Goal: Task Accomplishment & Management: Use online tool/utility

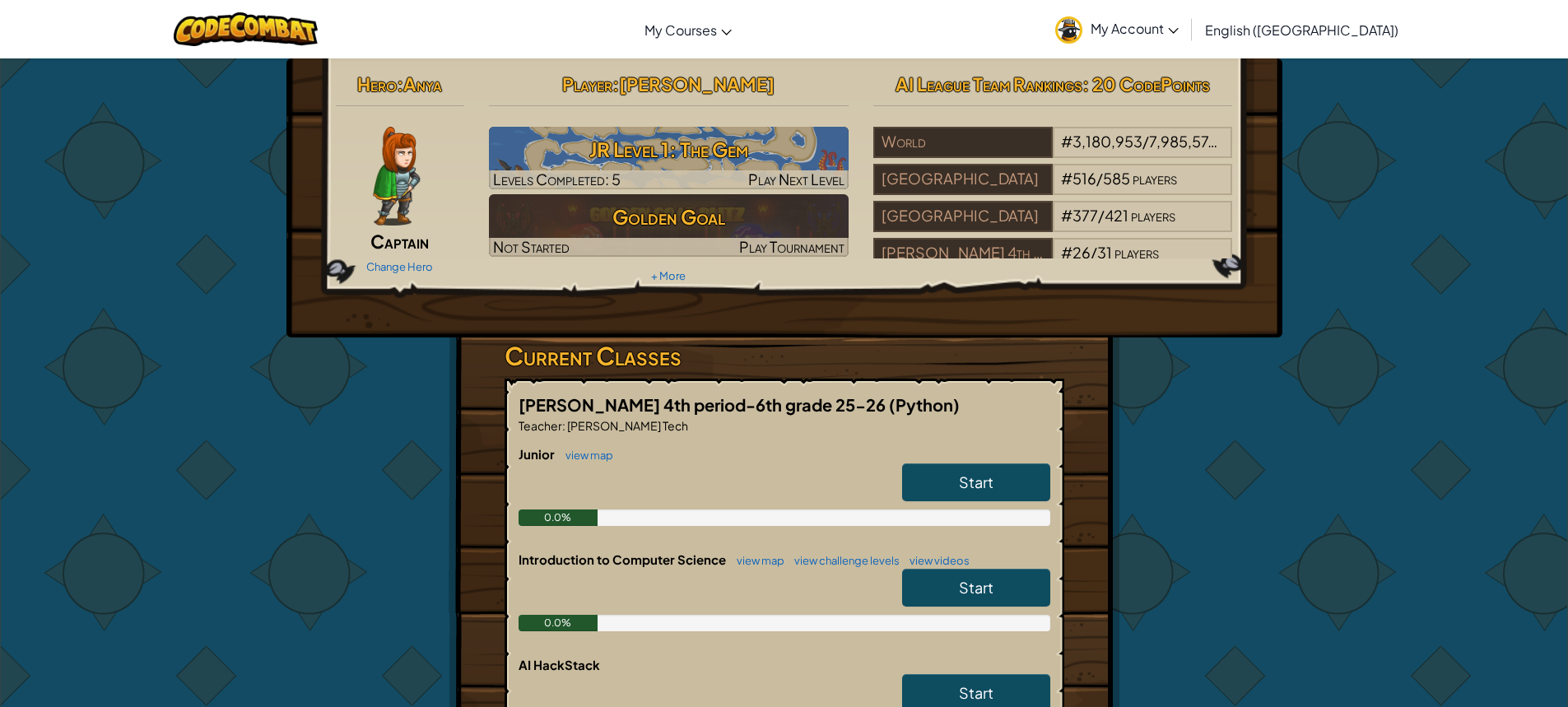
click at [946, 480] on link "Start" at bounding box center [976, 481] width 148 height 37
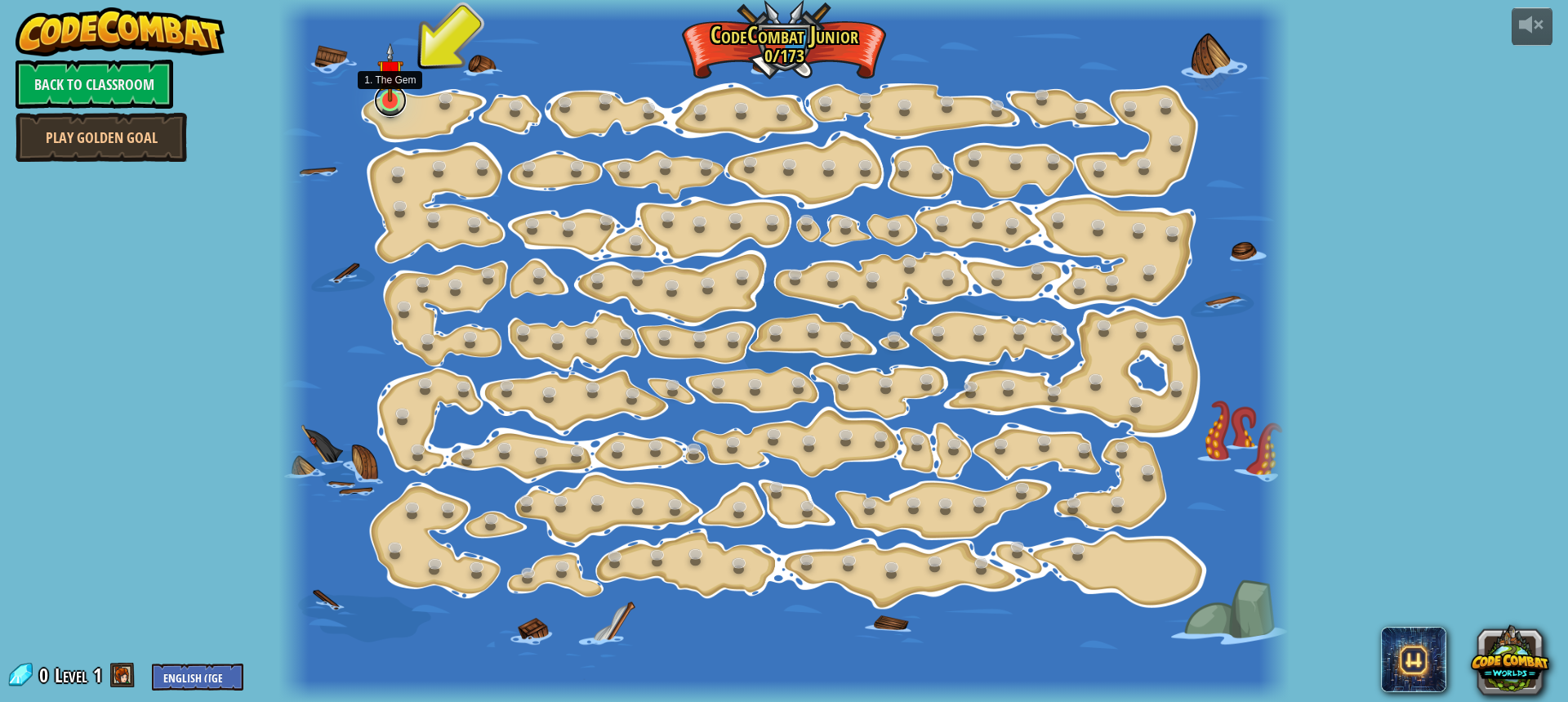
click at [402, 106] on link at bounding box center [390, 101] width 33 height 33
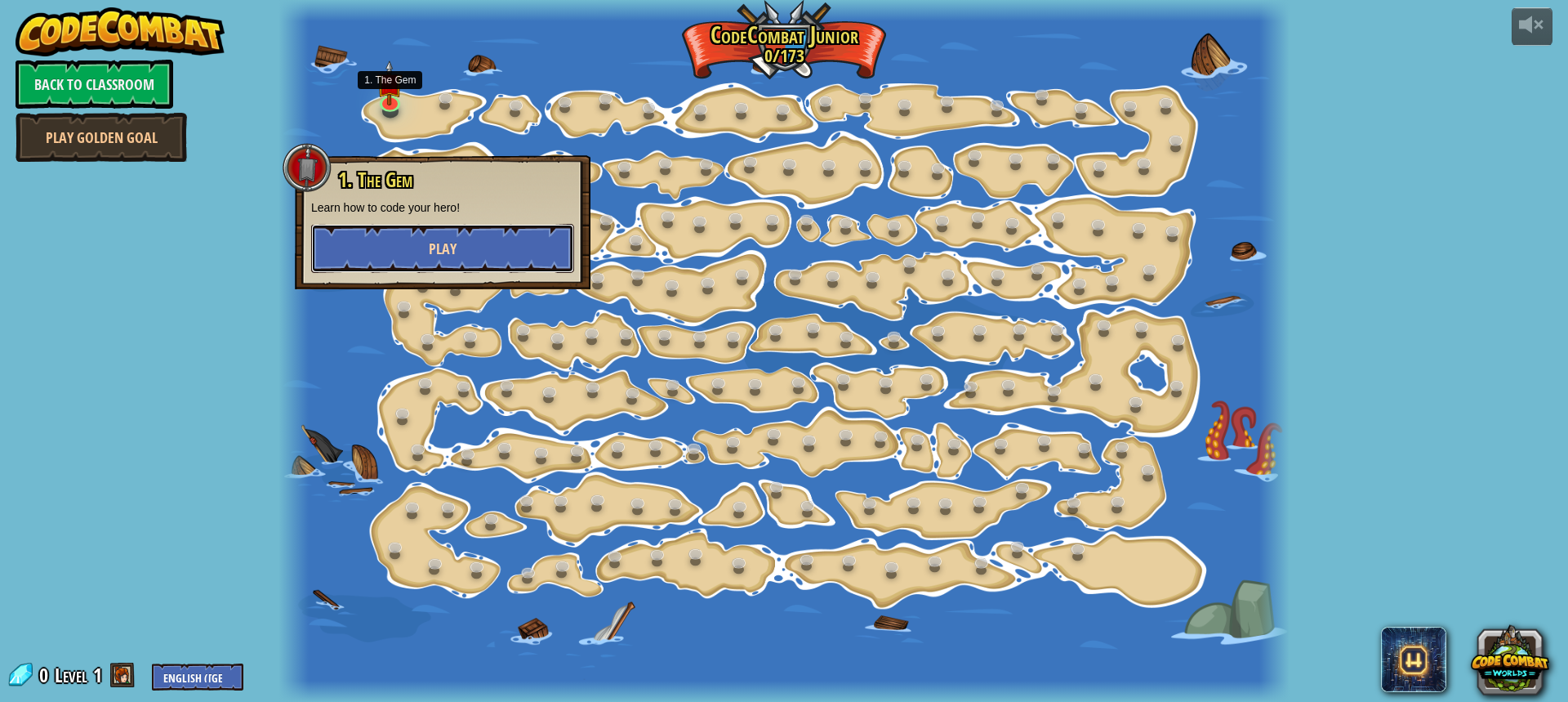
click at [469, 240] on button "Play" at bounding box center [442, 248] width 263 height 49
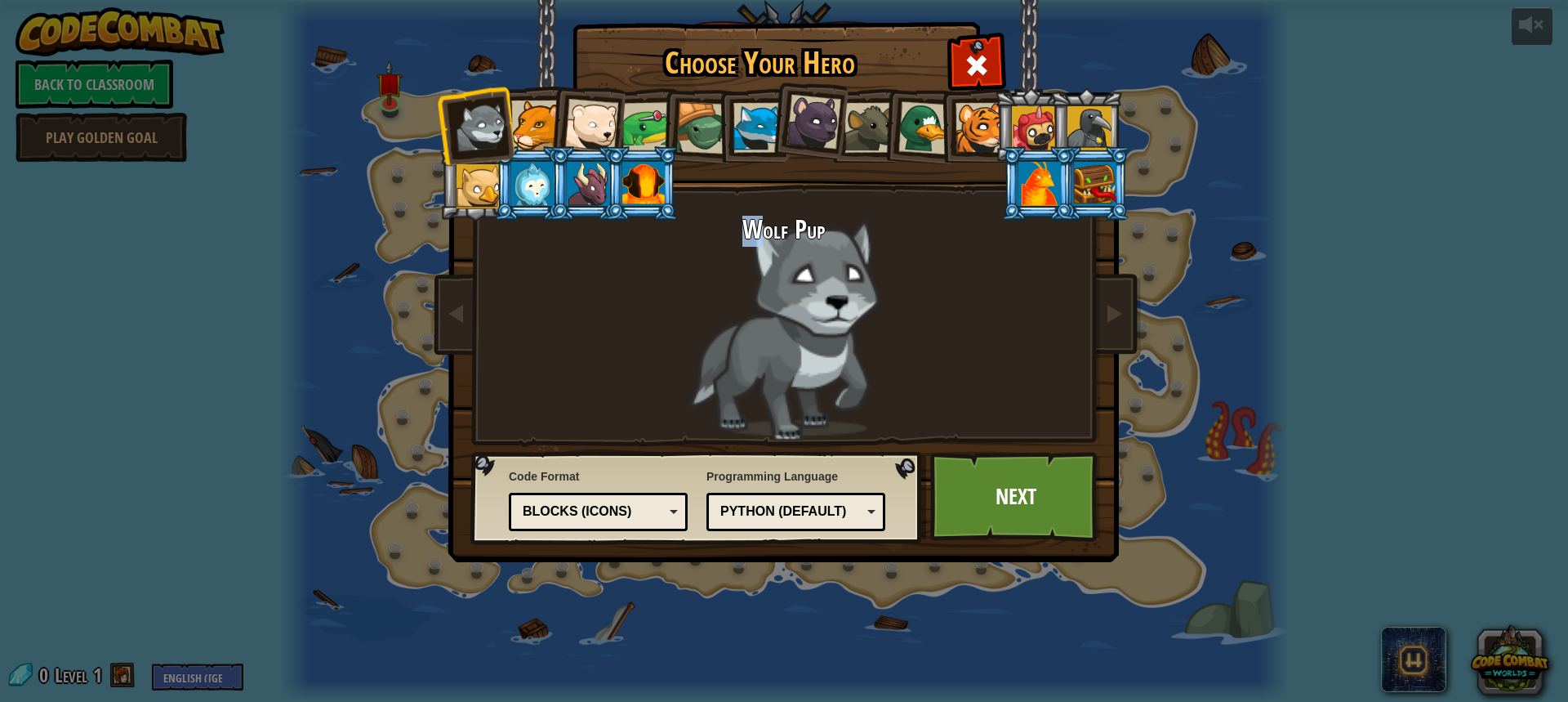
click at [753, 308] on div "Wolf Pup" at bounding box center [784, 328] width 612 height 225
click at [1093, 535] on link "Next" at bounding box center [1015, 496] width 170 height 90
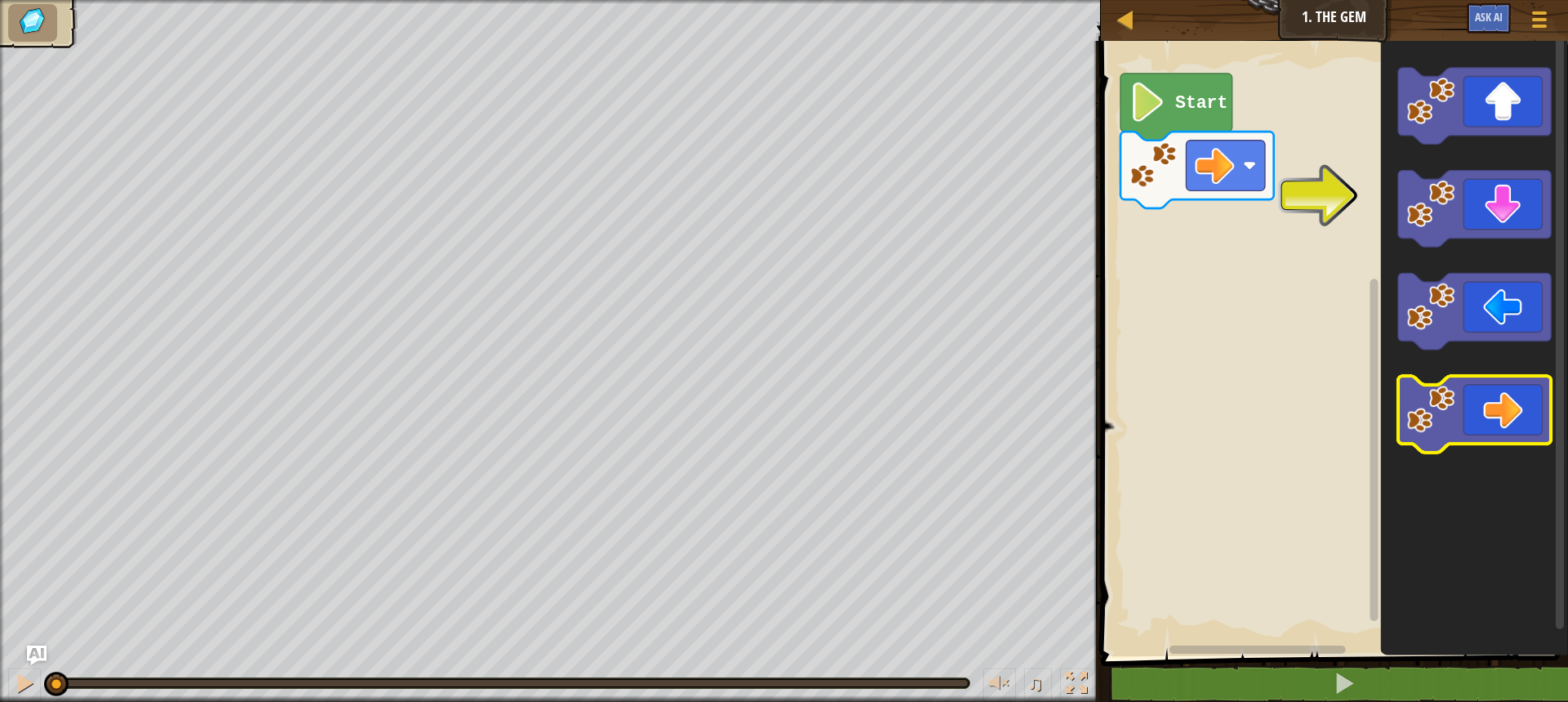
click at [1474, 432] on icon "Blockly Workspace" at bounding box center [1475, 414] width 154 height 77
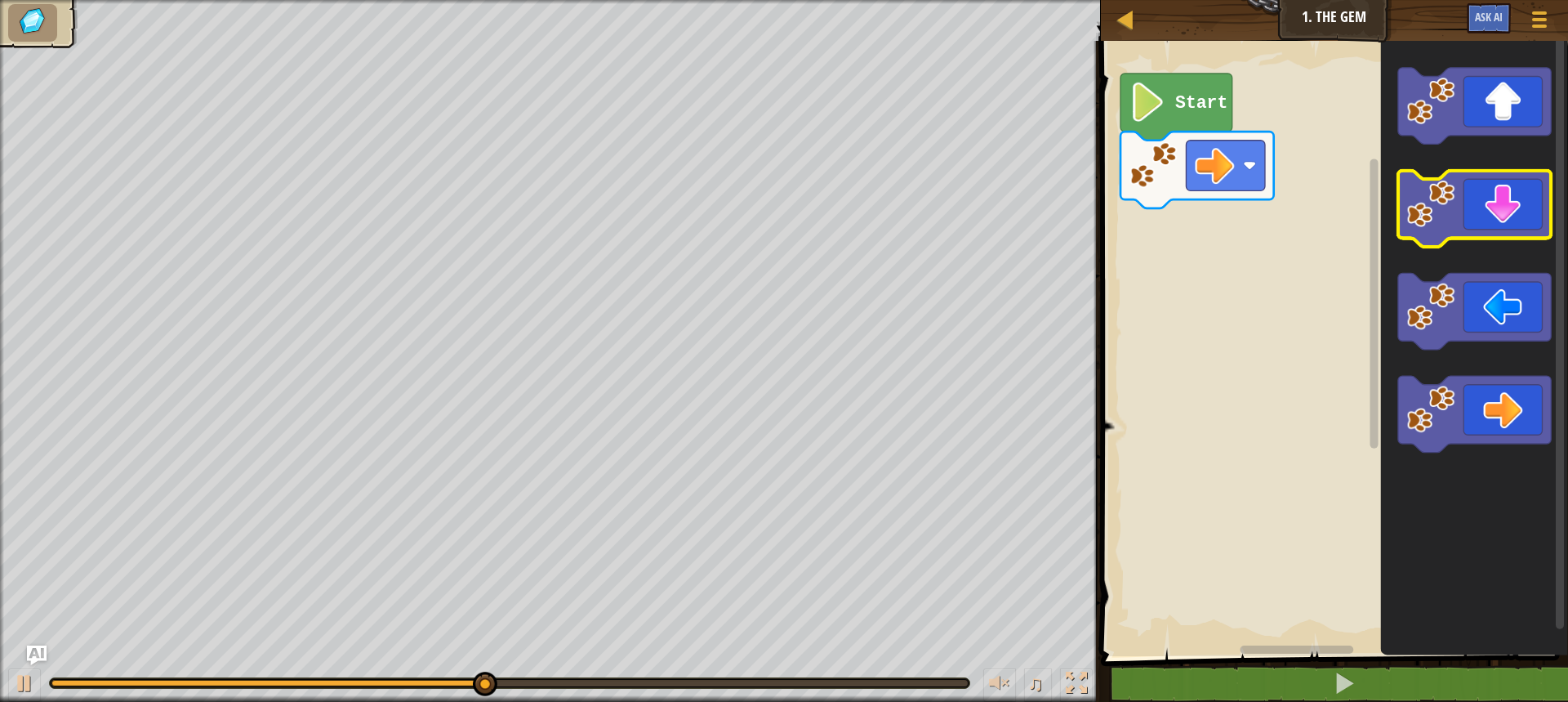
click at [1482, 199] on icon "Blockly Workspace" at bounding box center [1475, 208] width 154 height 77
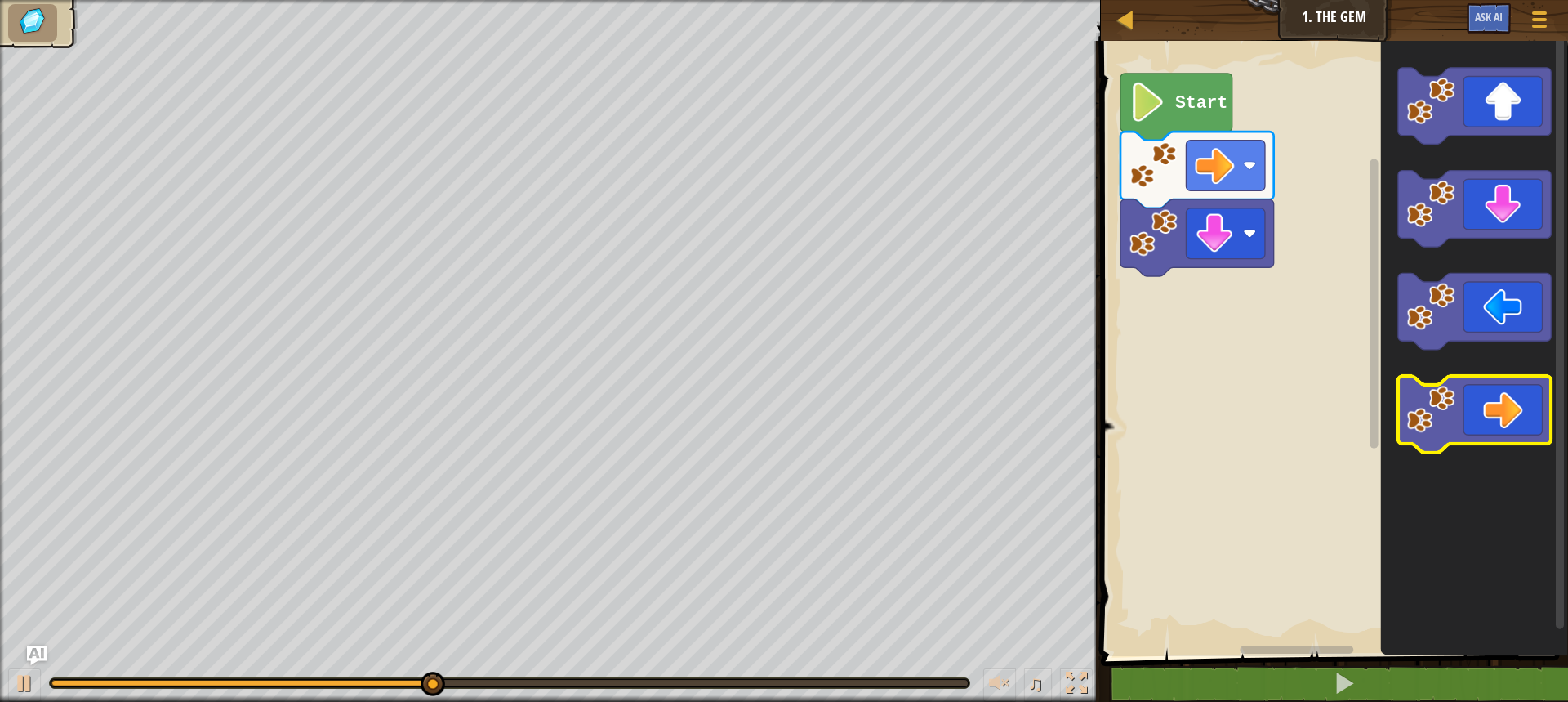
click at [1479, 401] on icon "Blockly Workspace" at bounding box center [1475, 414] width 154 height 77
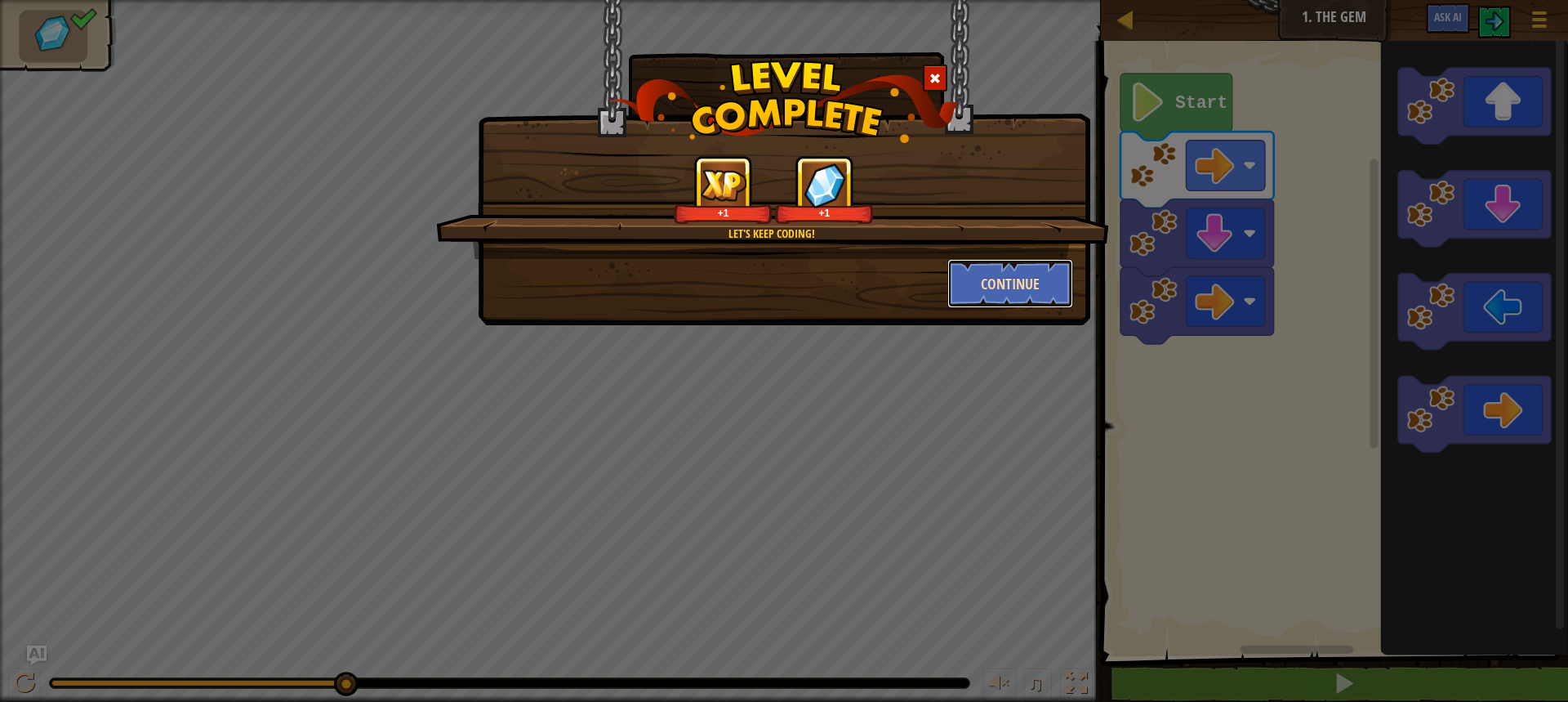
click at [986, 291] on button "Continue" at bounding box center [1010, 283] width 126 height 49
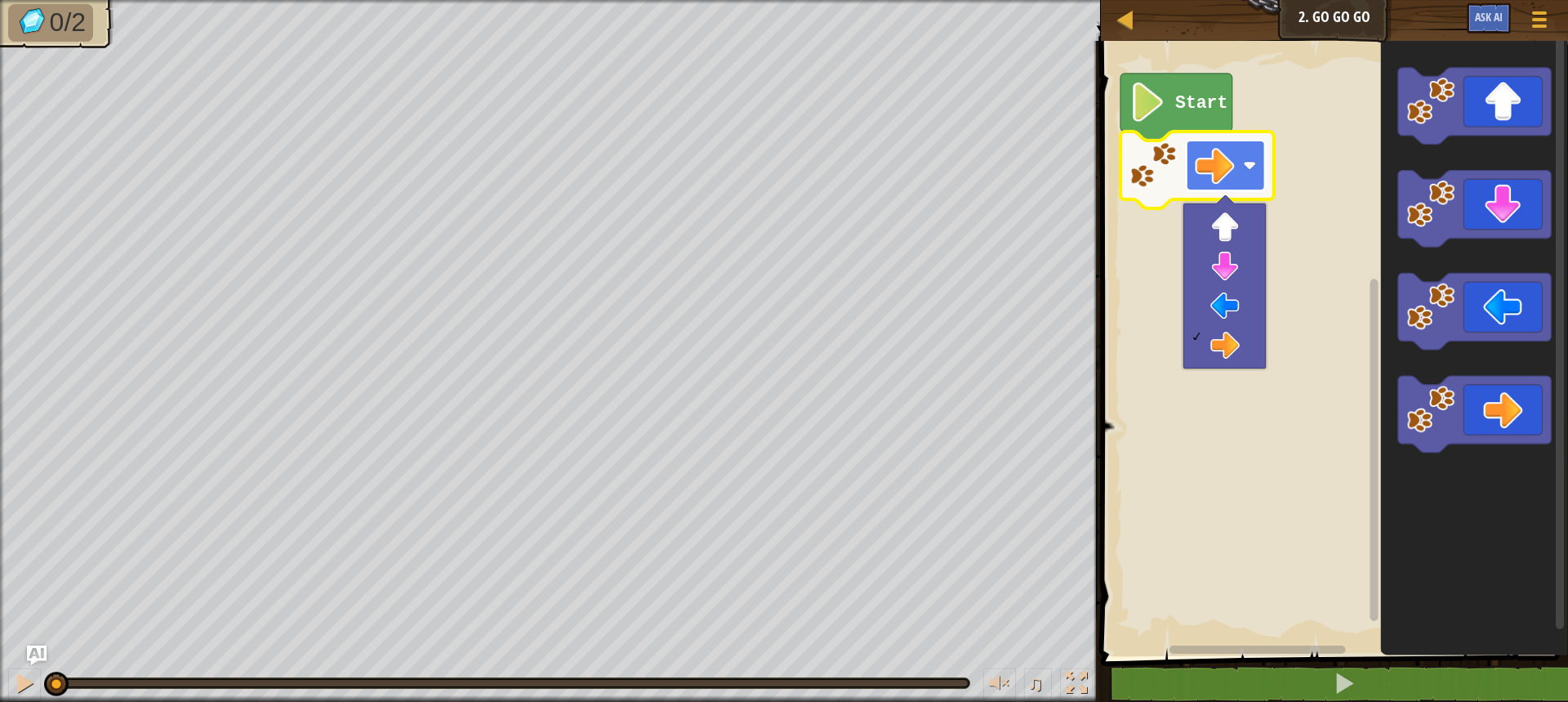
click at [1195, 162] on image "Blockly Workspace" at bounding box center [1213, 165] width 39 height 39
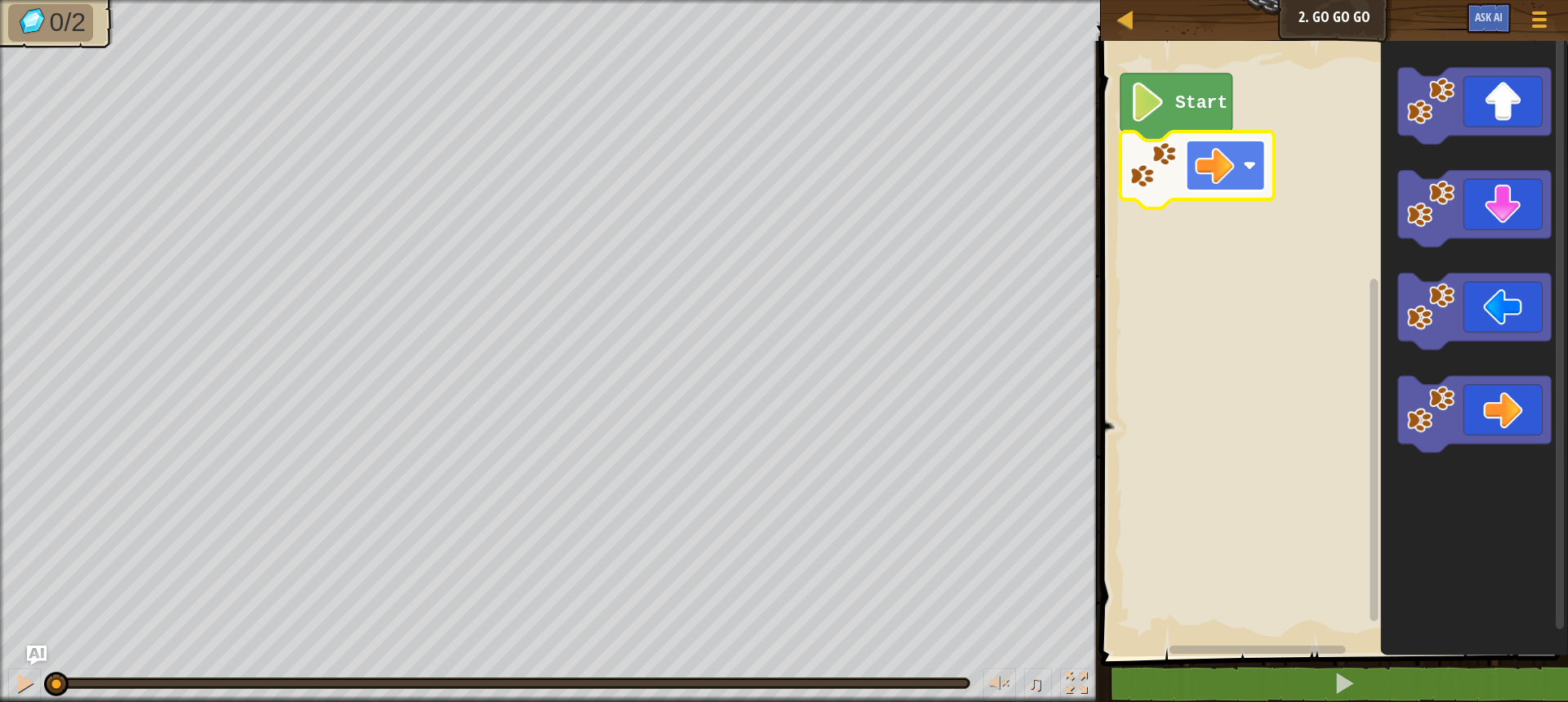
click at [1195, 162] on image "Blockly Workspace" at bounding box center [1213, 165] width 39 height 39
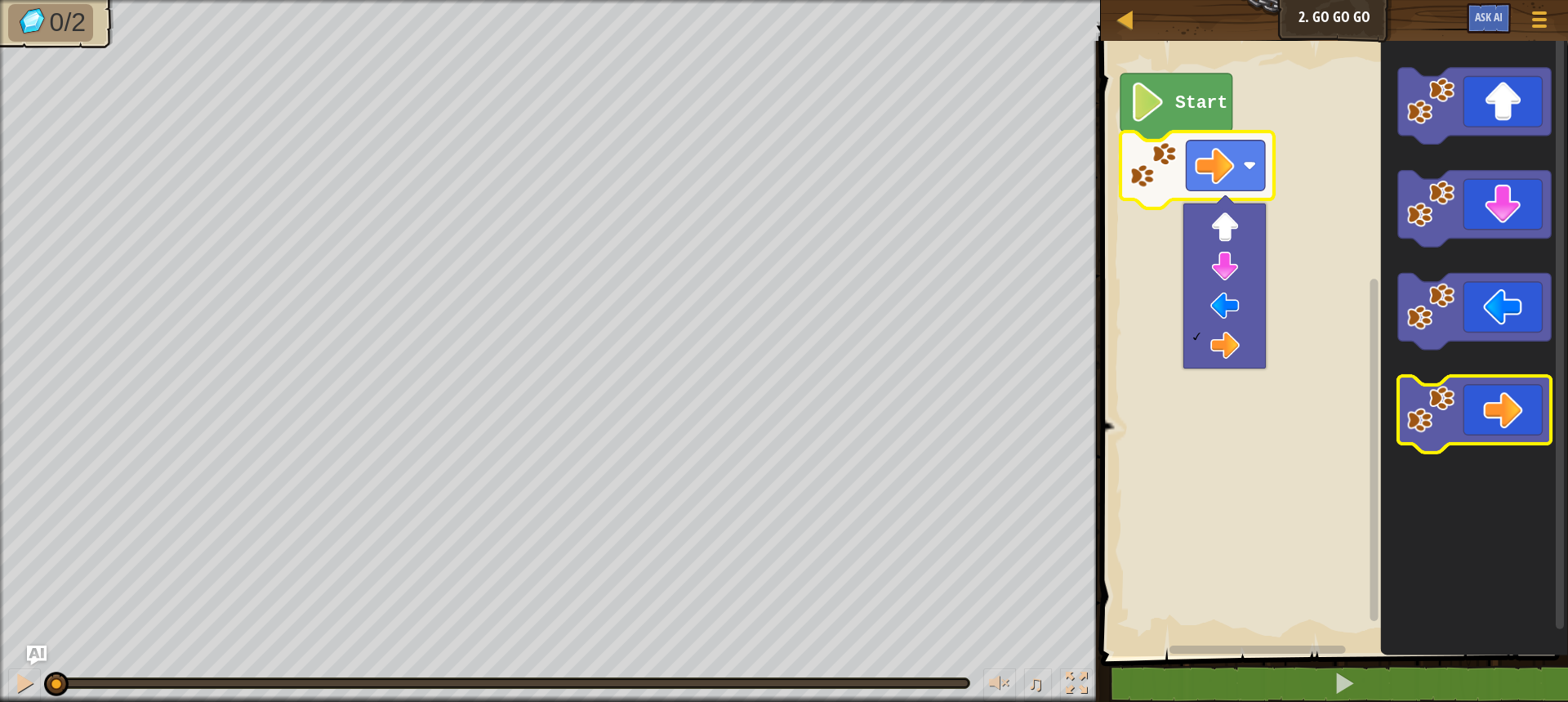
click at [1495, 426] on icon "Blockly Workspace" at bounding box center [1475, 414] width 154 height 77
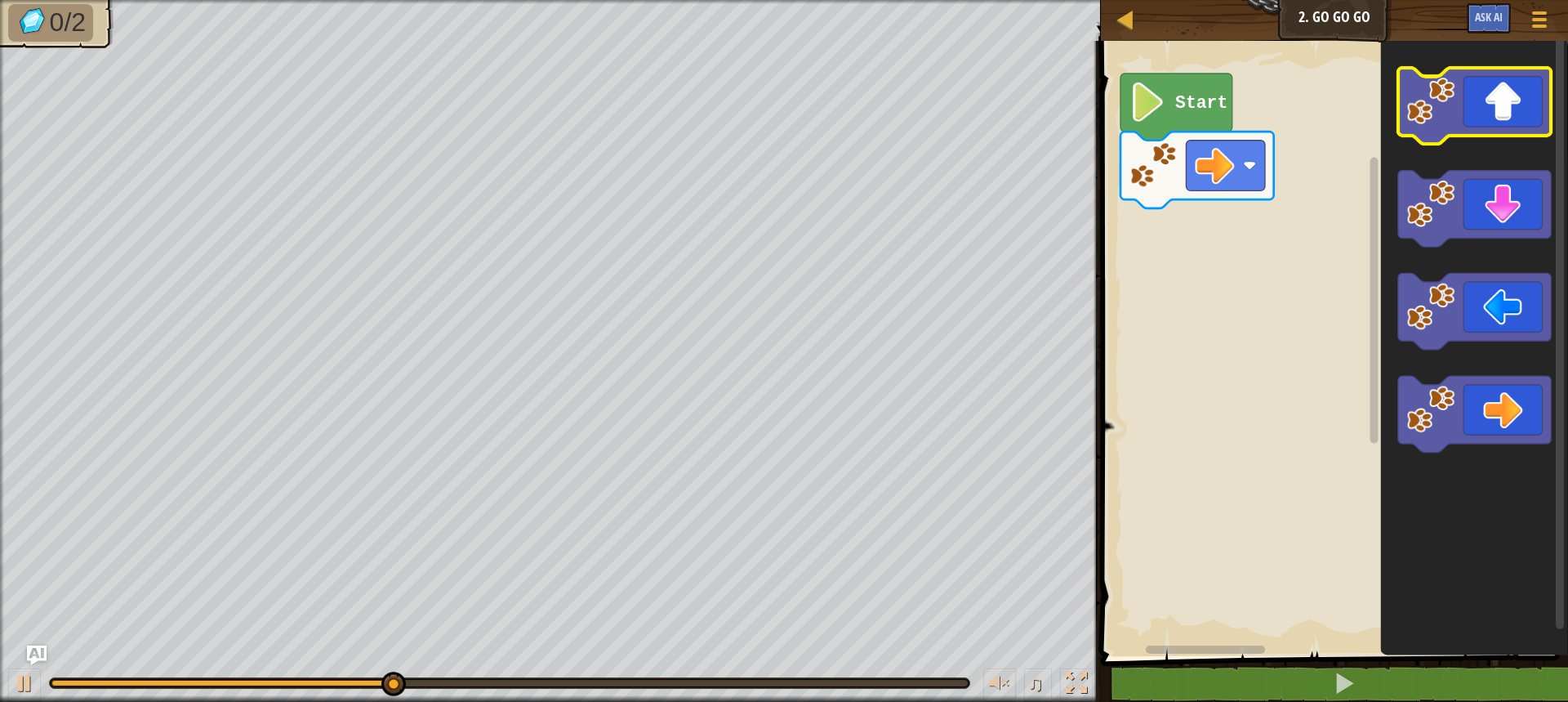
click at [1515, 114] on icon "Blockly Workspace" at bounding box center [1475, 106] width 154 height 77
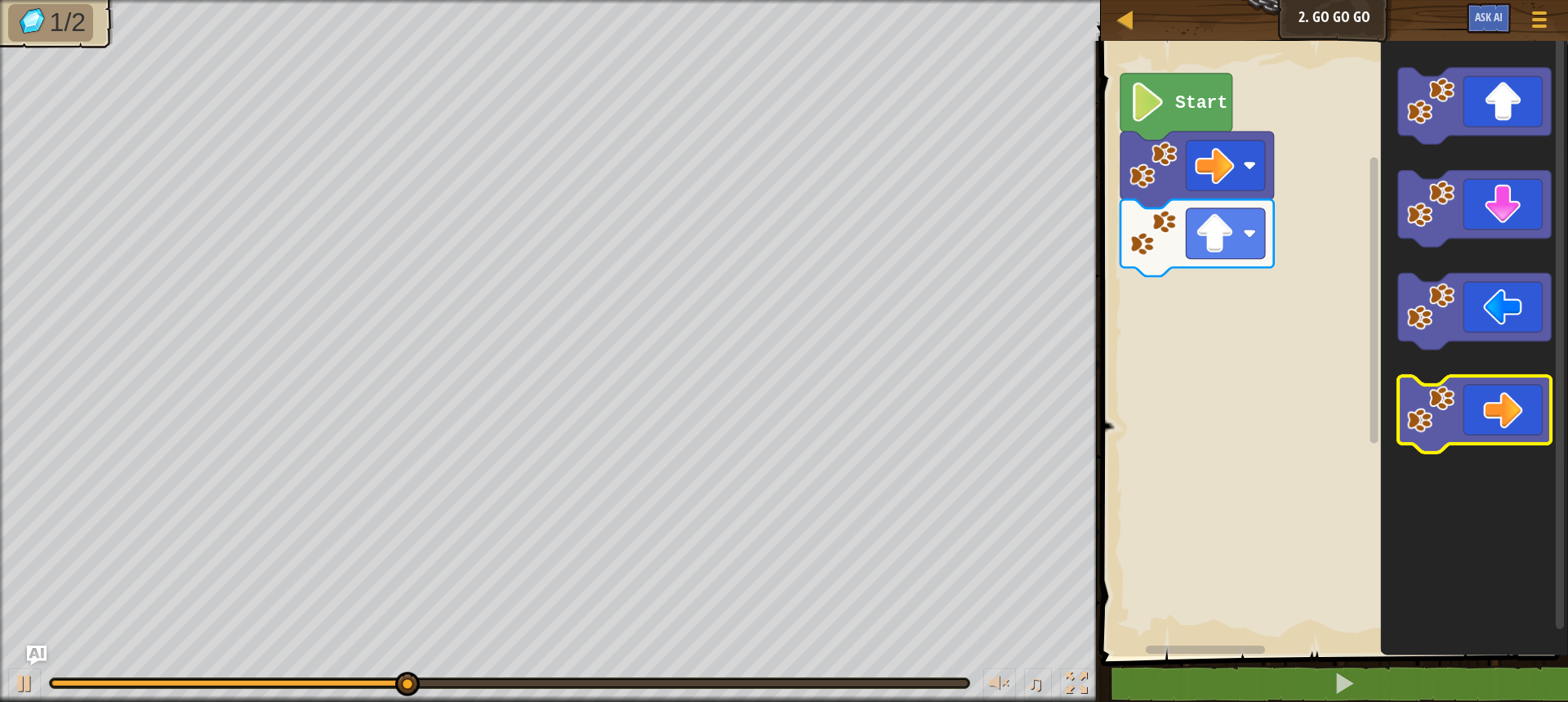
click at [1463, 406] on icon "Blockly Workspace" at bounding box center [1475, 414] width 154 height 77
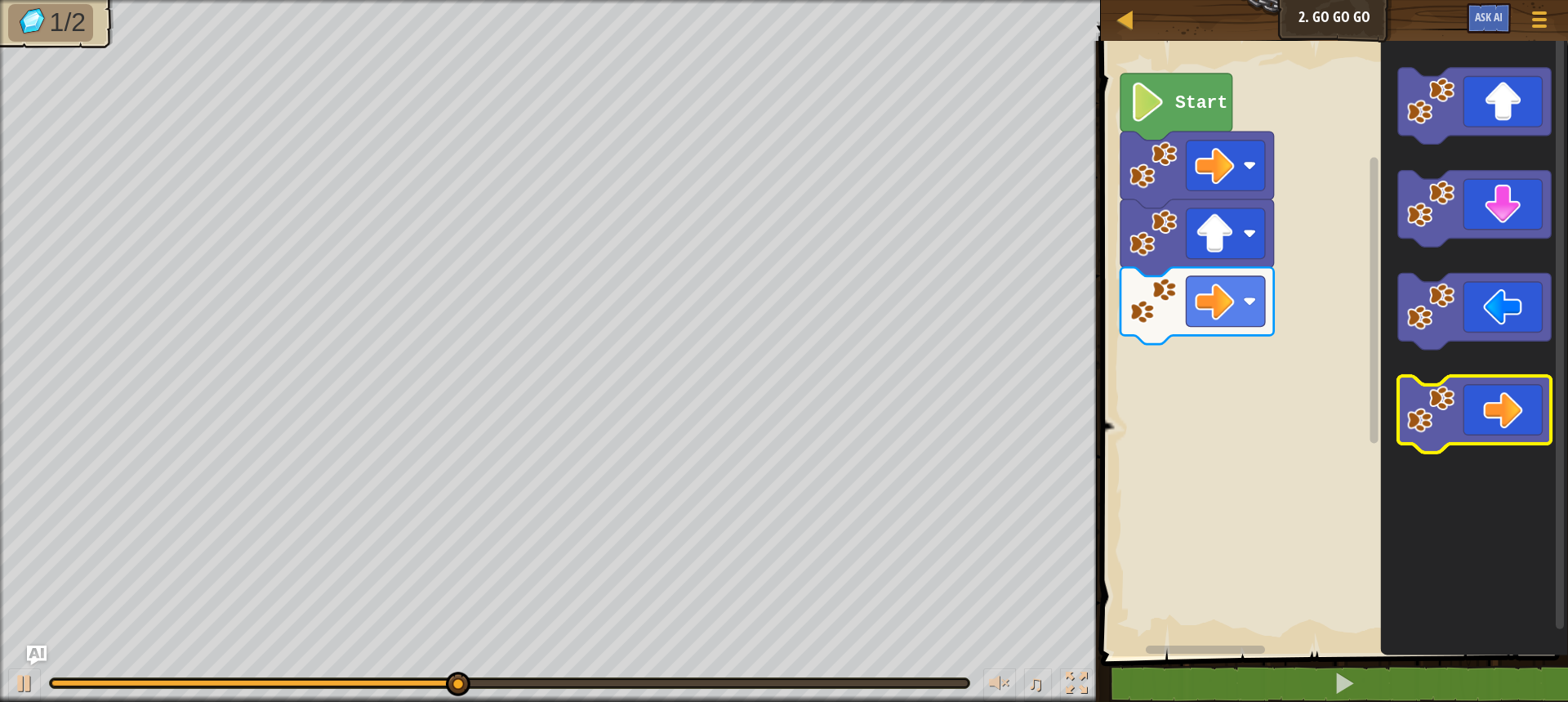
click at [1489, 432] on icon "Blockly Workspace" at bounding box center [1475, 414] width 154 height 77
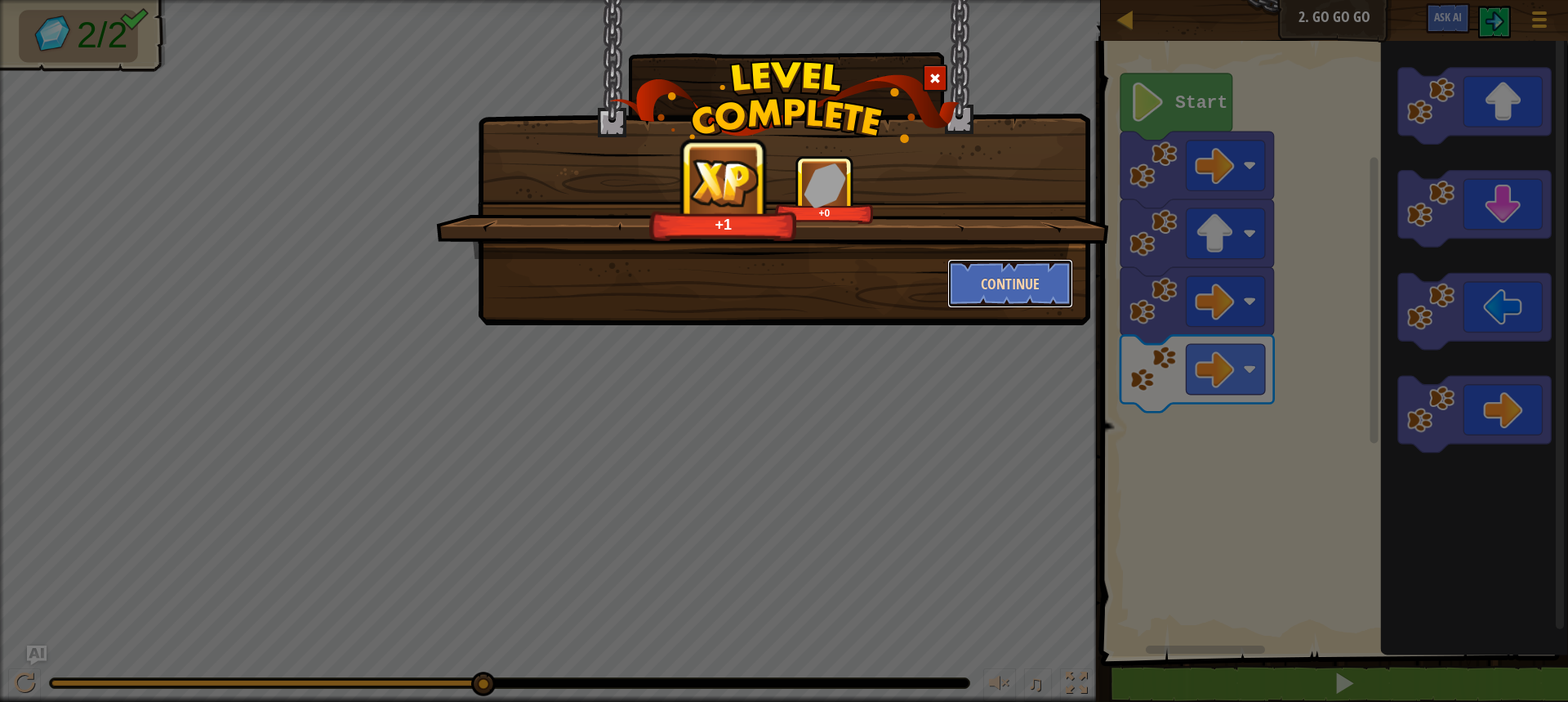
click at [998, 289] on button "Continue" at bounding box center [1010, 283] width 126 height 49
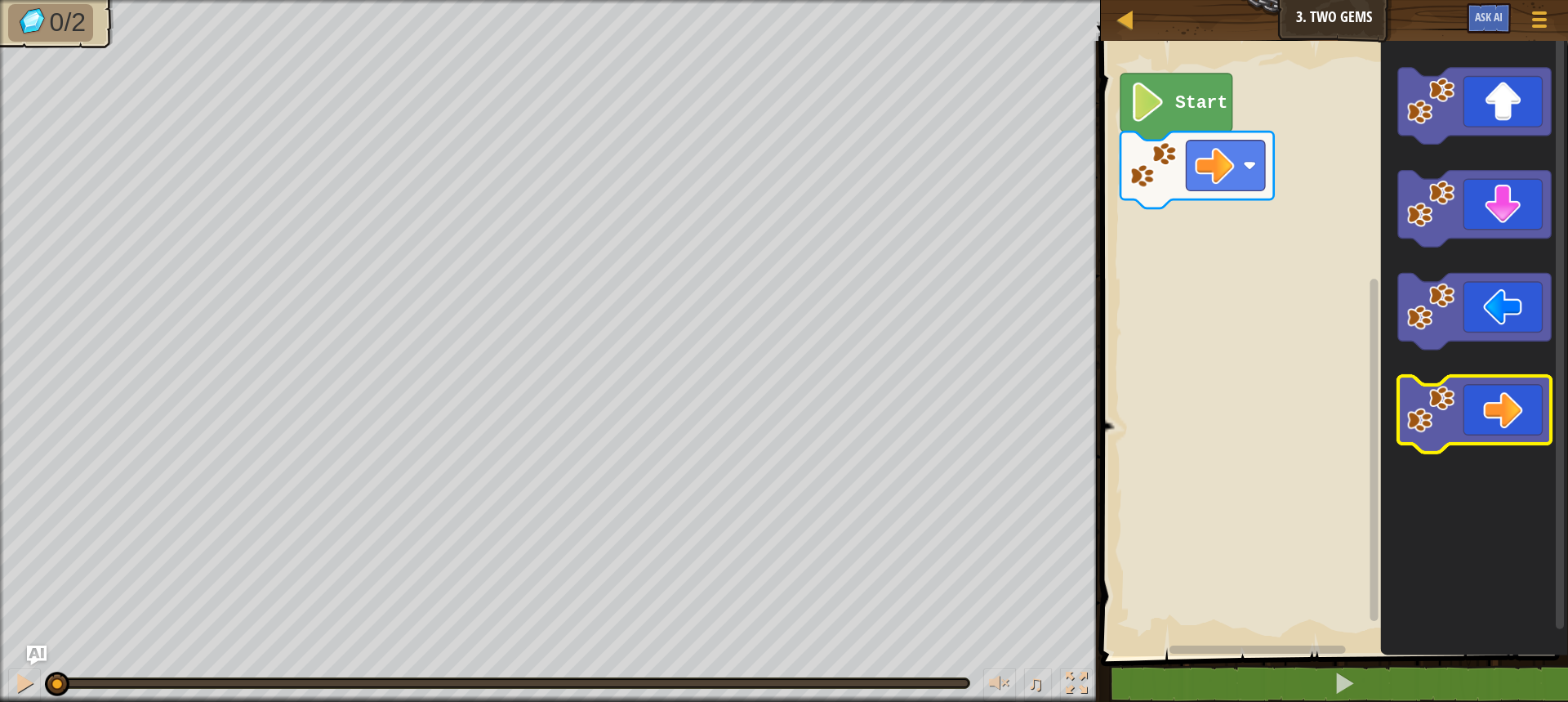
click at [1470, 417] on icon "Blockly Workspace" at bounding box center [1475, 414] width 154 height 77
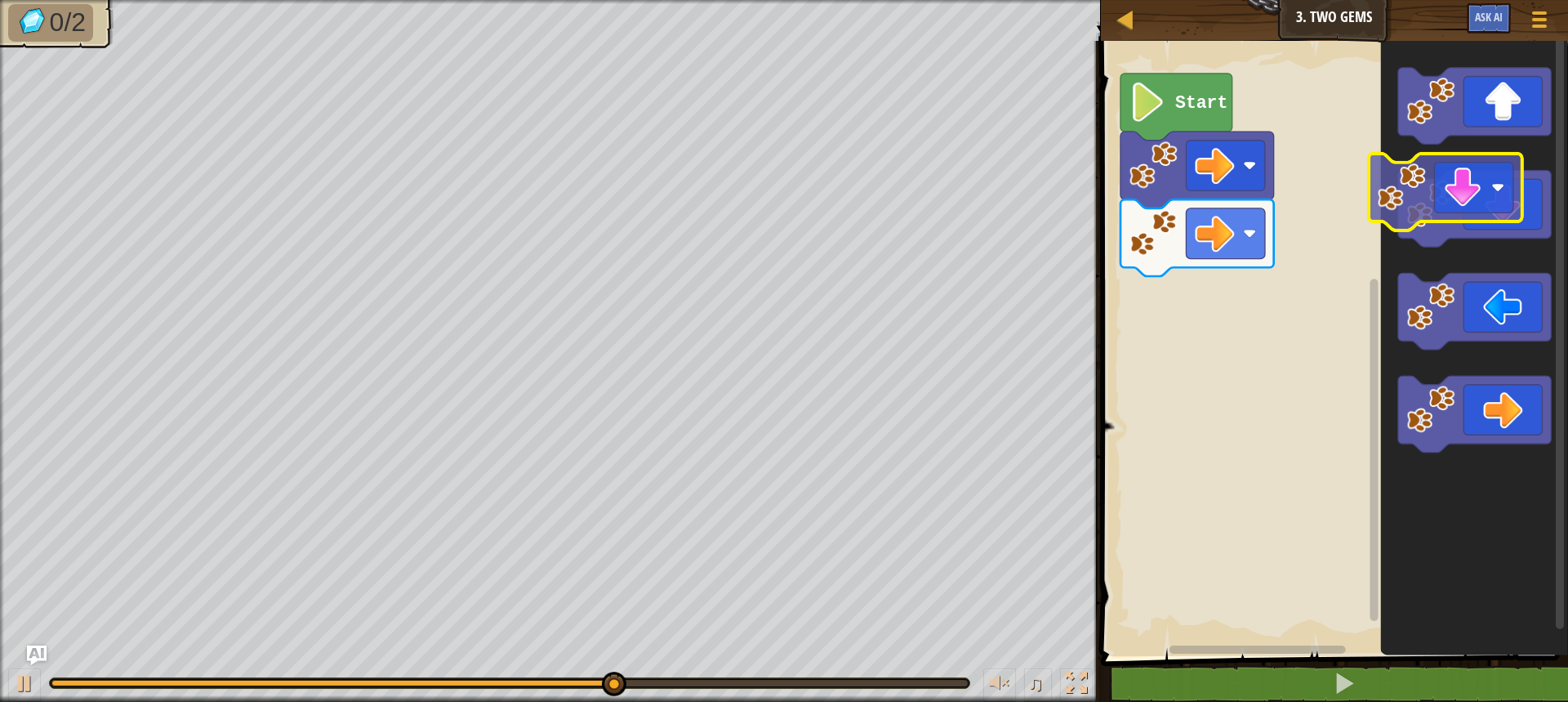
click at [1502, 214] on icon "Blockly Workspace" at bounding box center [1475, 208] width 154 height 77
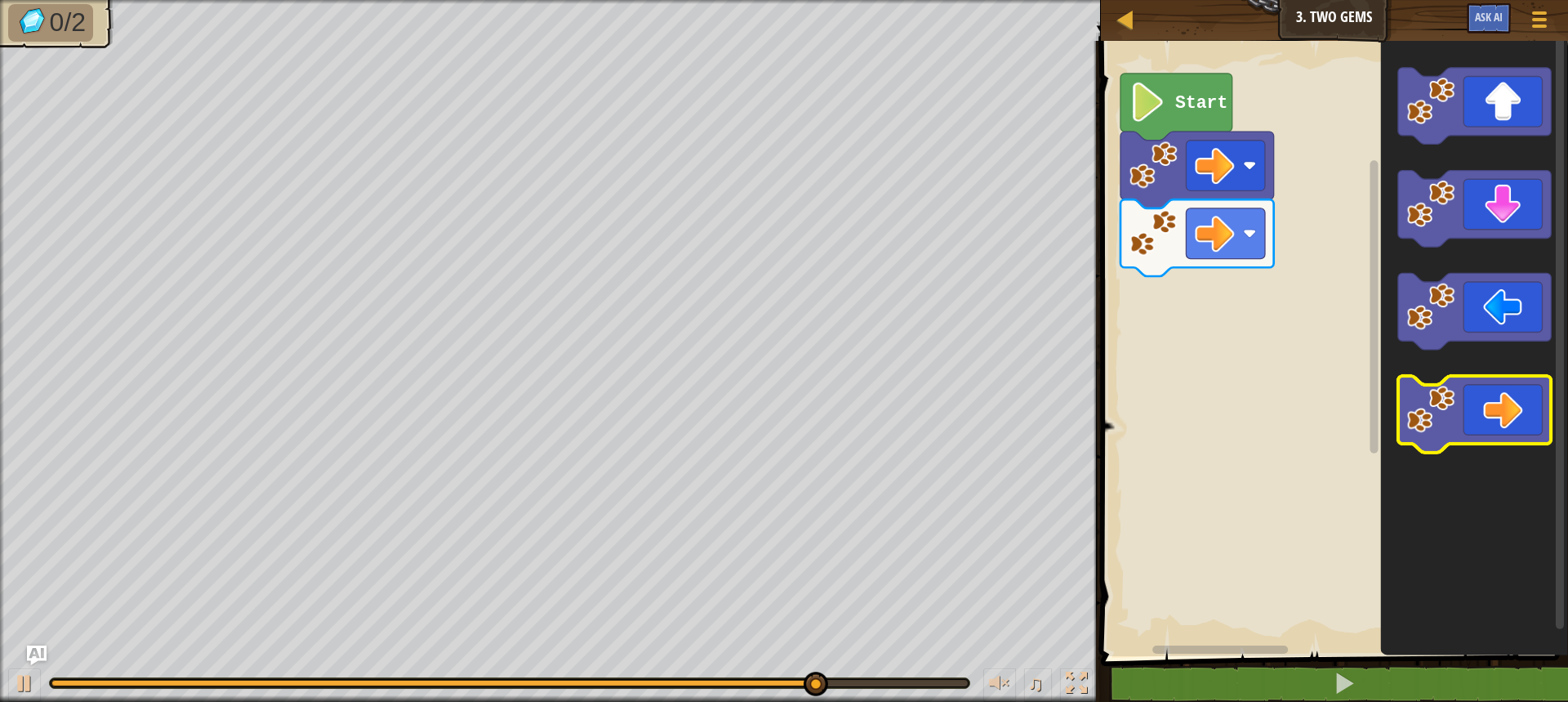
click at [1526, 416] on icon "Blockly Workspace" at bounding box center [1475, 414] width 154 height 77
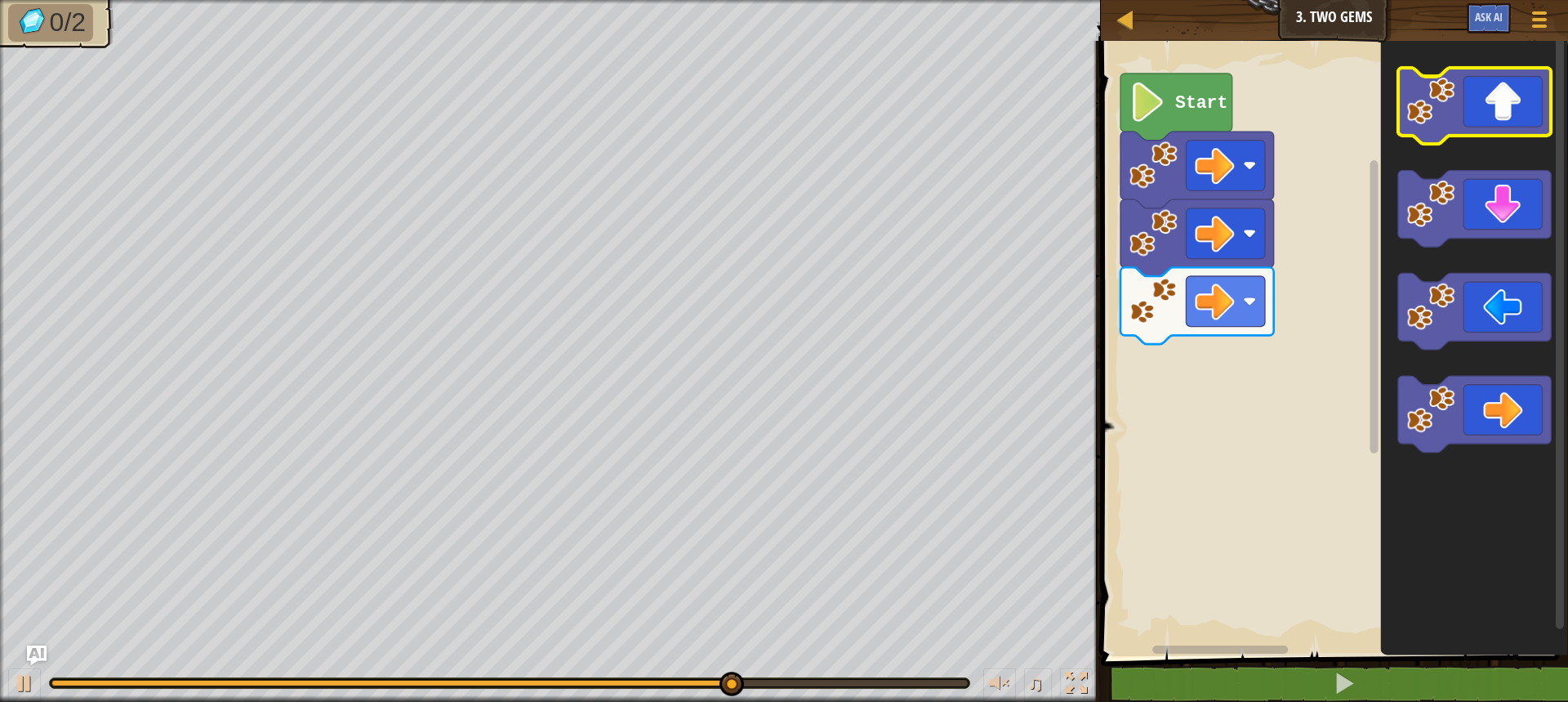
click at [1501, 133] on icon "Blockly Workspace" at bounding box center [1475, 106] width 154 height 77
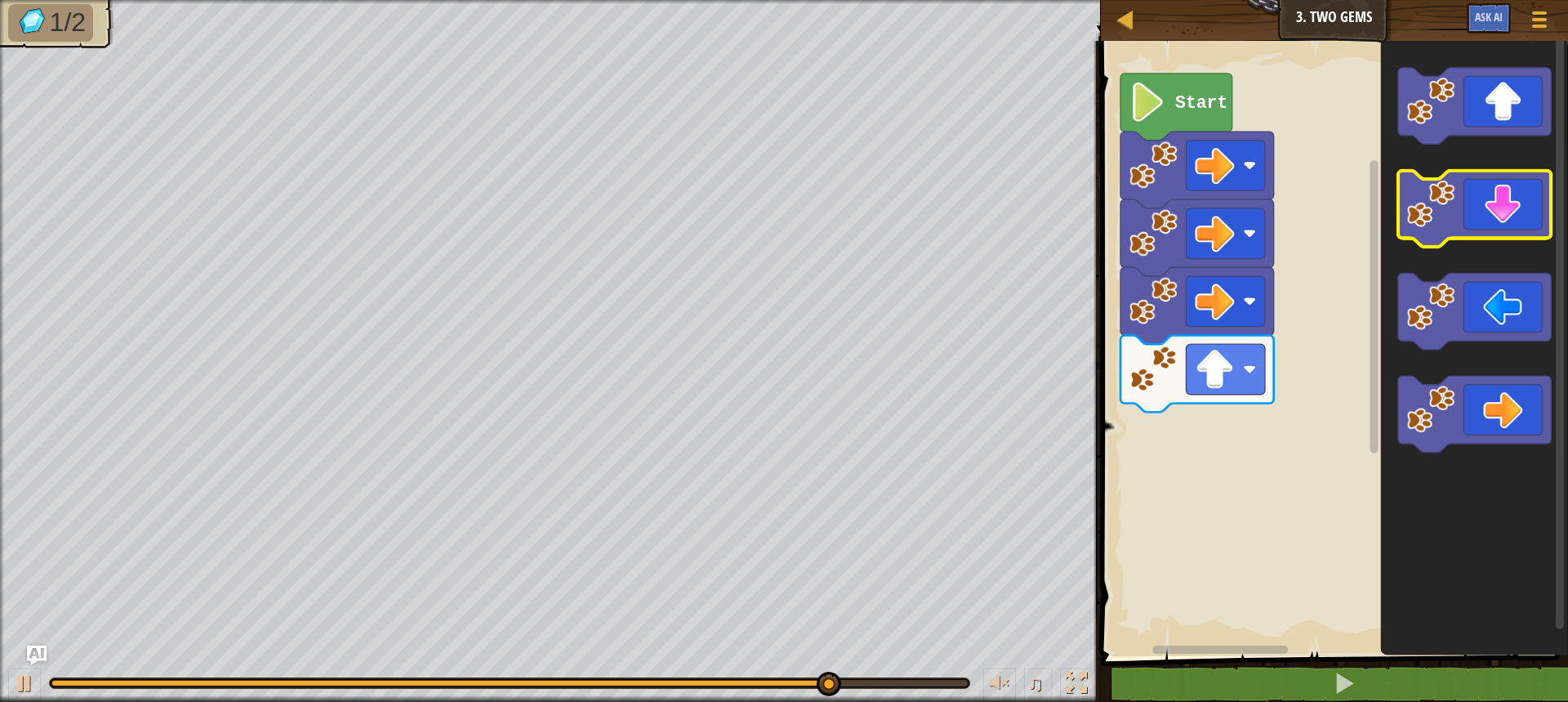
click at [1505, 212] on icon "Blockly Workspace" at bounding box center [1475, 208] width 154 height 77
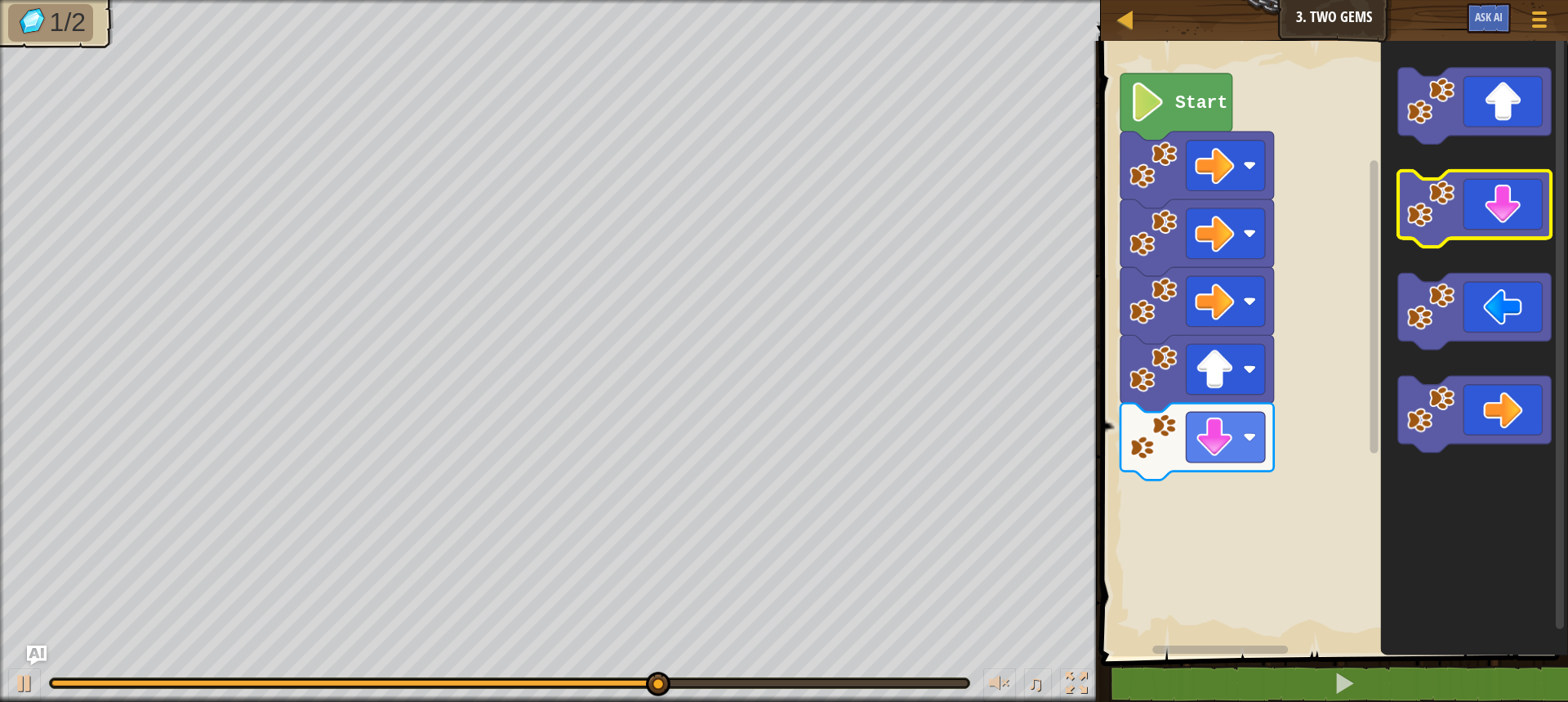
click at [1505, 212] on icon "Blockly Workspace" at bounding box center [1475, 208] width 154 height 77
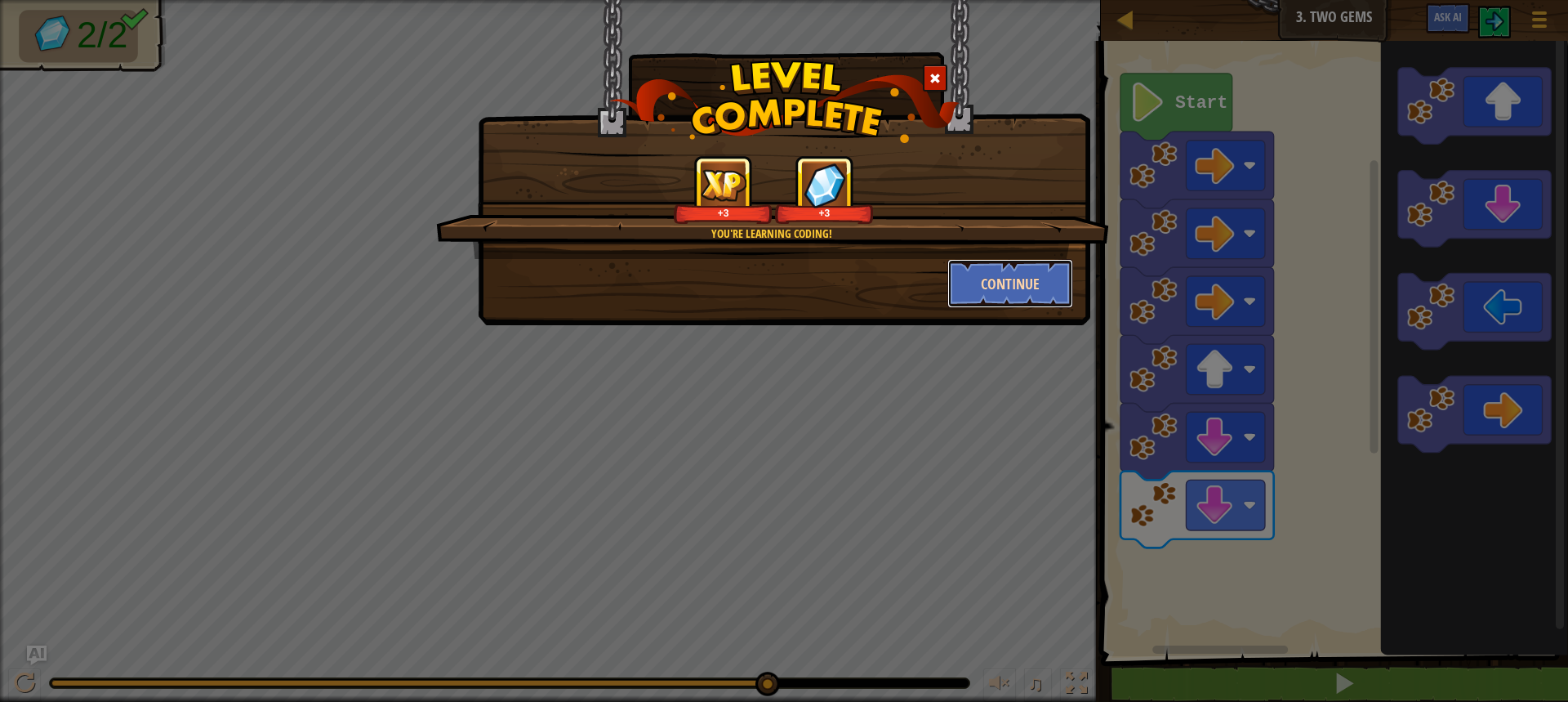
click at [1038, 291] on button "Continue" at bounding box center [1010, 283] width 126 height 49
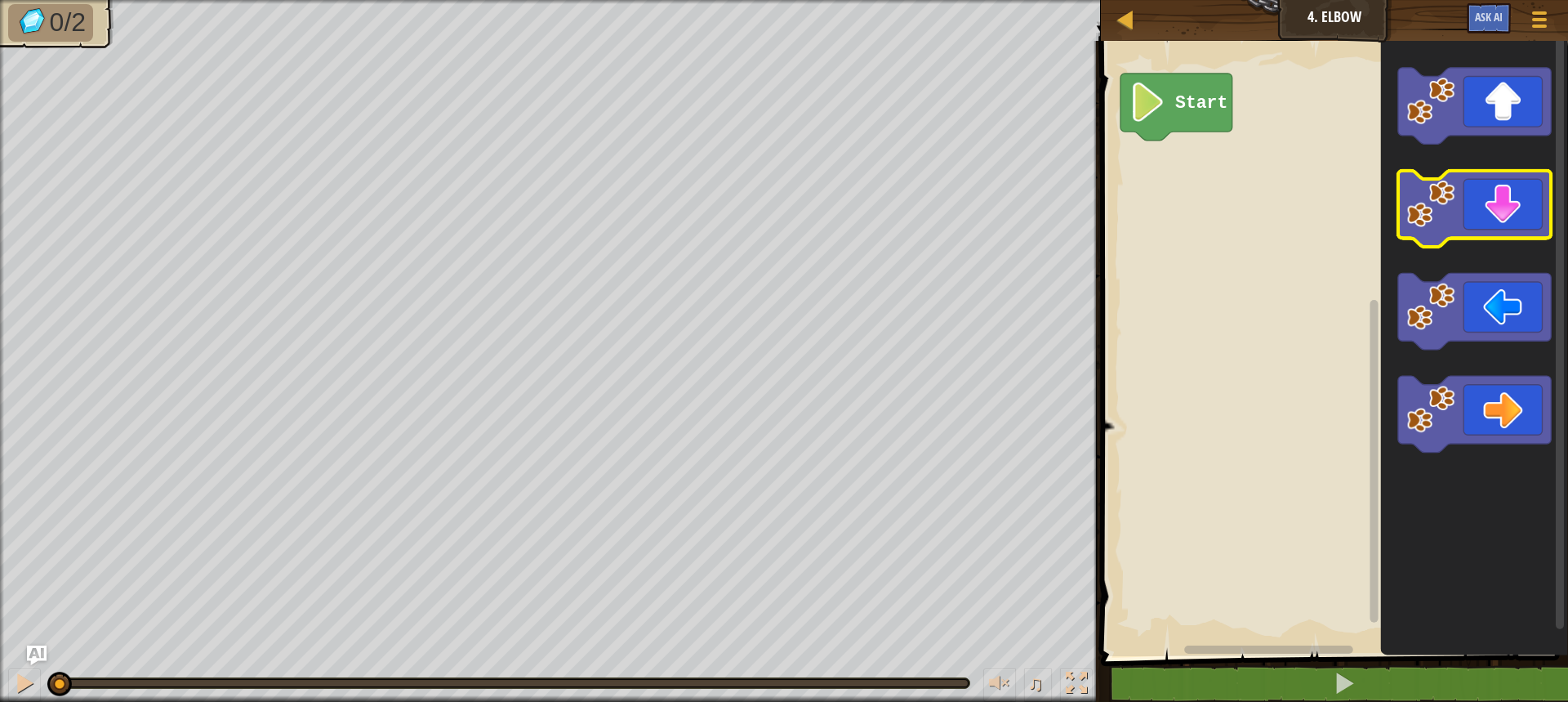
click at [1537, 200] on icon "Blockly Workspace" at bounding box center [1475, 208] width 154 height 77
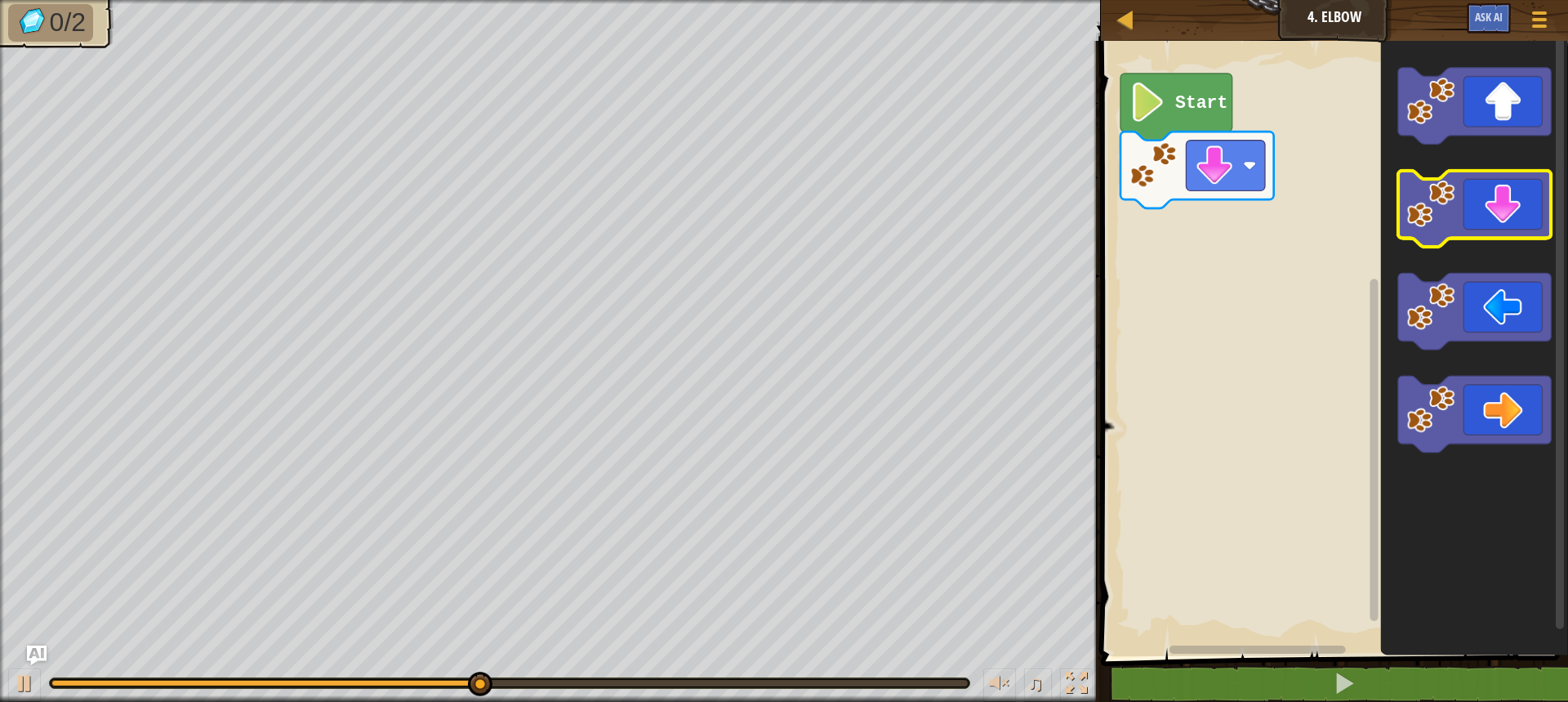
click at [1497, 207] on icon "Blockly Workspace" at bounding box center [1475, 208] width 154 height 77
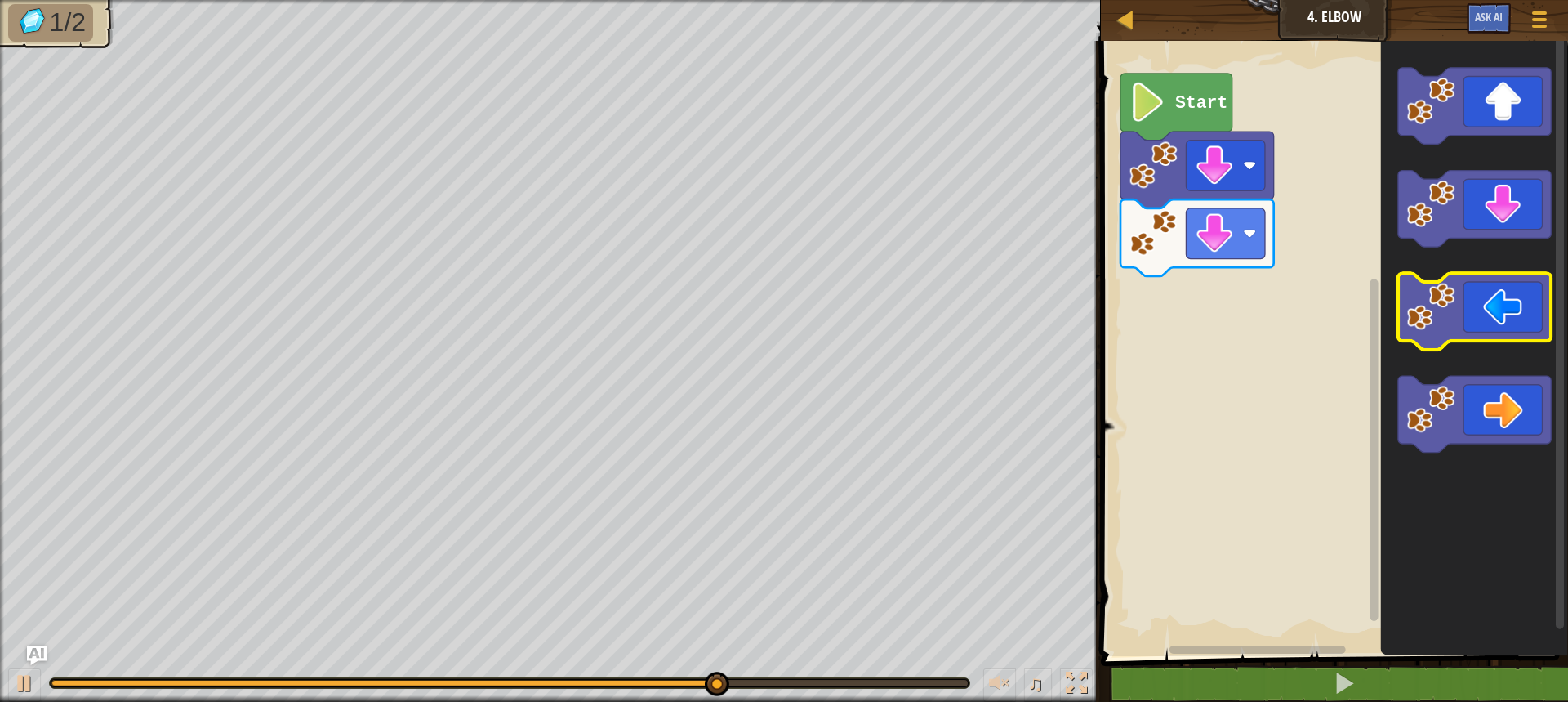
click at [1460, 325] on icon "Blockly Workspace" at bounding box center [1475, 312] width 154 height 77
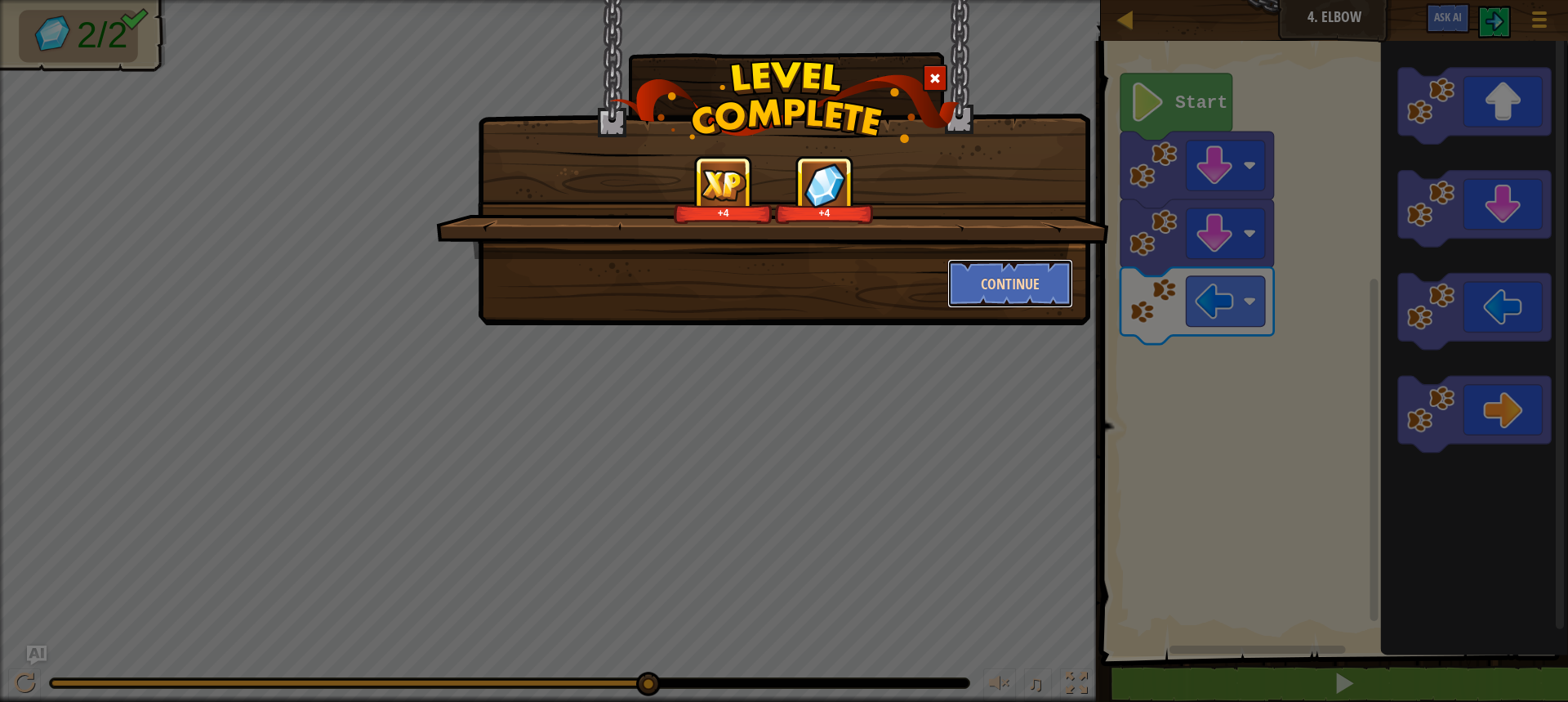
click at [1041, 289] on button "Continue" at bounding box center [1010, 283] width 126 height 49
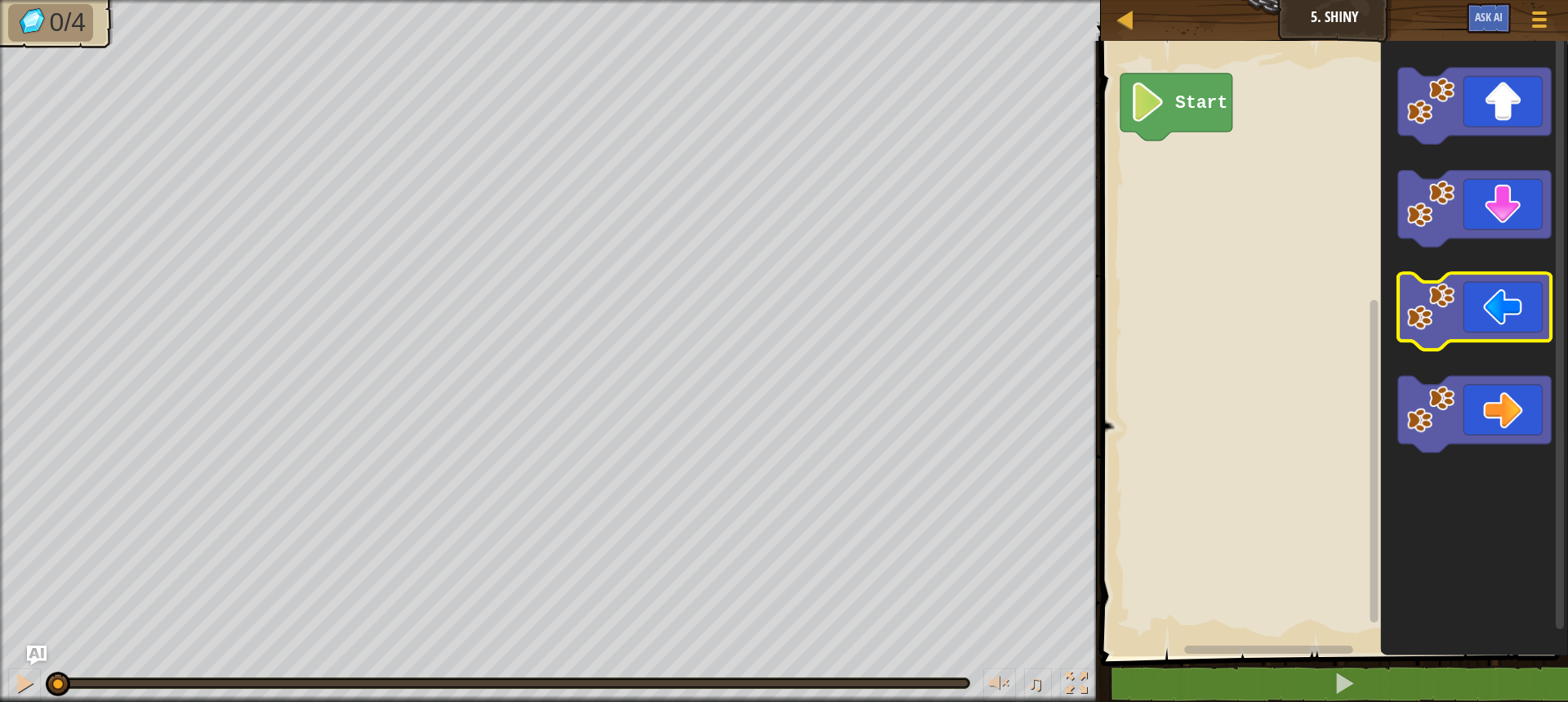
click at [1518, 317] on icon "Blockly Workspace" at bounding box center [1475, 312] width 154 height 77
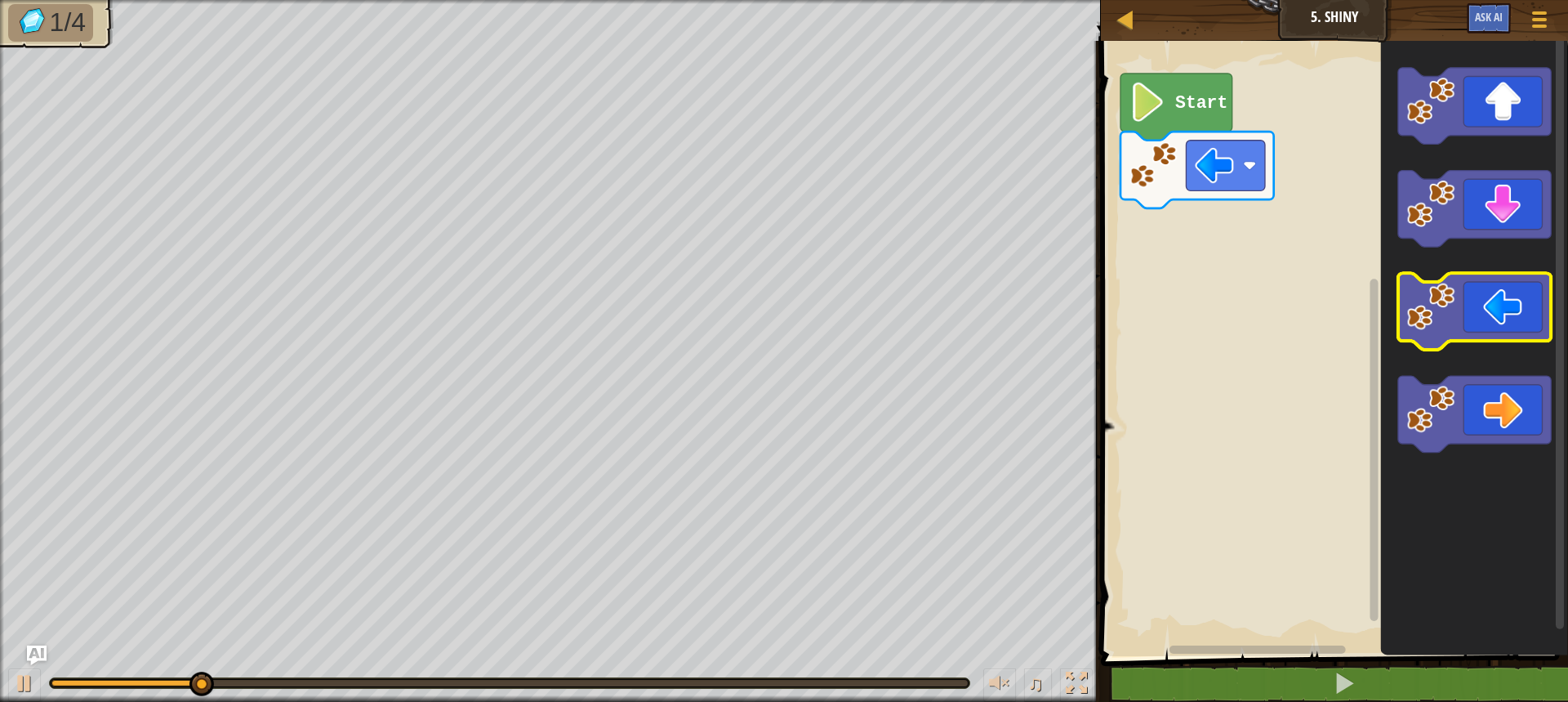
click at [1506, 308] on icon "Blockly Workspace" at bounding box center [1475, 312] width 154 height 77
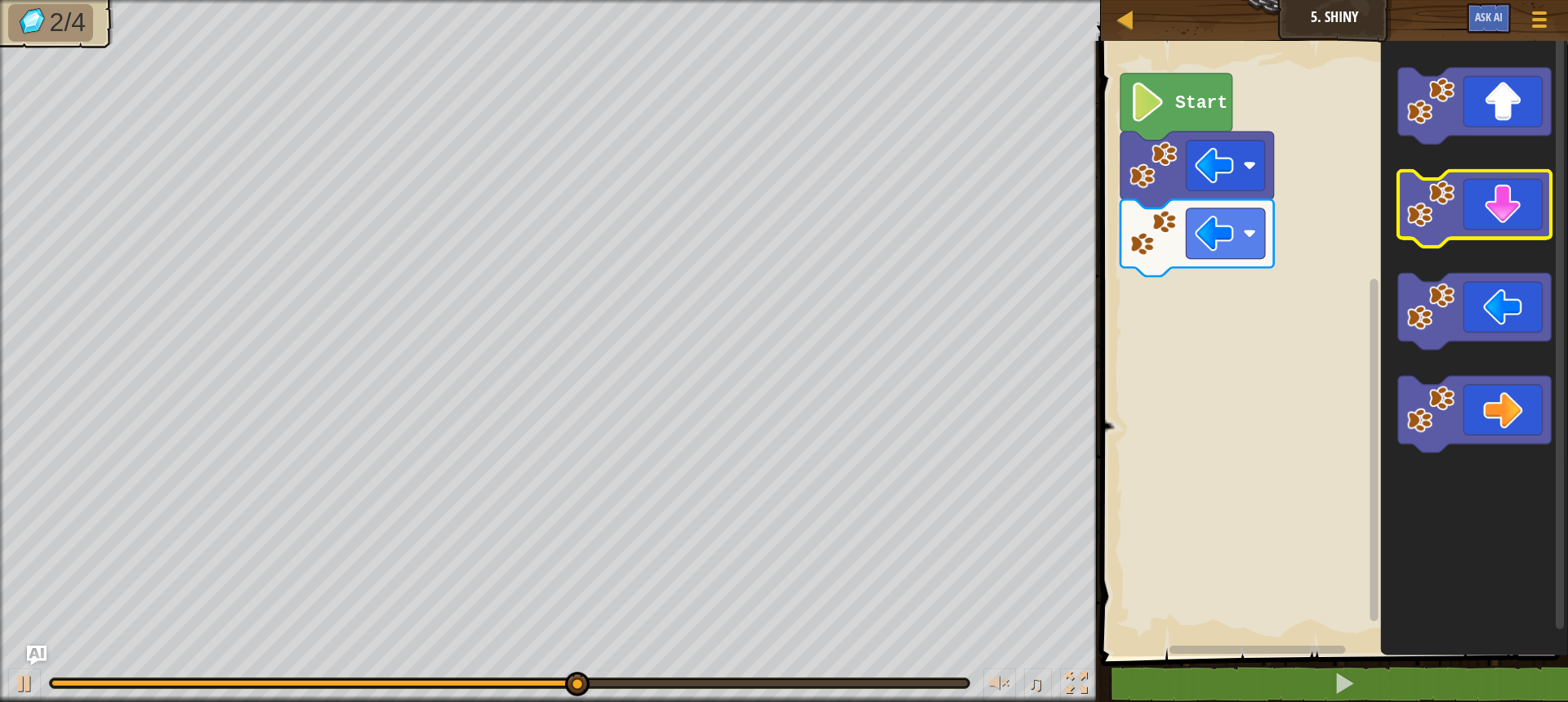
click at [1488, 221] on icon "Blockly Workspace" at bounding box center [1475, 208] width 154 height 77
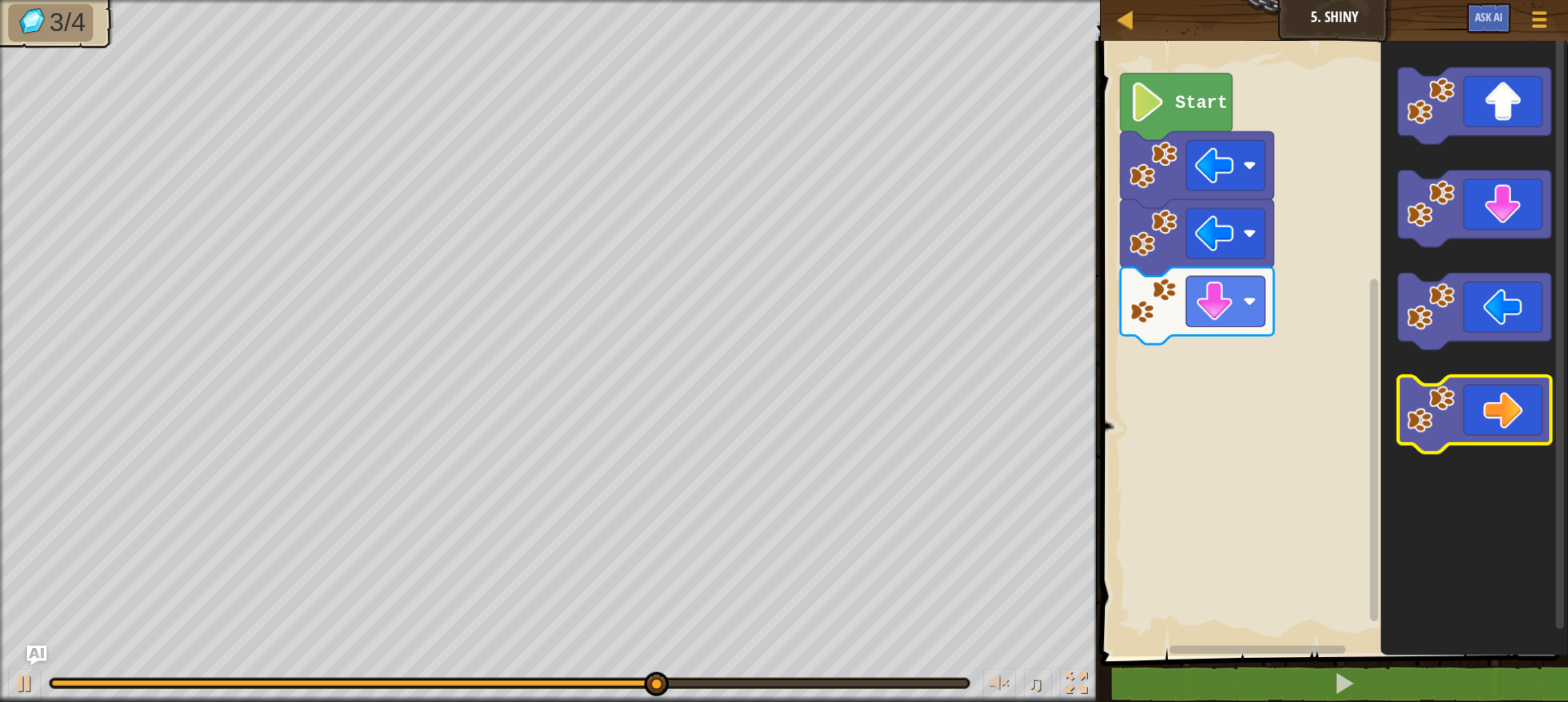
click at [1511, 404] on icon "Blockly Workspace" at bounding box center [1475, 414] width 154 height 77
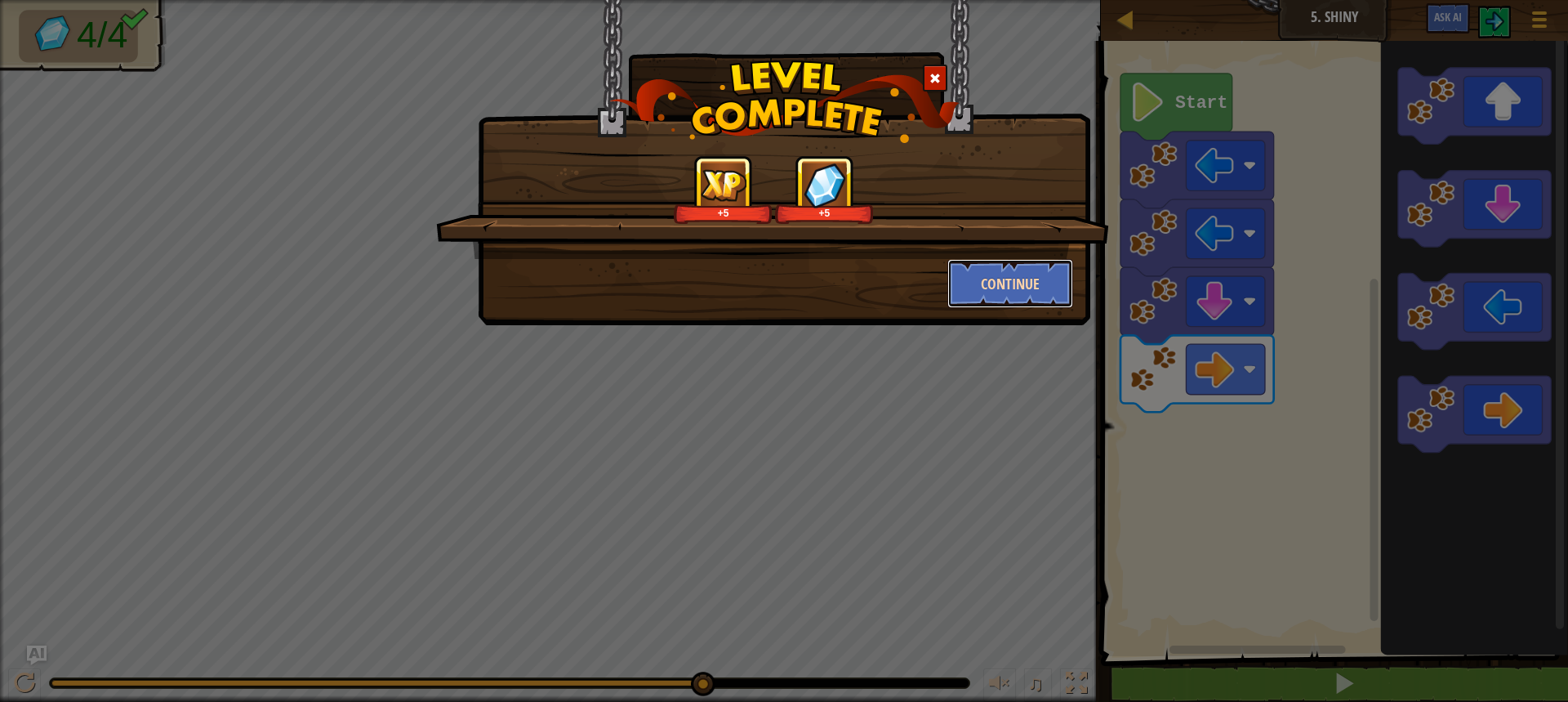
click at [1052, 289] on button "Continue" at bounding box center [1010, 283] width 126 height 49
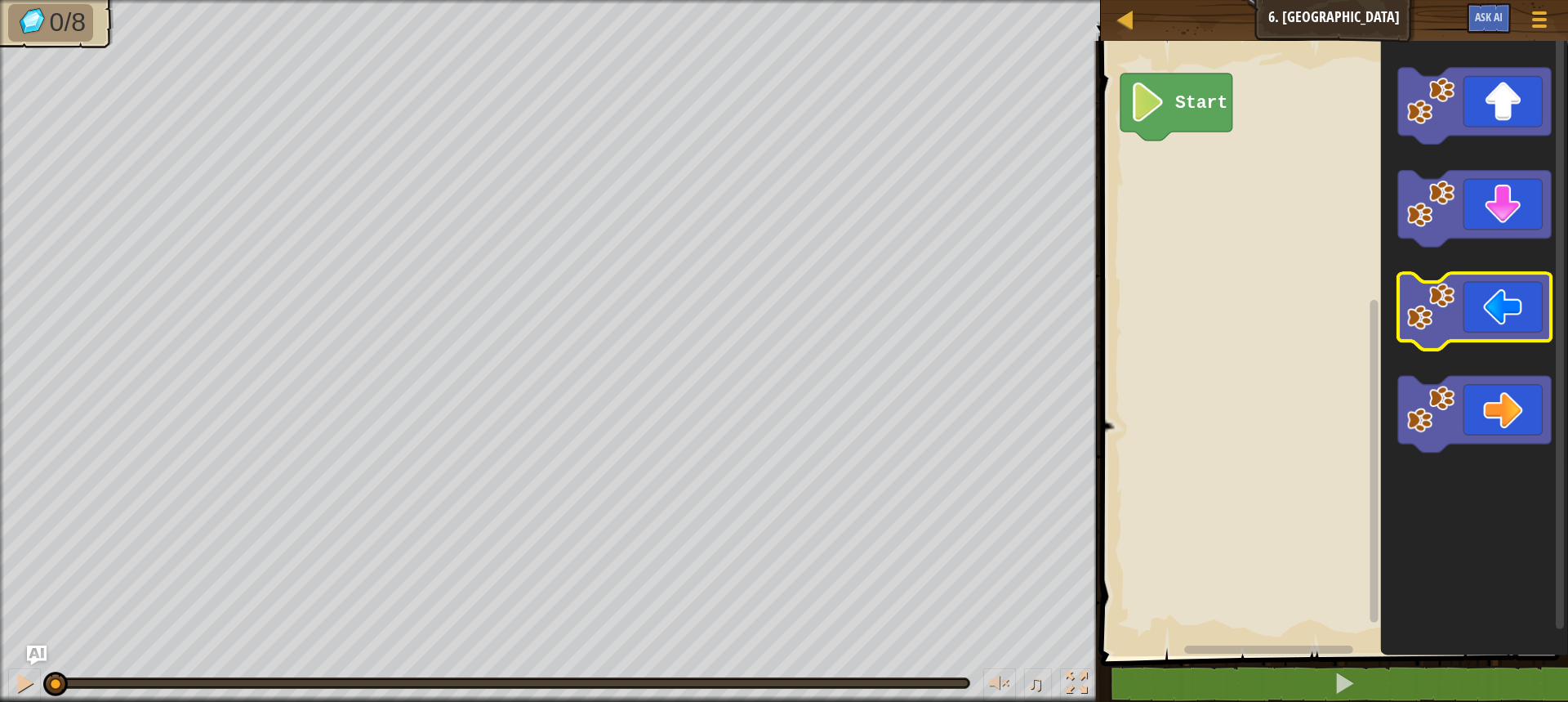
click at [1496, 303] on icon "Blockly Workspace" at bounding box center [1475, 312] width 154 height 77
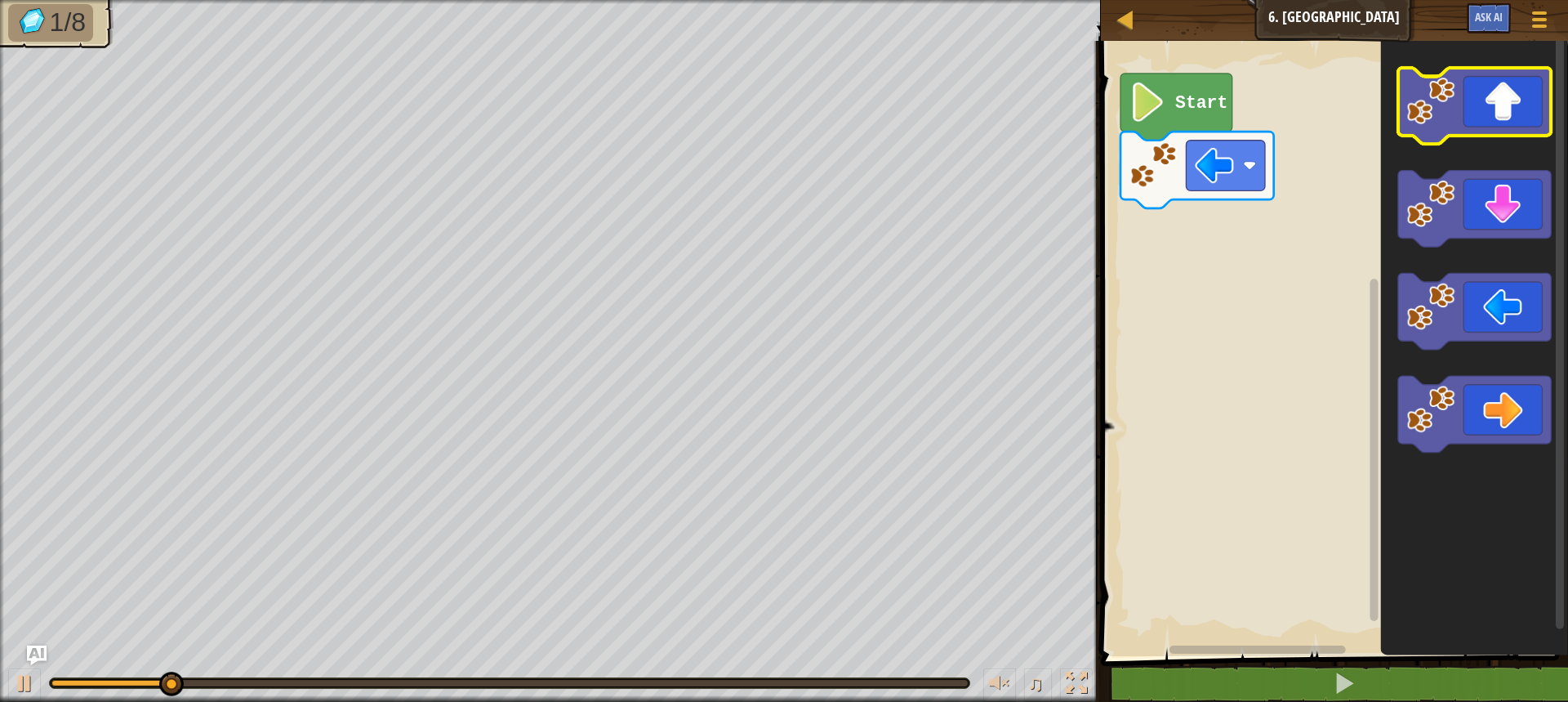
click at [1514, 120] on icon "Blockly Workspace" at bounding box center [1475, 106] width 154 height 77
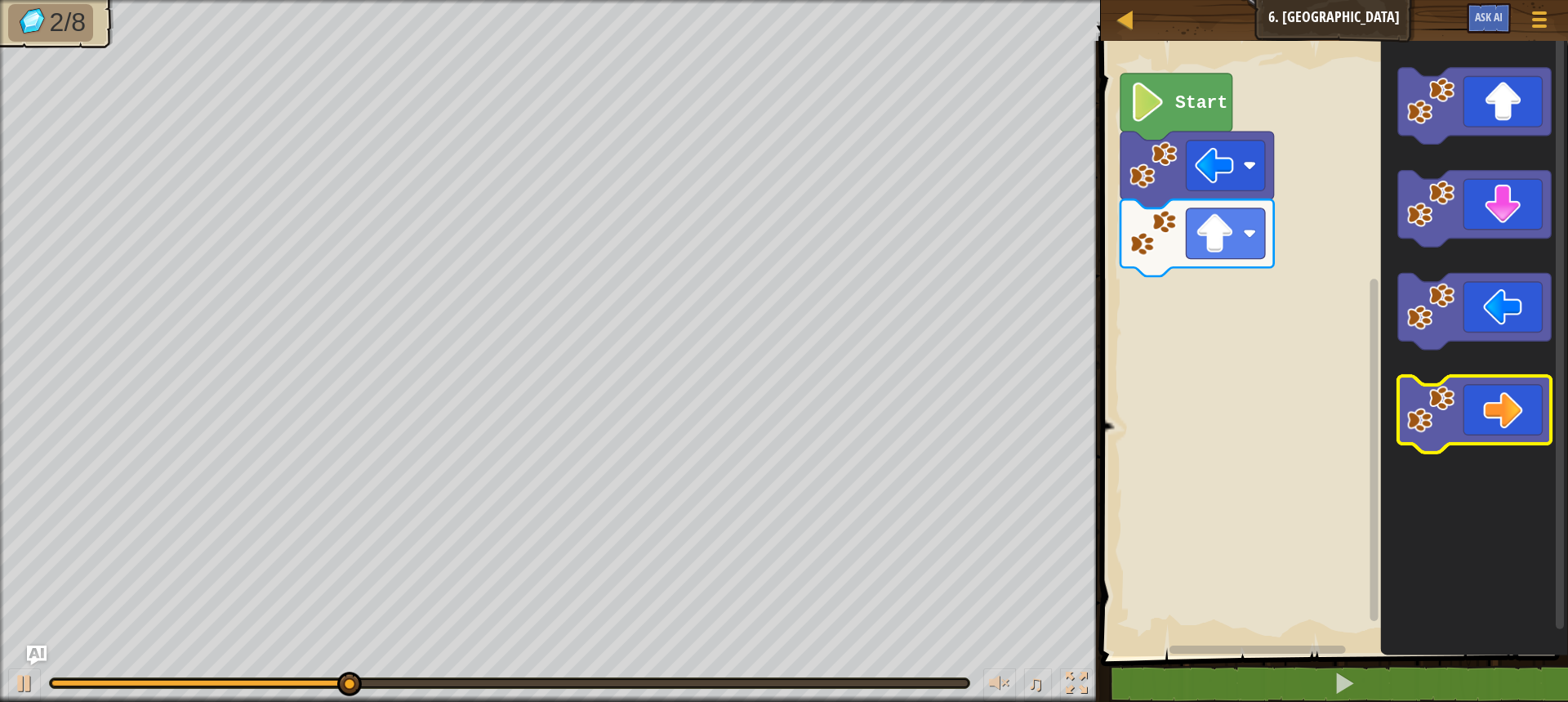
click at [1513, 418] on icon "Blockly Workspace" at bounding box center [1475, 414] width 154 height 77
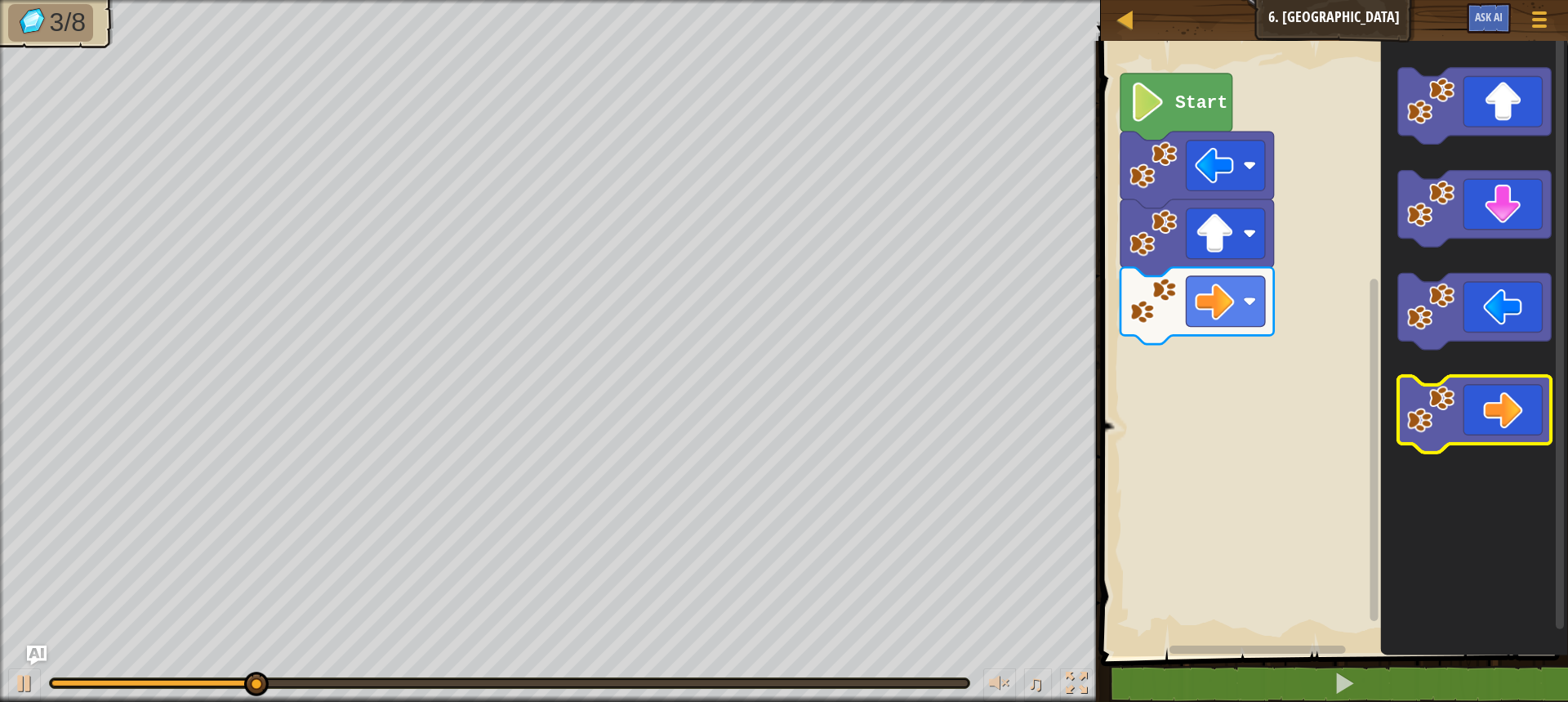
click at [1511, 418] on icon "Blockly Workspace" at bounding box center [1475, 414] width 154 height 77
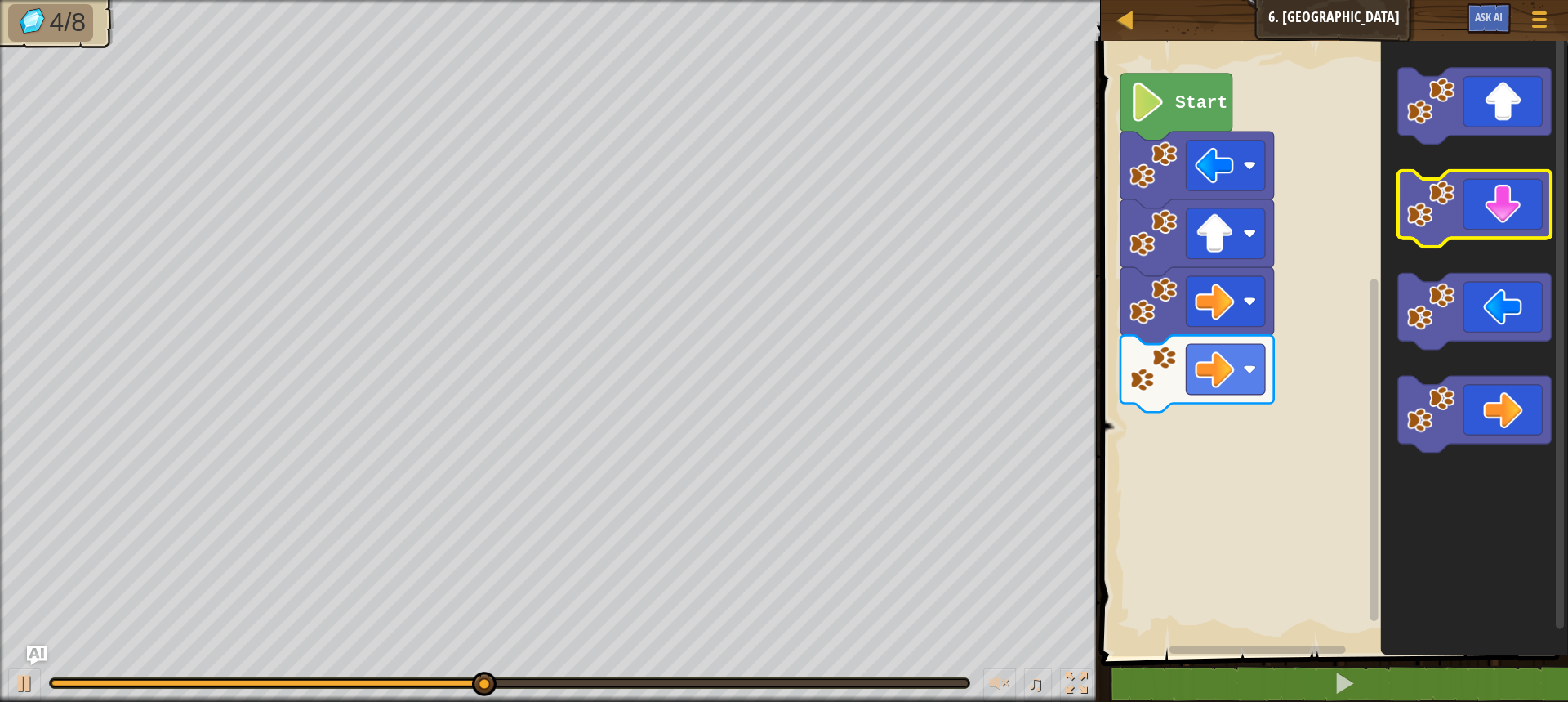
click at [1518, 195] on icon "Blockly Workspace" at bounding box center [1475, 208] width 154 height 77
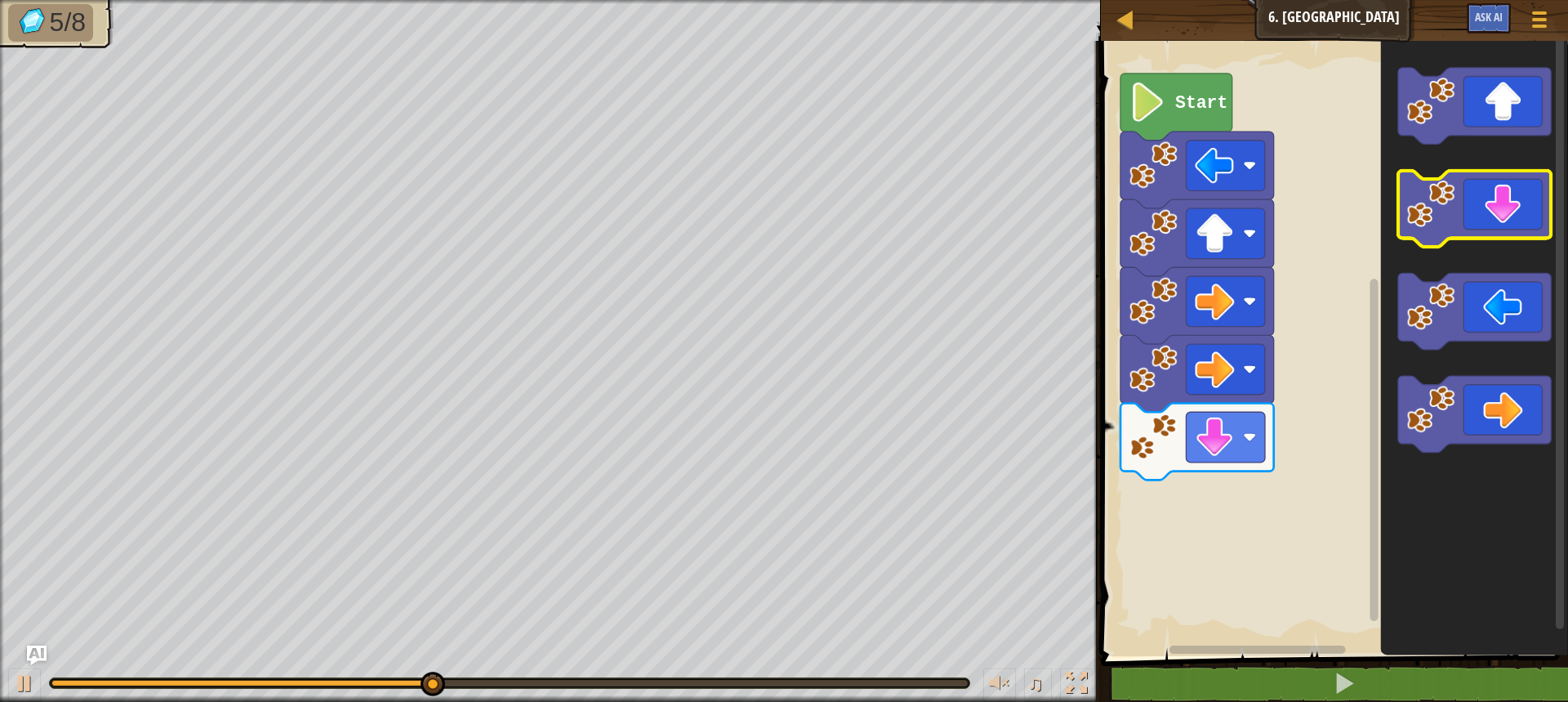
click at [1518, 195] on icon "Blockly Workspace" at bounding box center [1475, 208] width 154 height 77
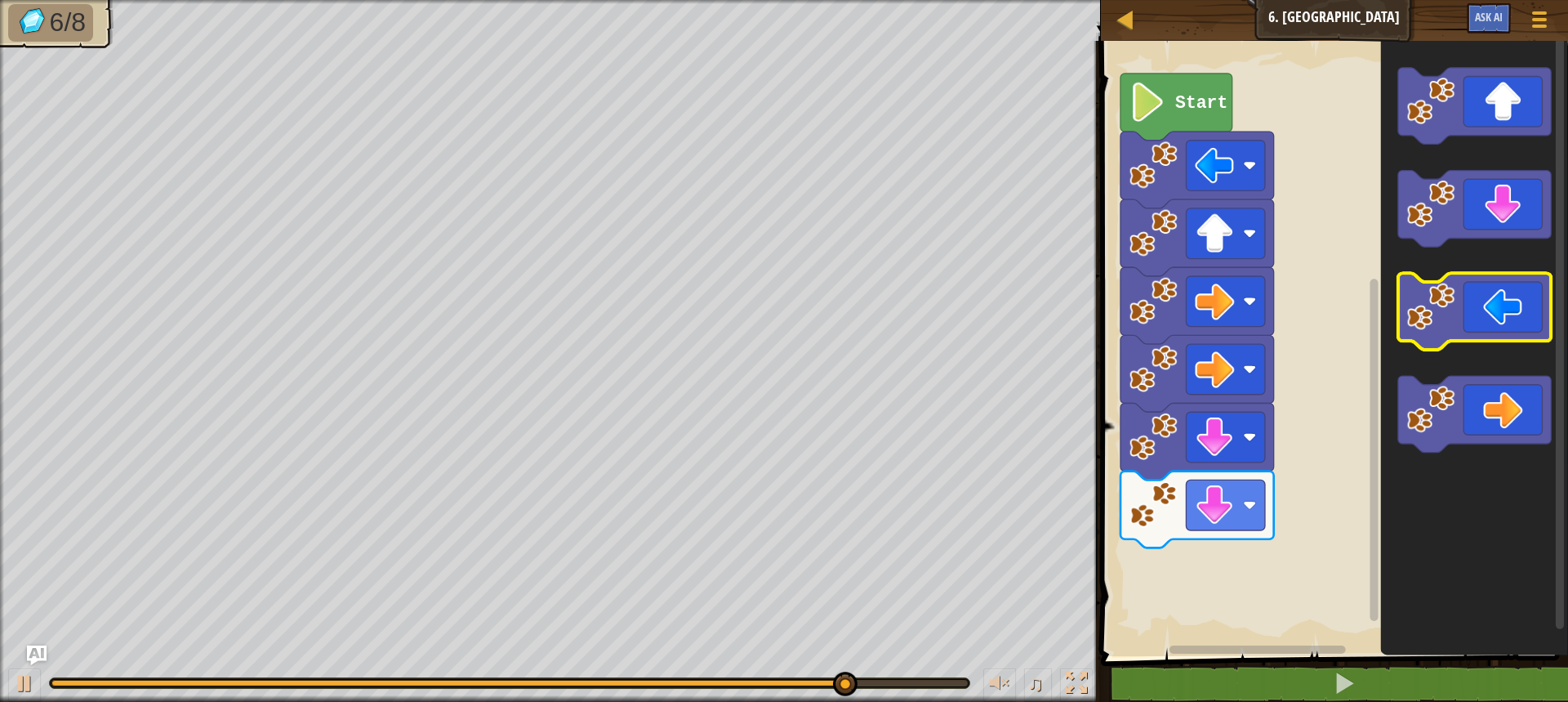
click at [1523, 307] on icon "Blockly Workspace" at bounding box center [1475, 312] width 154 height 77
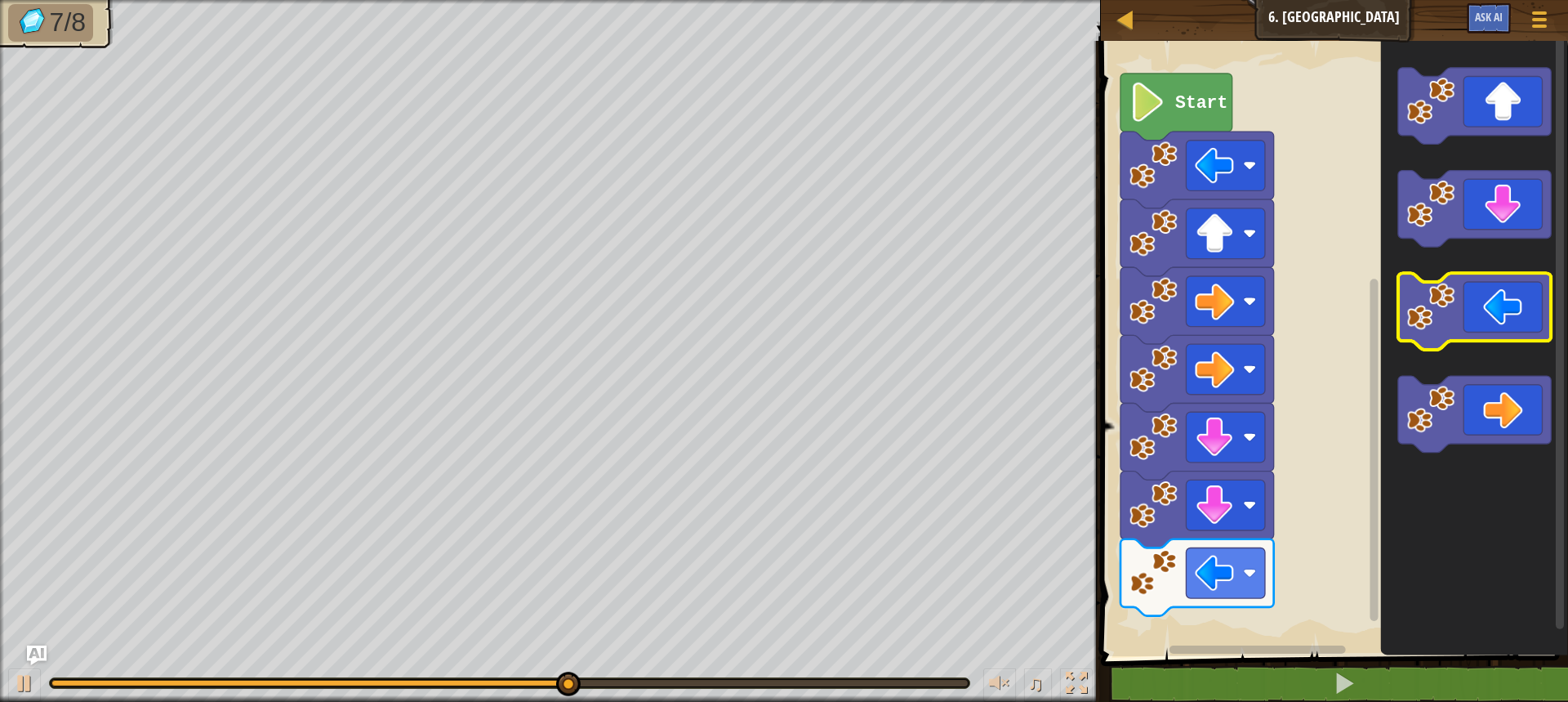
click at [1523, 307] on icon "Blockly Workspace" at bounding box center [1475, 312] width 154 height 77
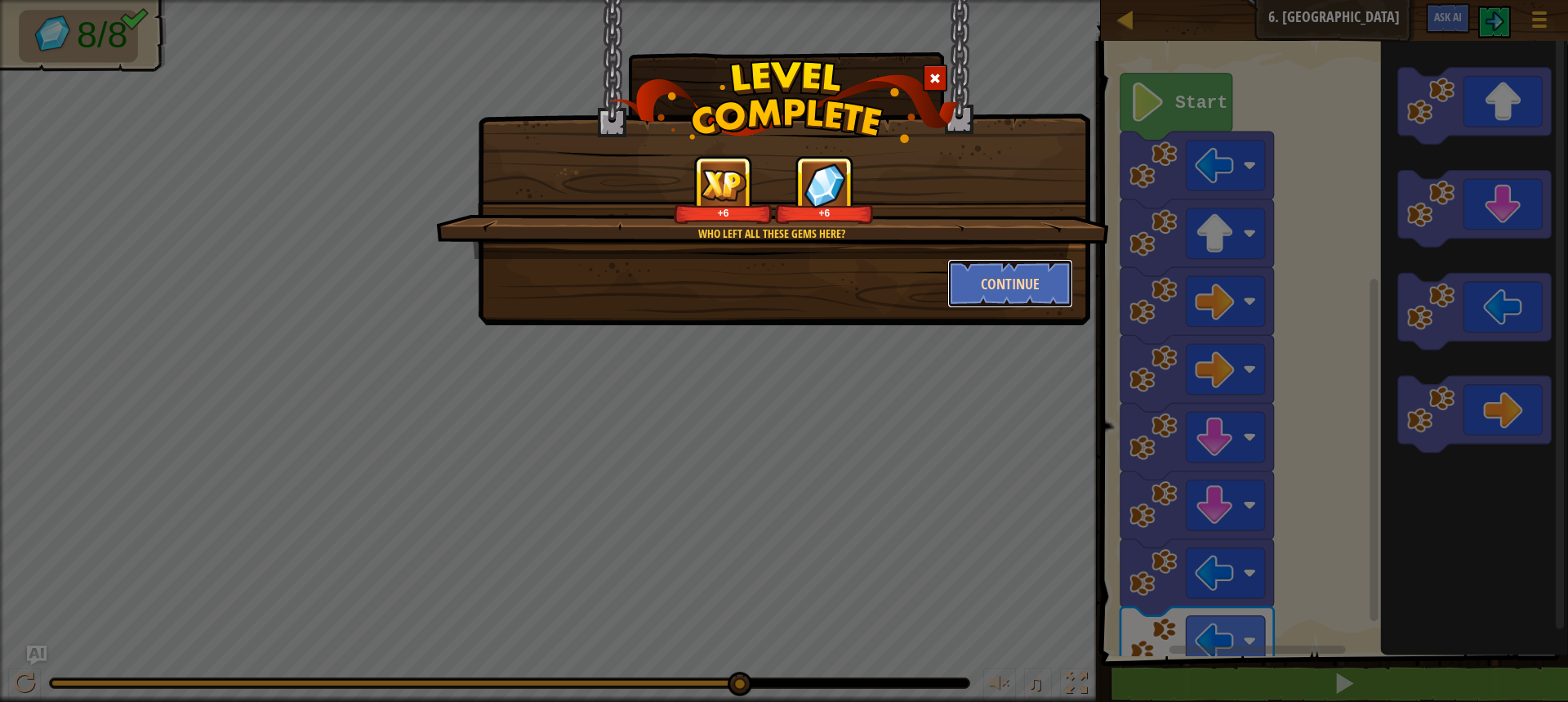
click at [1056, 277] on button "Continue" at bounding box center [1010, 283] width 126 height 49
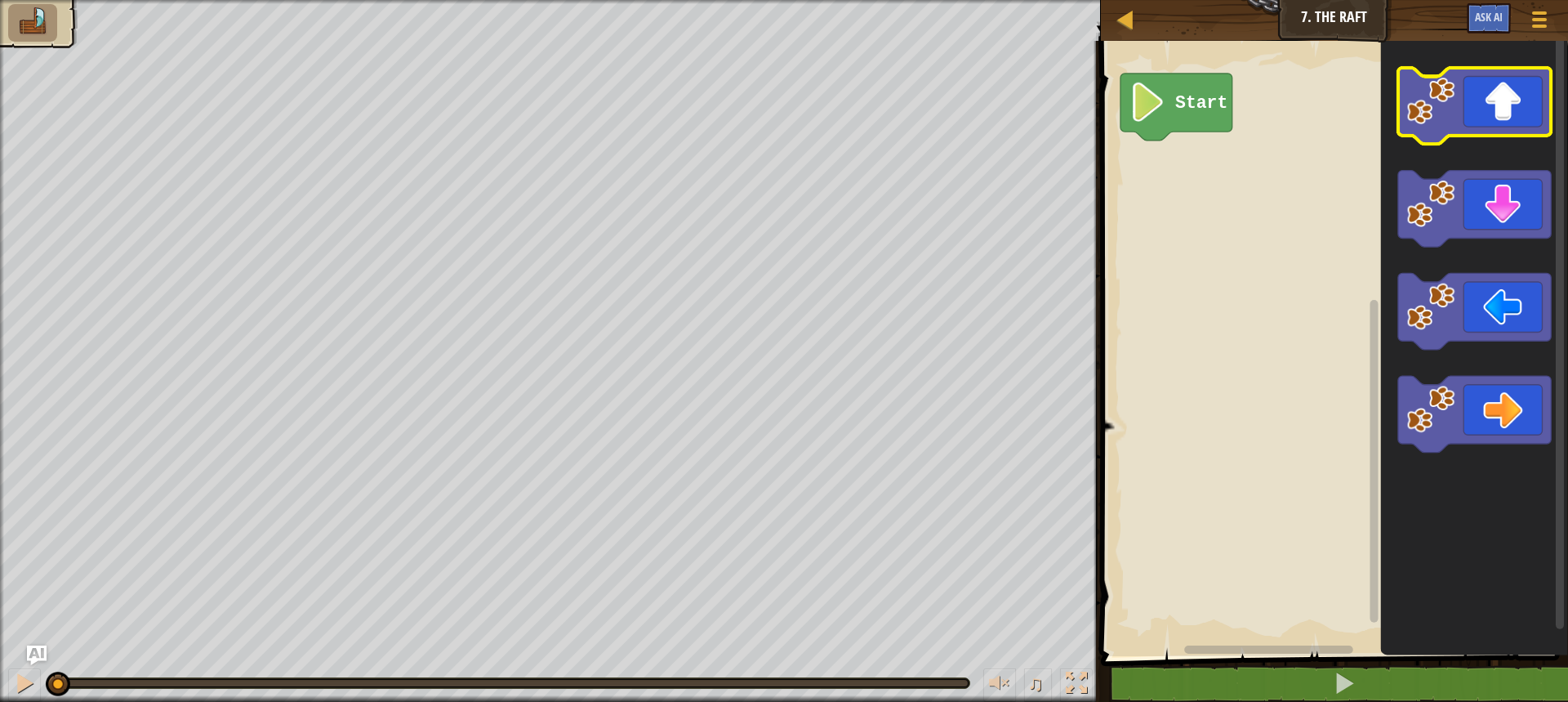
click at [1496, 122] on icon "Blockly Workspace" at bounding box center [1475, 106] width 154 height 77
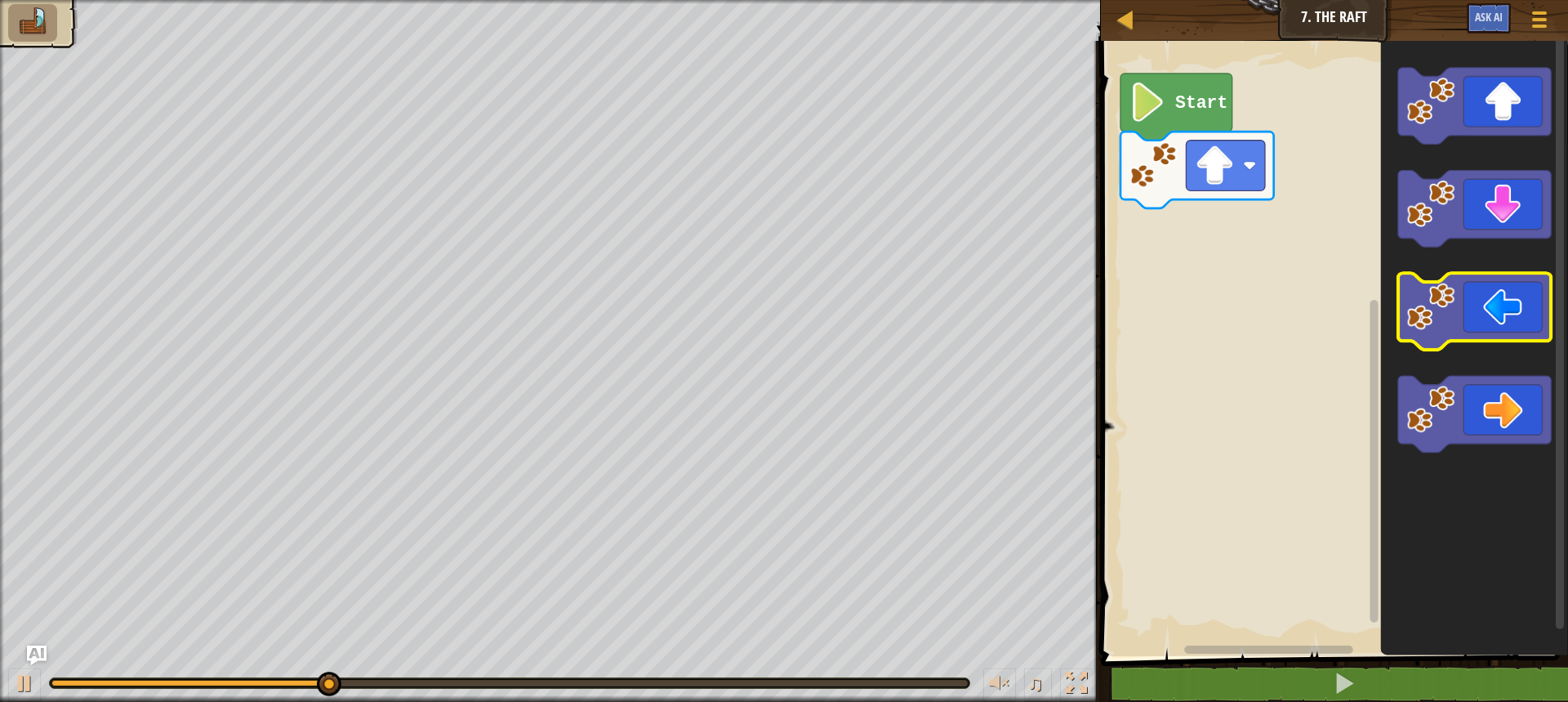
click at [1525, 331] on icon "Blockly Workspace" at bounding box center [1475, 312] width 154 height 77
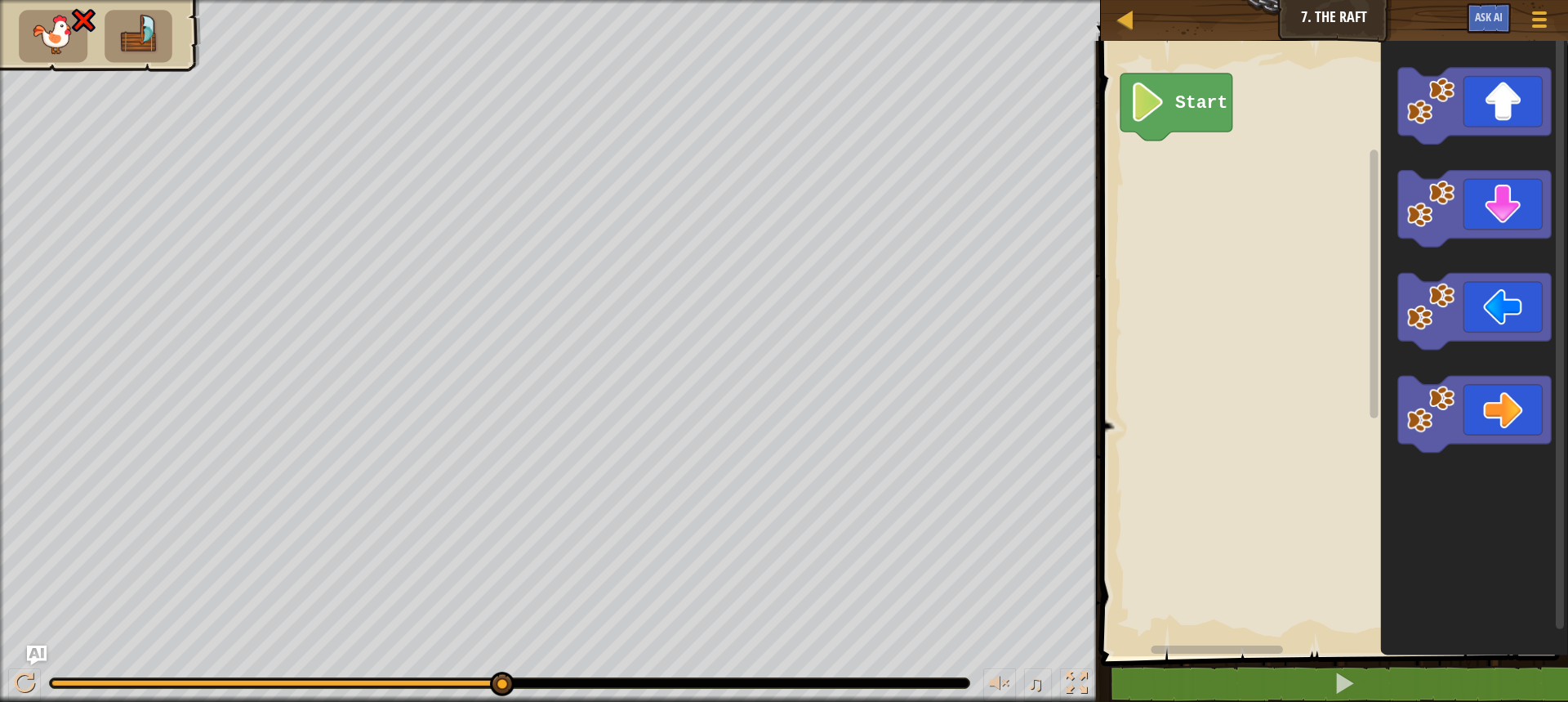
drag, startPoint x: 508, startPoint y: 672, endPoint x: 498, endPoint y: 671, distance: 10.0
click at [498, 671] on div at bounding box center [503, 684] width 25 height 25
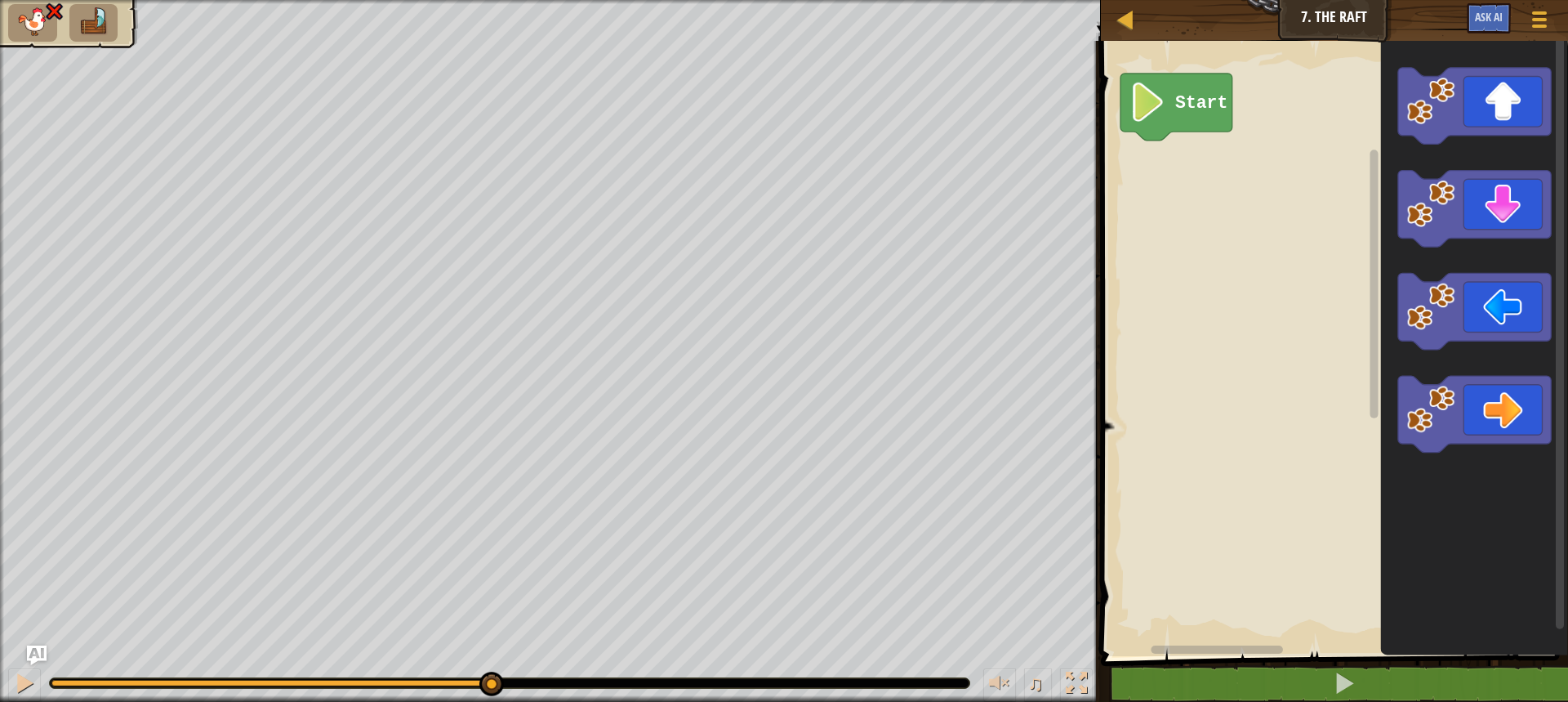
drag, startPoint x: 498, startPoint y: 673, endPoint x: 489, endPoint y: 671, distance: 9.2
click at [489, 671] on div "♫" at bounding box center [550, 678] width 1101 height 49
click at [1185, 109] on text "Start" at bounding box center [1201, 103] width 52 height 20
click at [1175, 110] on text "Start" at bounding box center [1201, 103] width 52 height 20
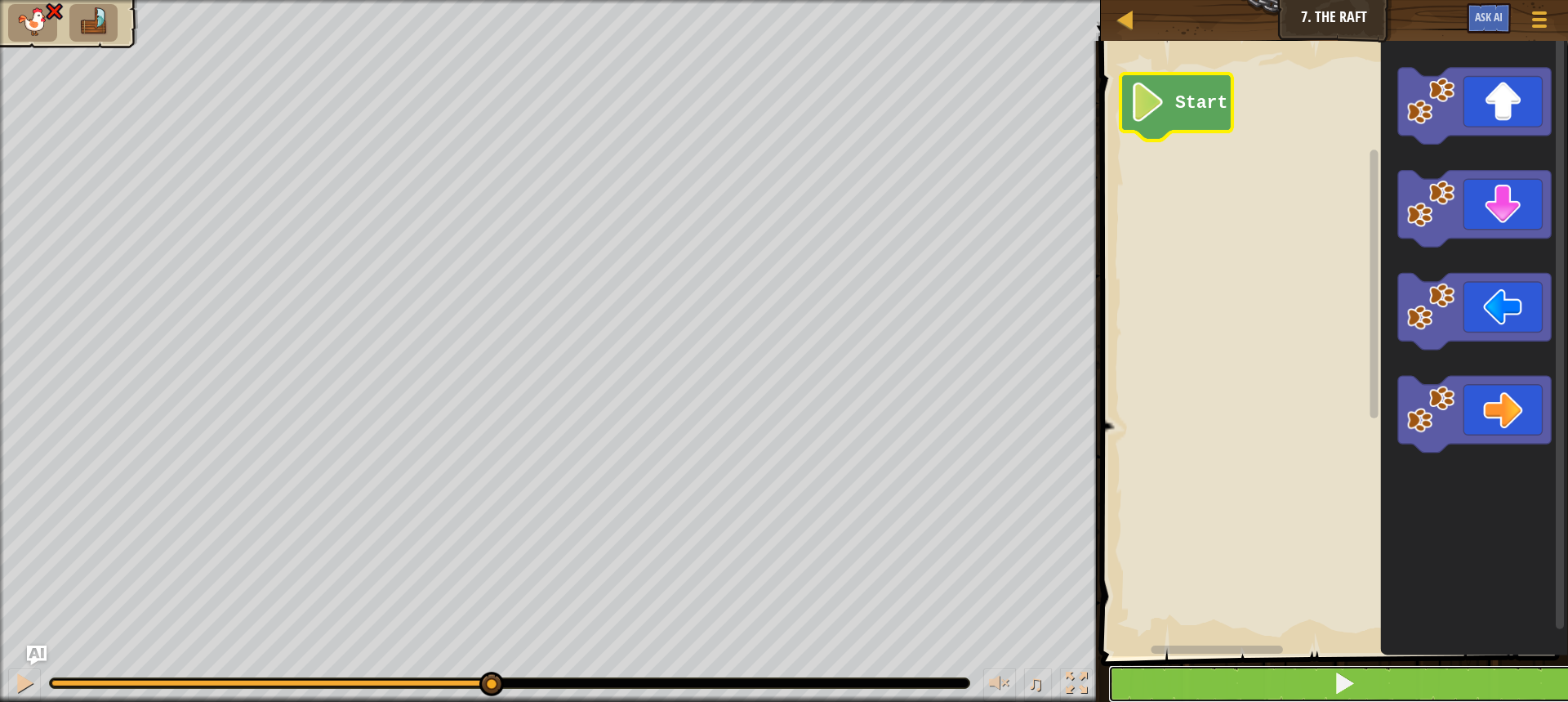
click at [1436, 692] on button at bounding box center [1344, 683] width 472 height 37
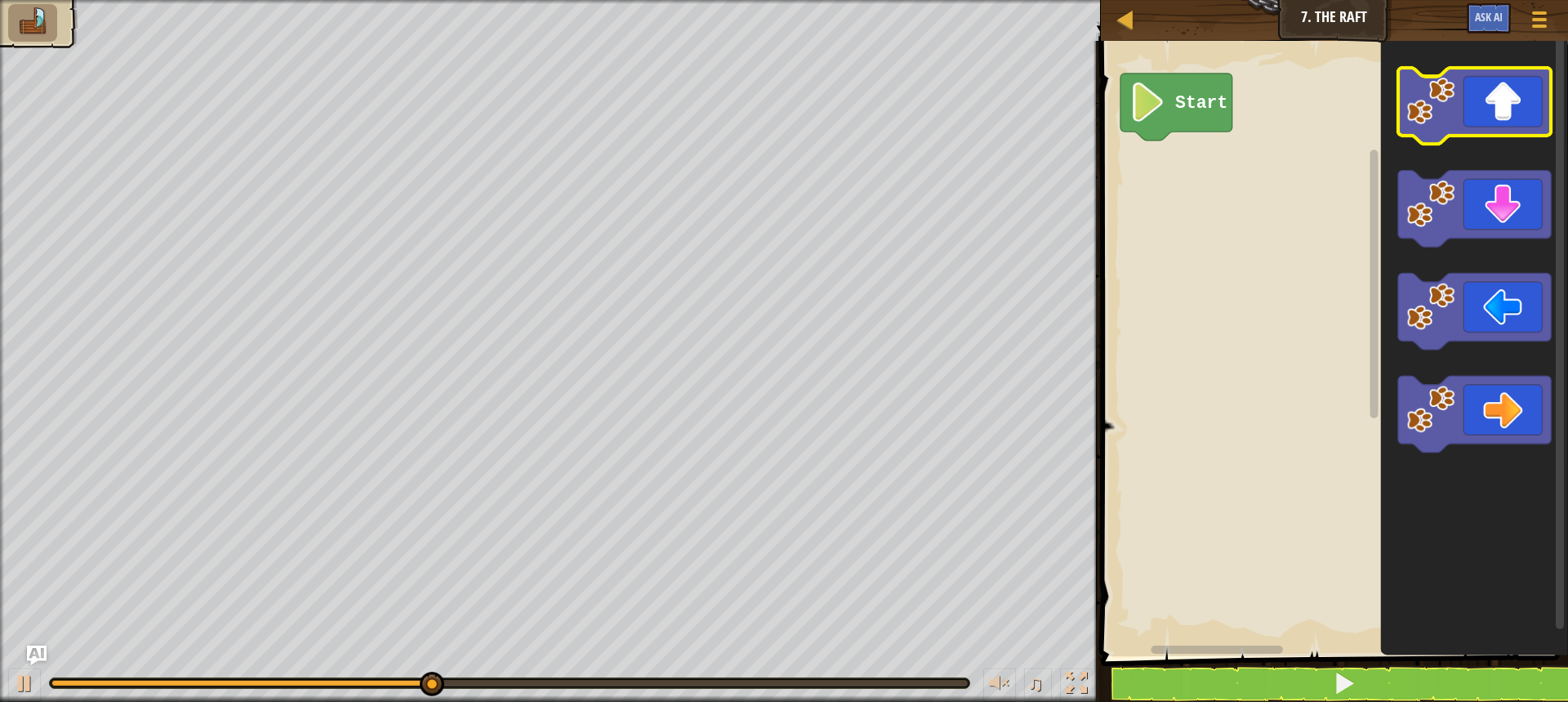
click at [1496, 118] on icon "Blockly Workspace" at bounding box center [1475, 106] width 154 height 77
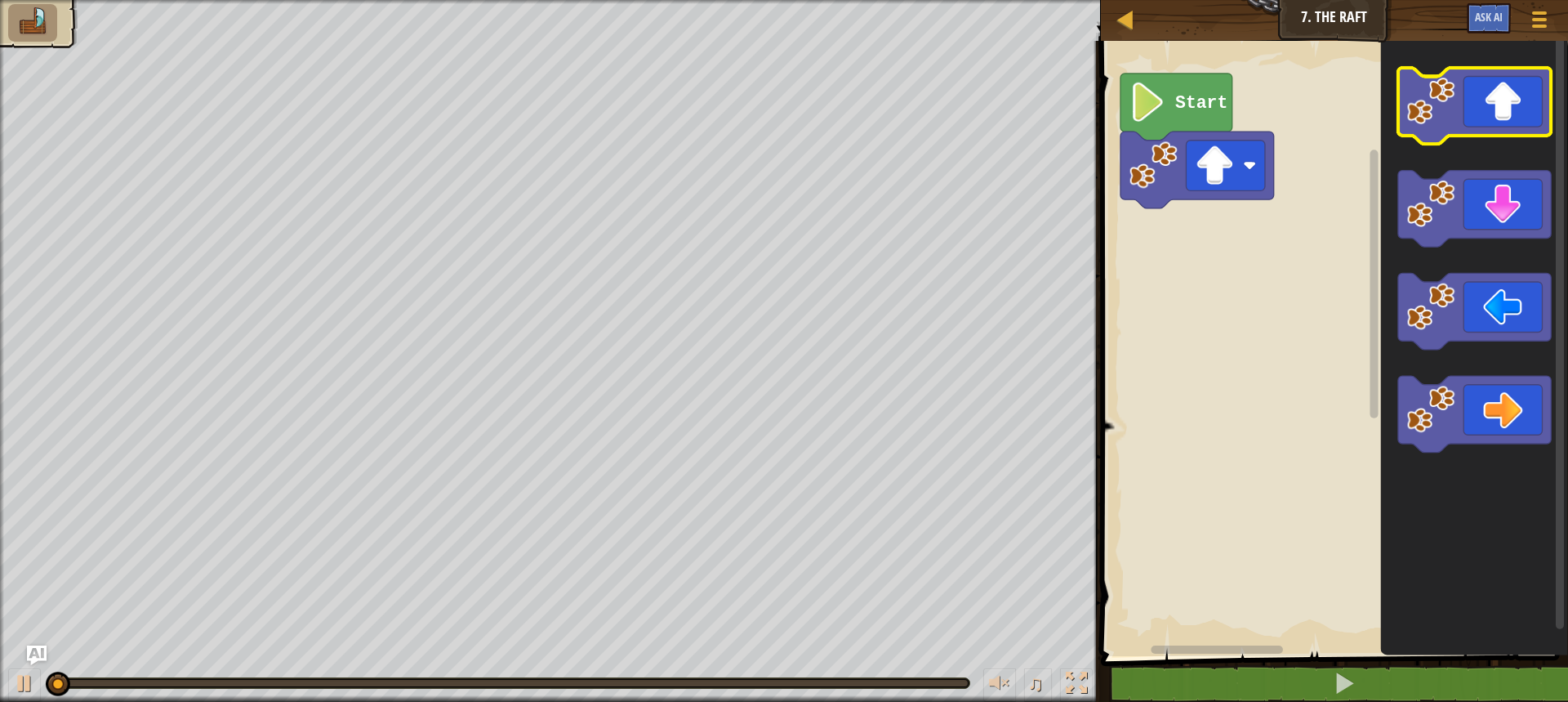
click at [1496, 118] on icon "Blockly Workspace" at bounding box center [1475, 106] width 154 height 77
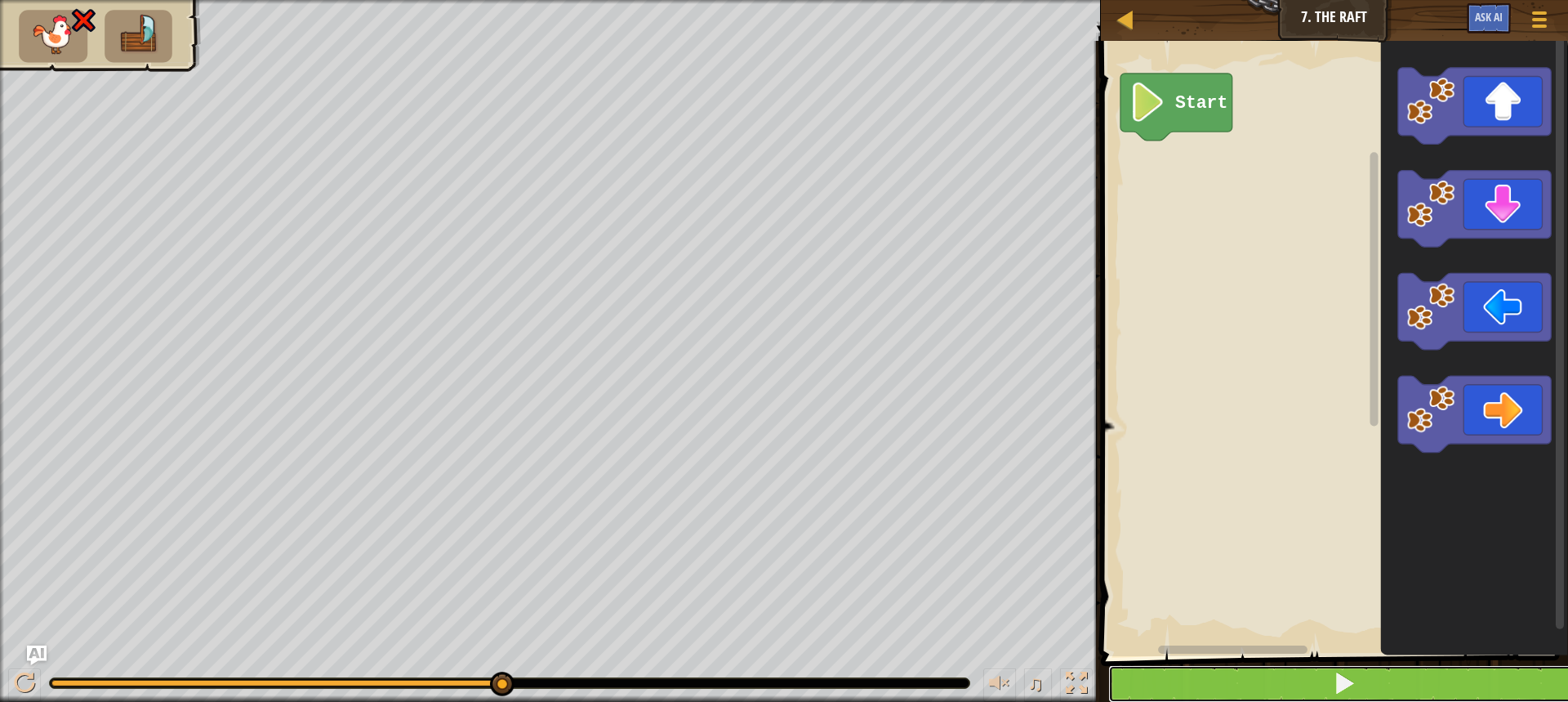
click at [1291, 685] on button at bounding box center [1344, 683] width 472 height 37
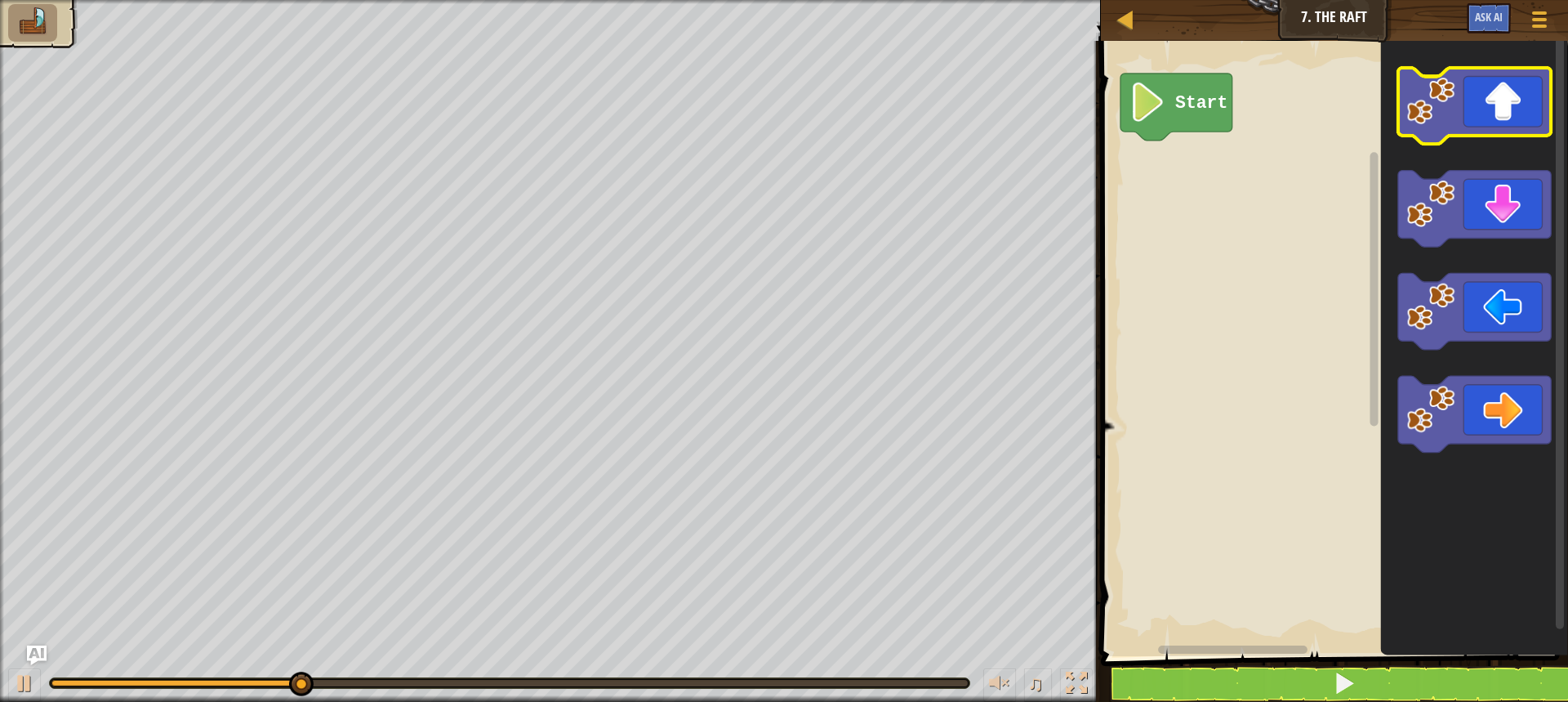
click at [1499, 97] on icon "Blockly Workspace" at bounding box center [1475, 106] width 154 height 77
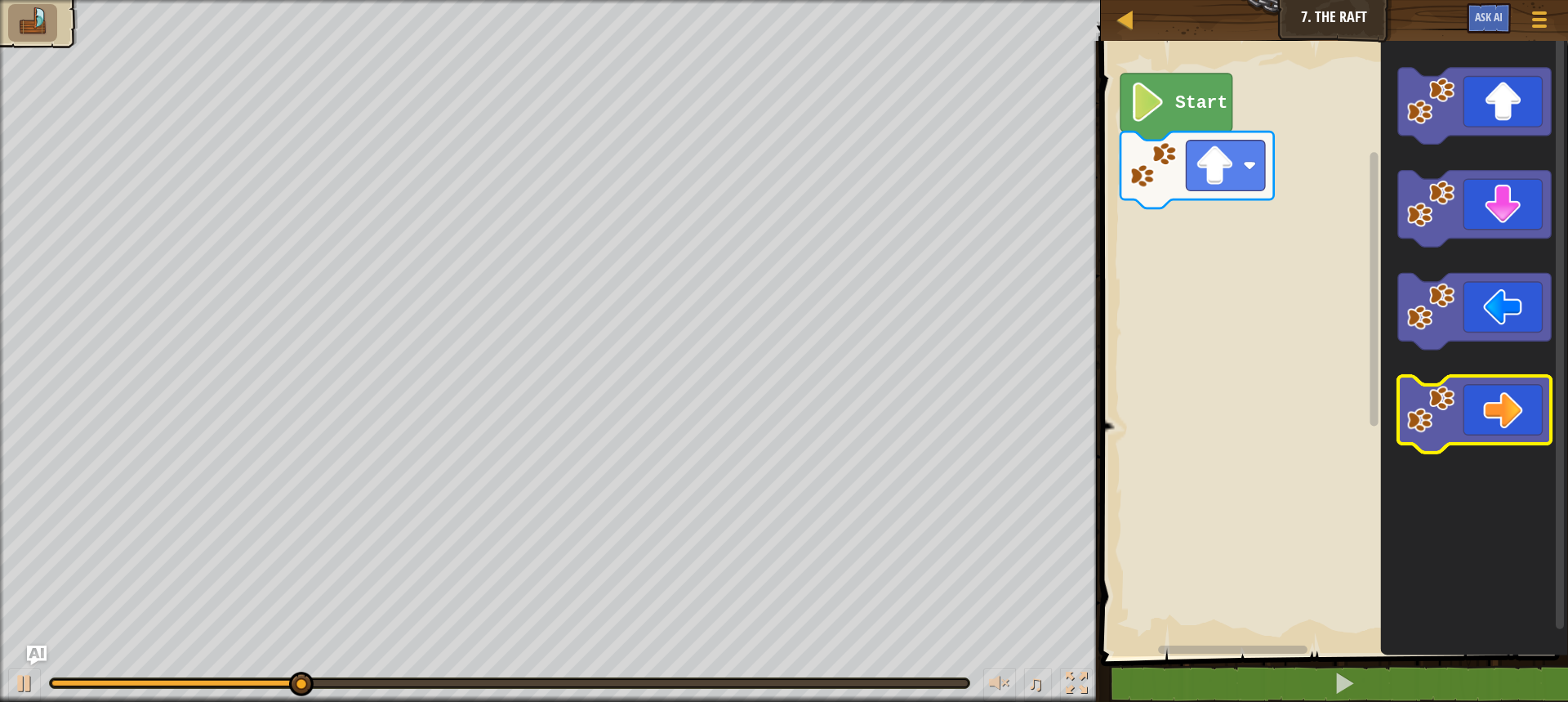
click at [1509, 437] on icon "Blockly Workspace" at bounding box center [1475, 414] width 154 height 77
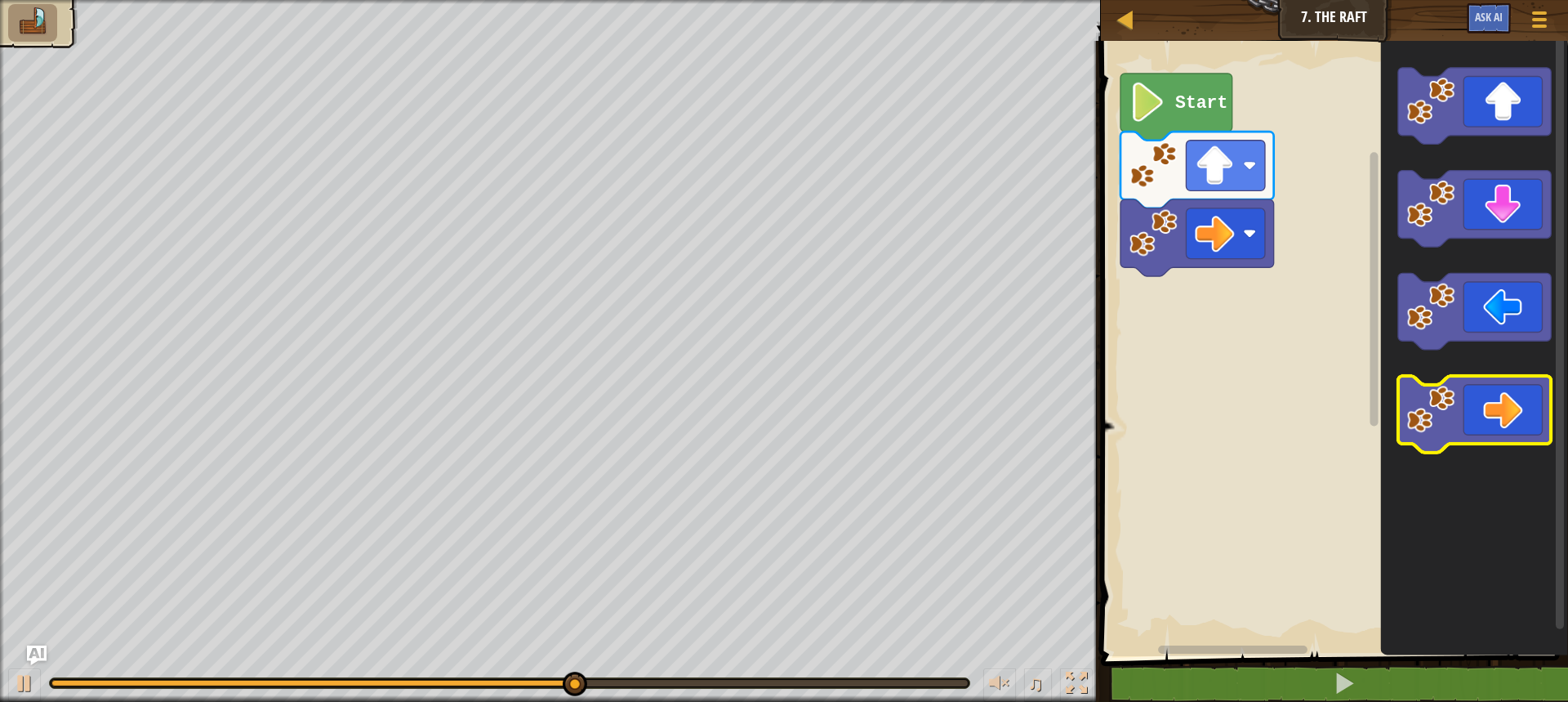
click at [1515, 427] on icon "Blockly Workspace" at bounding box center [1475, 414] width 154 height 77
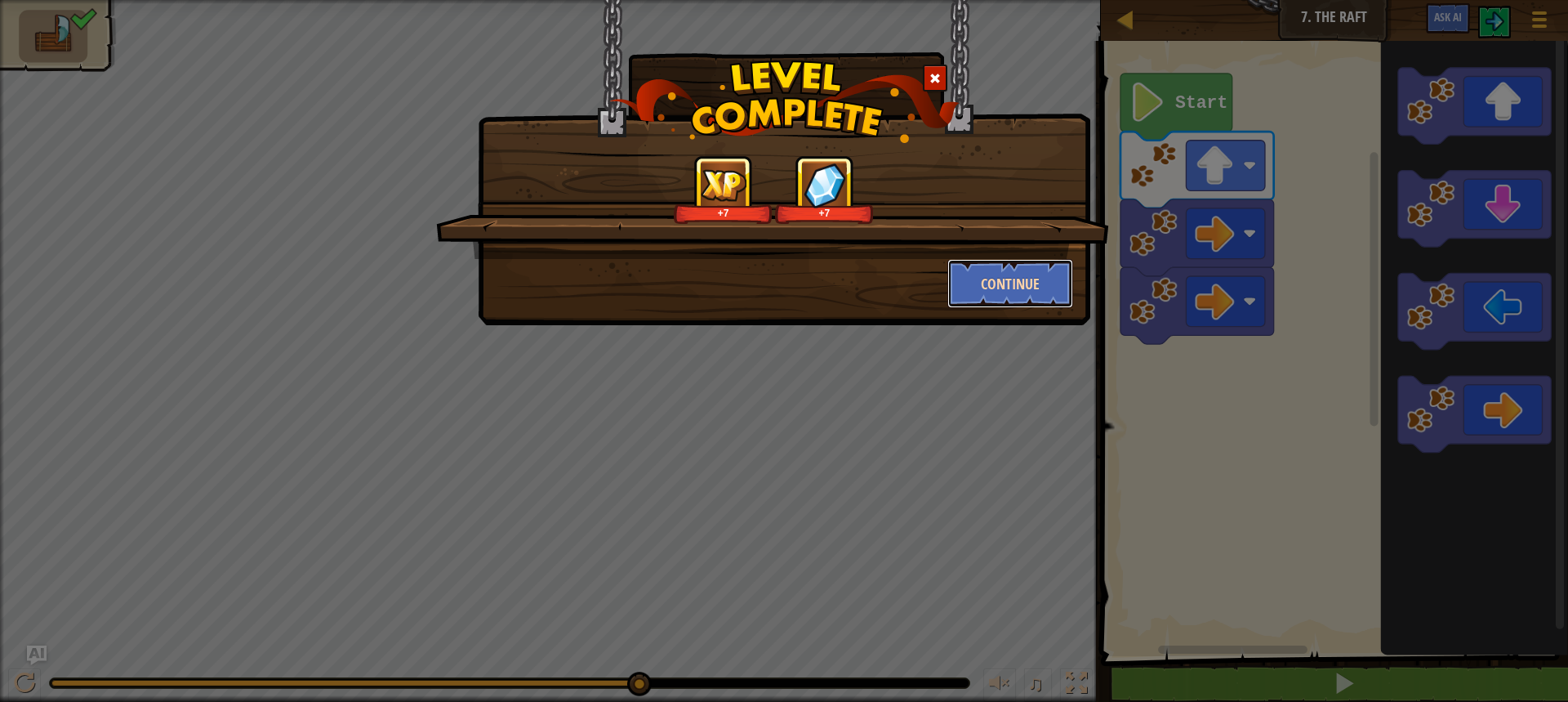
click at [1029, 285] on button "Continue" at bounding box center [1010, 283] width 126 height 49
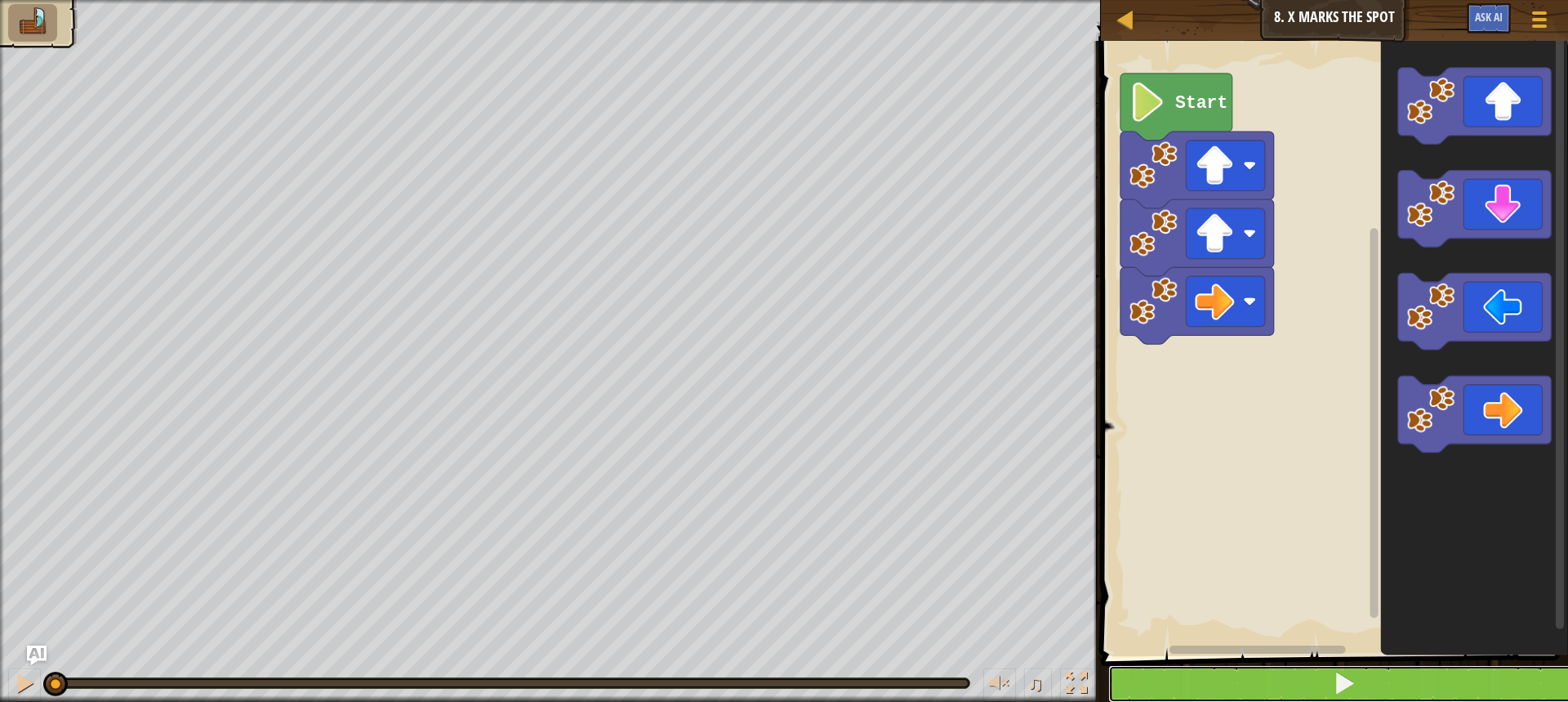
click at [1356, 690] on button at bounding box center [1344, 683] width 472 height 37
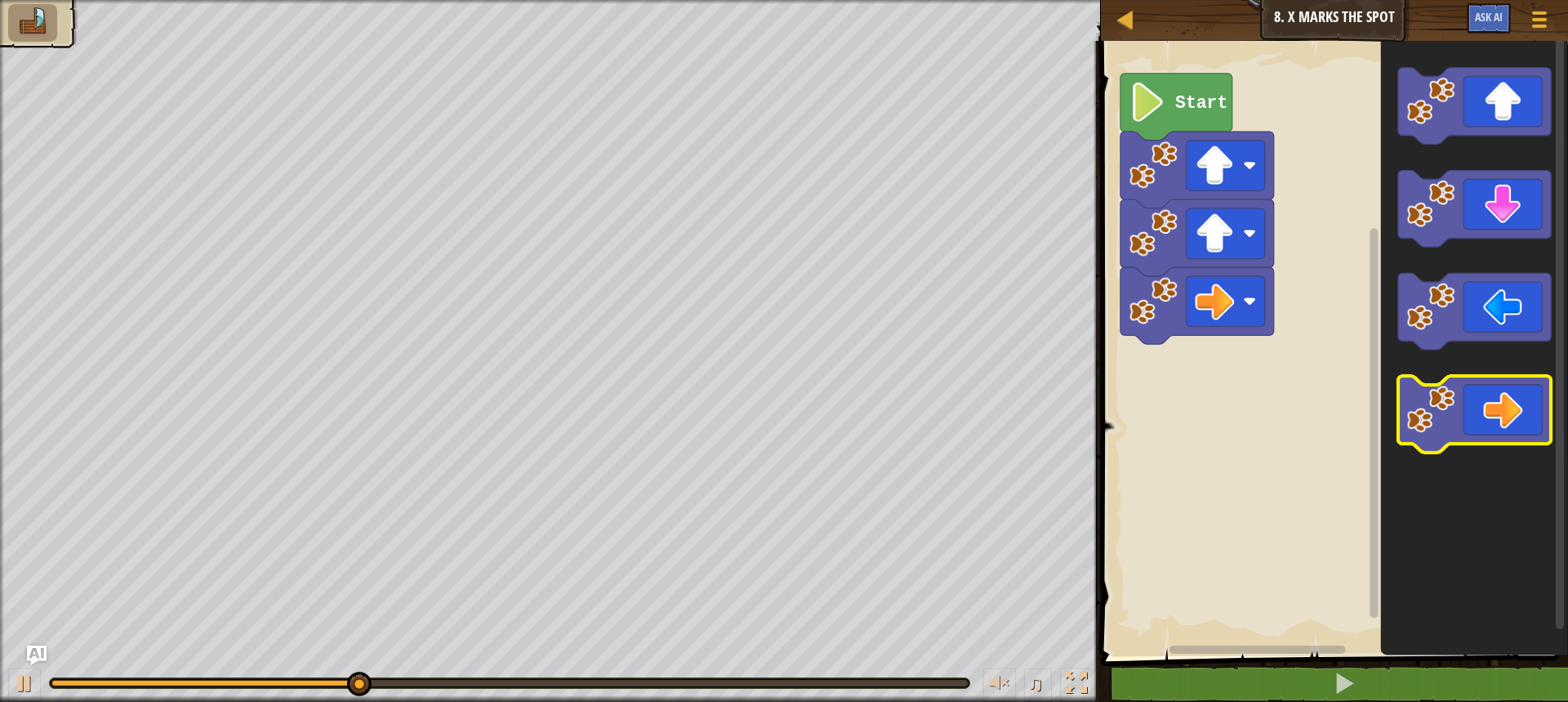
click at [1491, 424] on icon "Blockly Workspace" at bounding box center [1475, 414] width 154 height 77
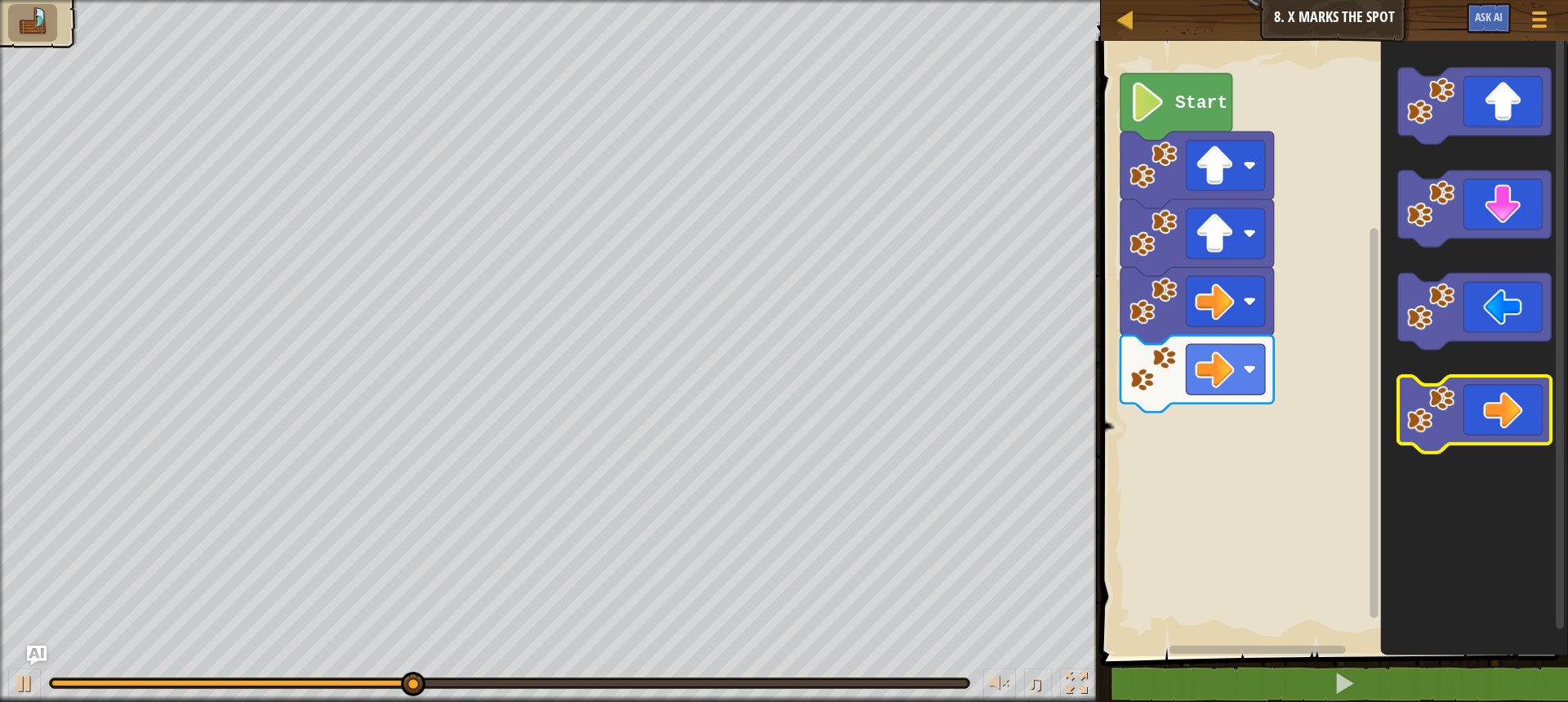
click at [1491, 423] on icon "Blockly Workspace" at bounding box center [1475, 414] width 154 height 77
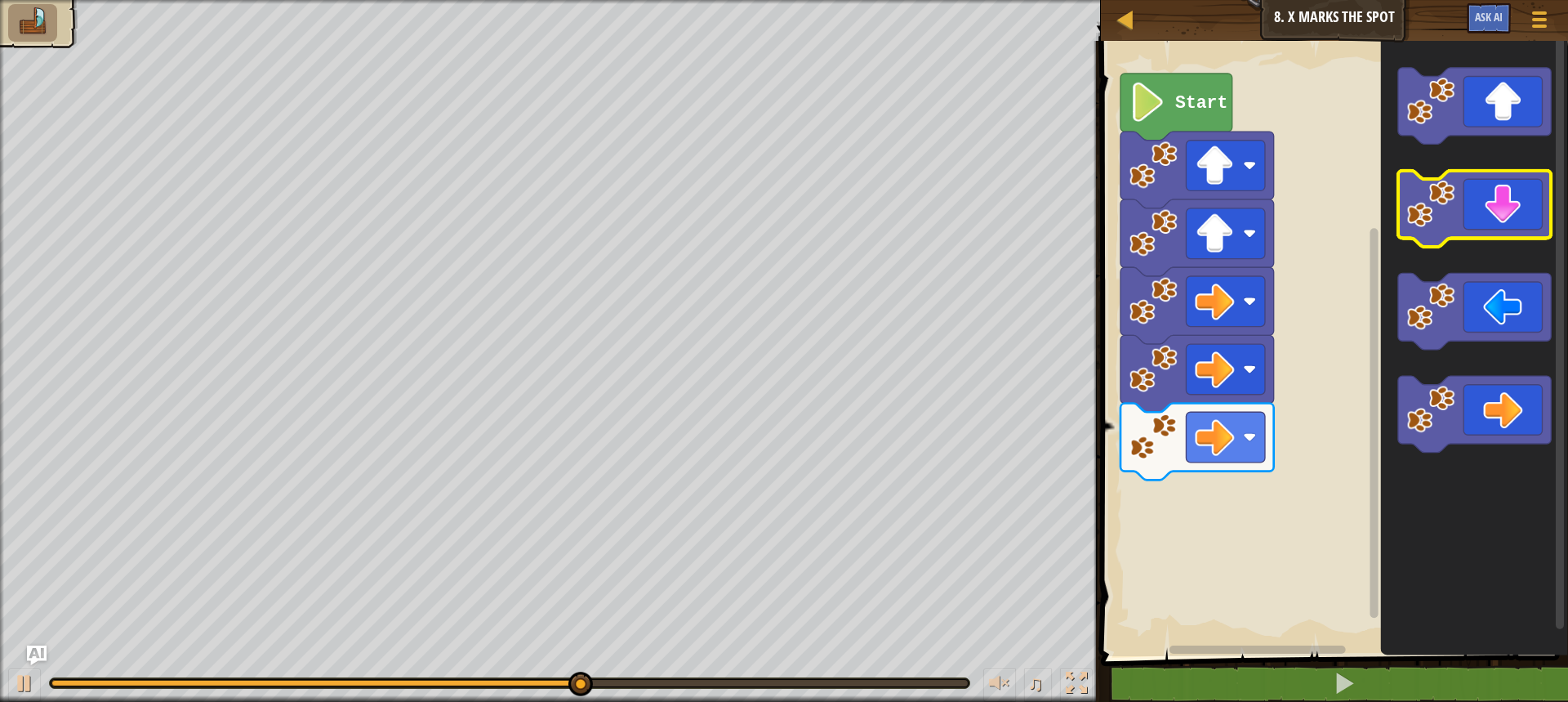
click at [1496, 211] on icon "Blockly Workspace" at bounding box center [1475, 208] width 154 height 77
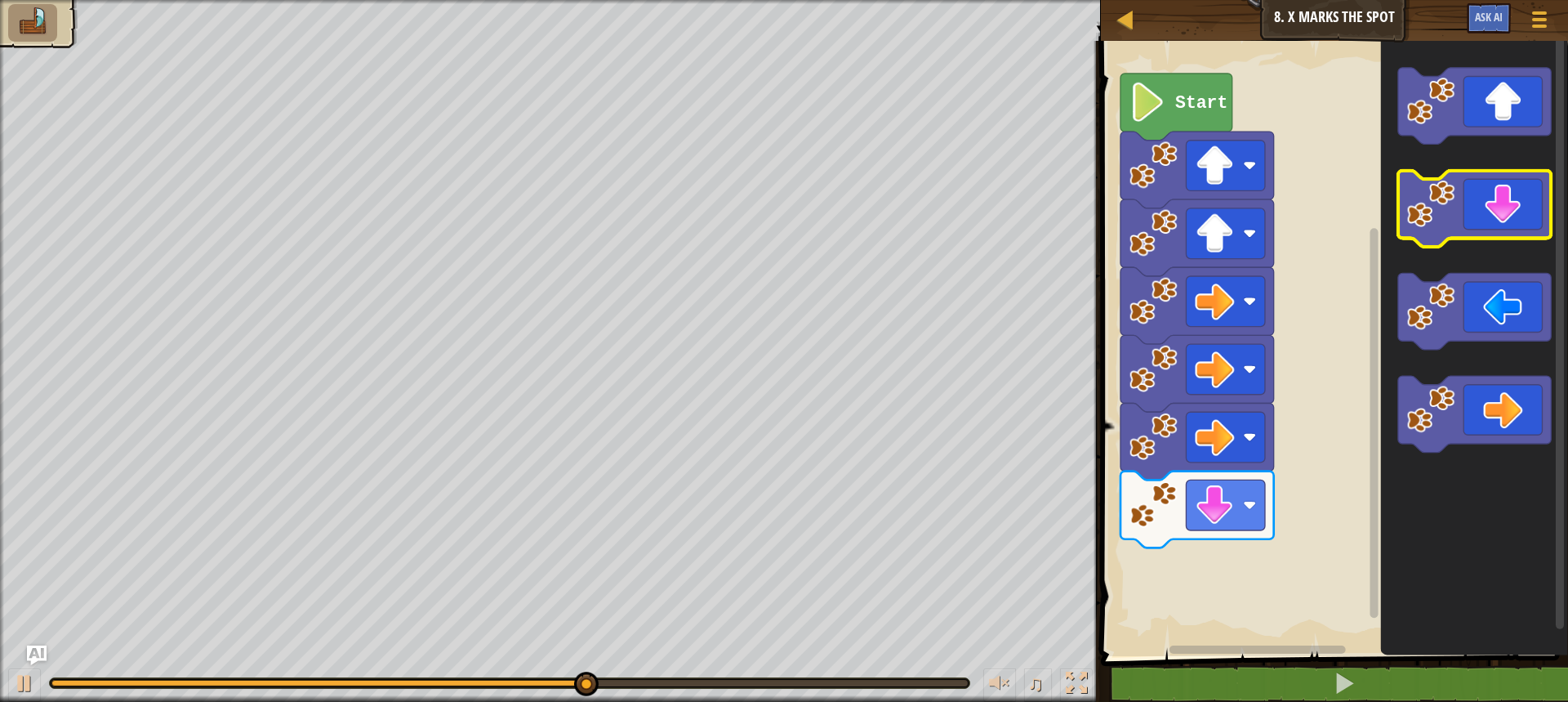
click at [1496, 211] on icon "Blockly Workspace" at bounding box center [1475, 208] width 154 height 77
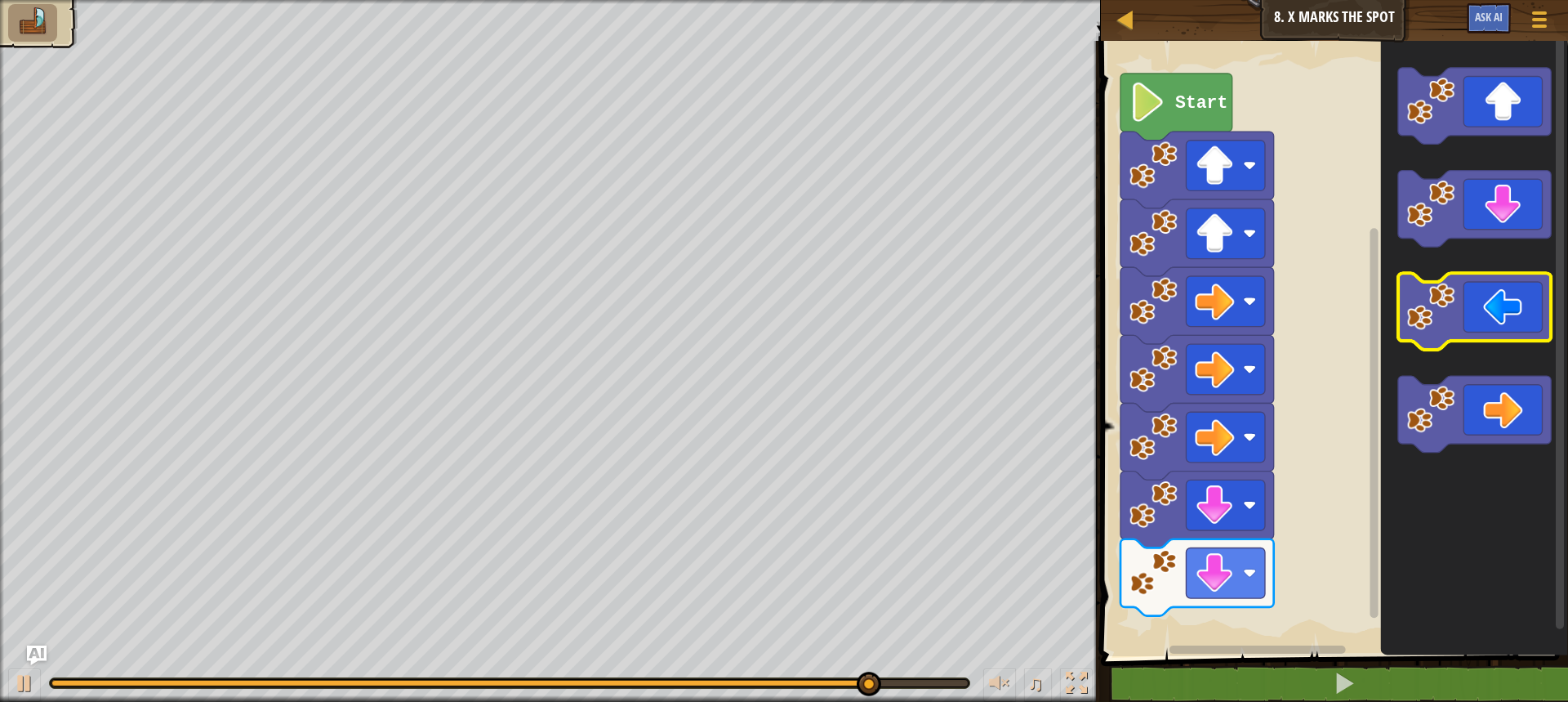
click at [1457, 332] on icon "Blockly Workspace" at bounding box center [1475, 312] width 154 height 77
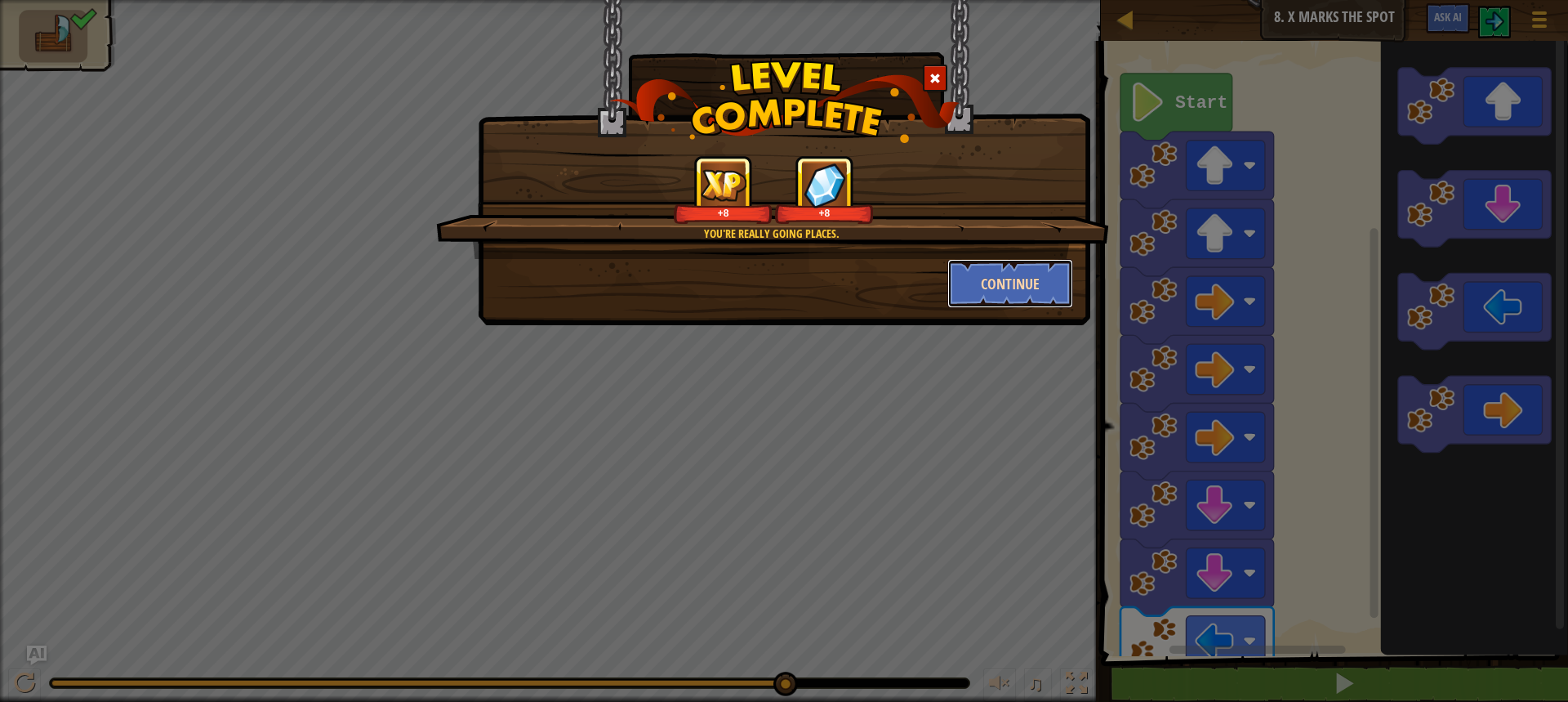
click at [1005, 297] on button "Continue" at bounding box center [1010, 283] width 126 height 49
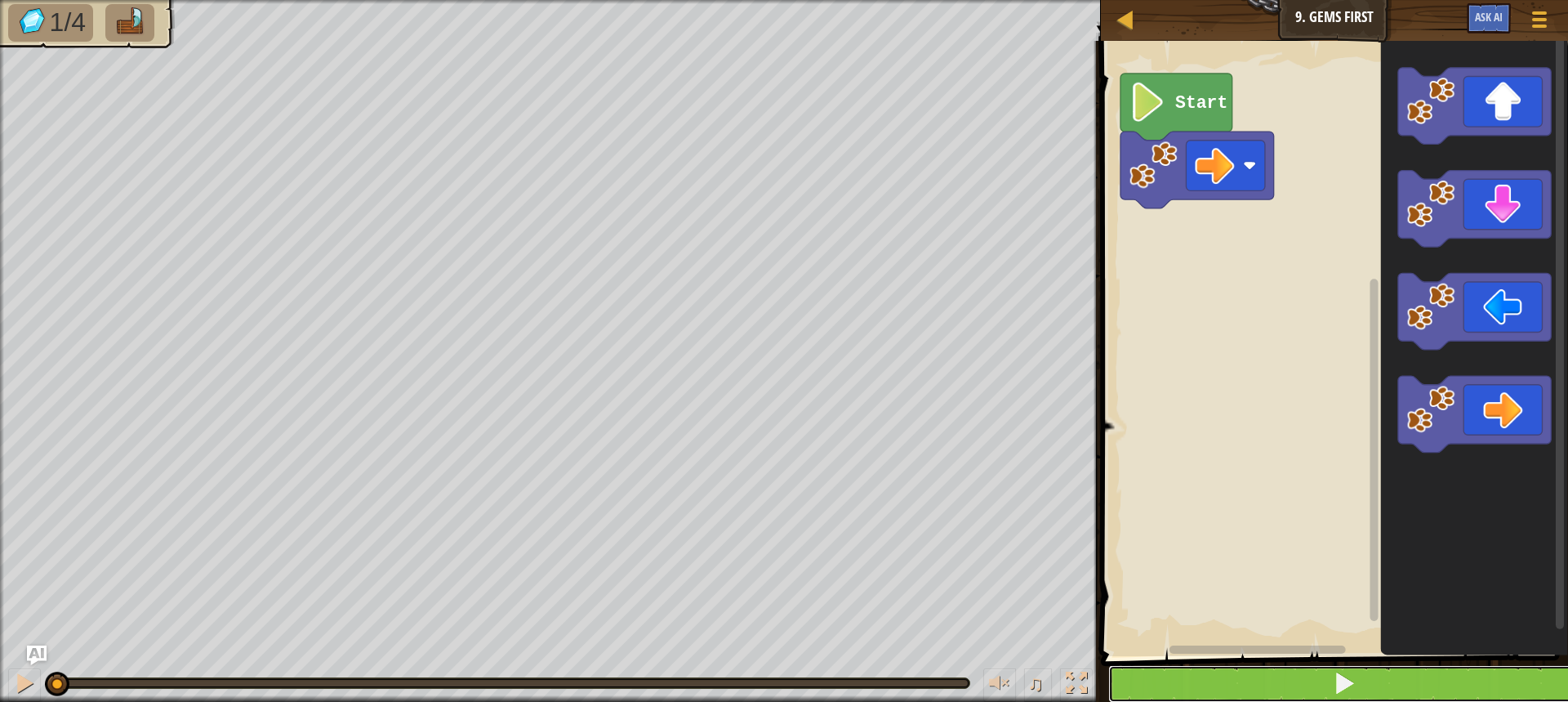
drag, startPoint x: 1422, startPoint y: 694, endPoint x: 1421, endPoint y: 677, distance: 17.0
click at [1423, 690] on button at bounding box center [1344, 683] width 472 height 37
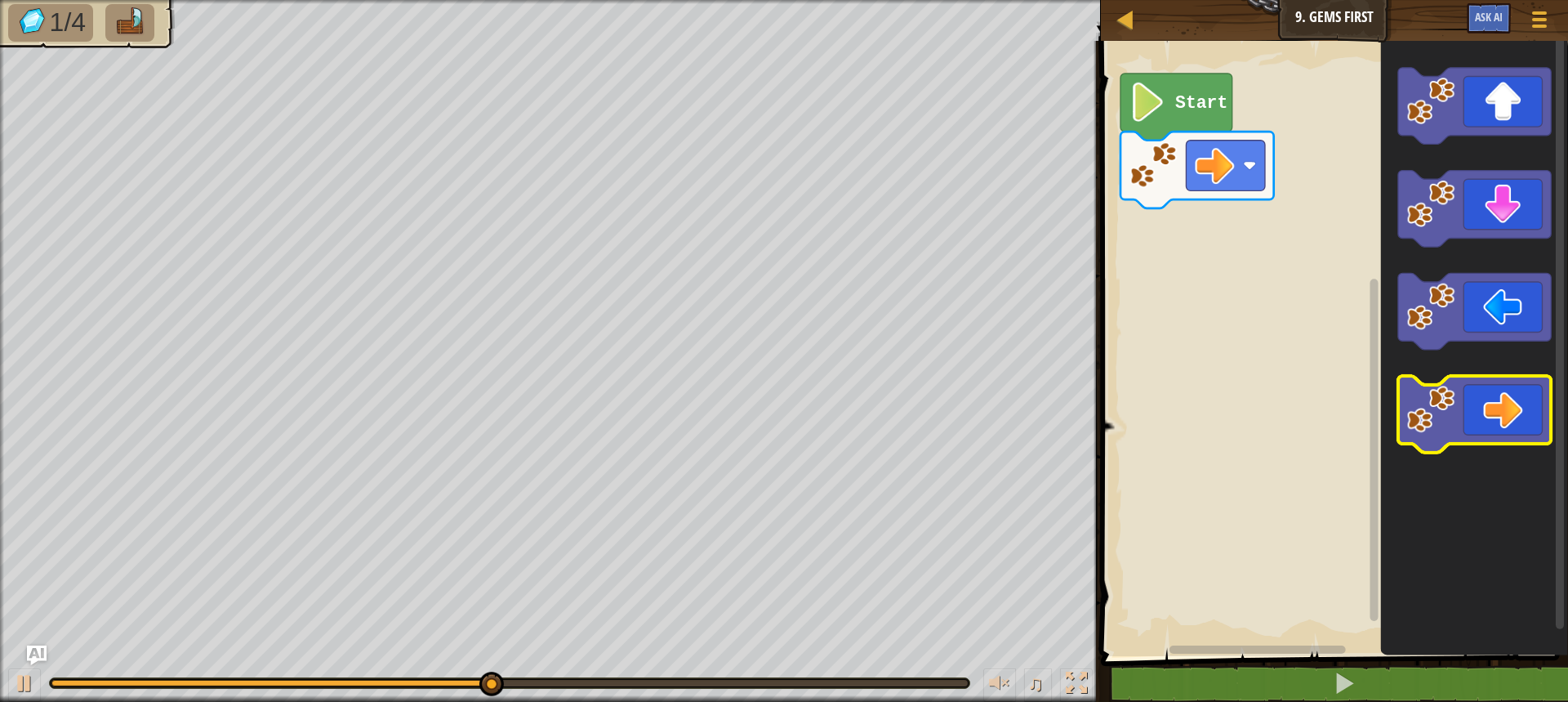
click at [1540, 423] on icon "Blockly Workspace" at bounding box center [1475, 414] width 154 height 77
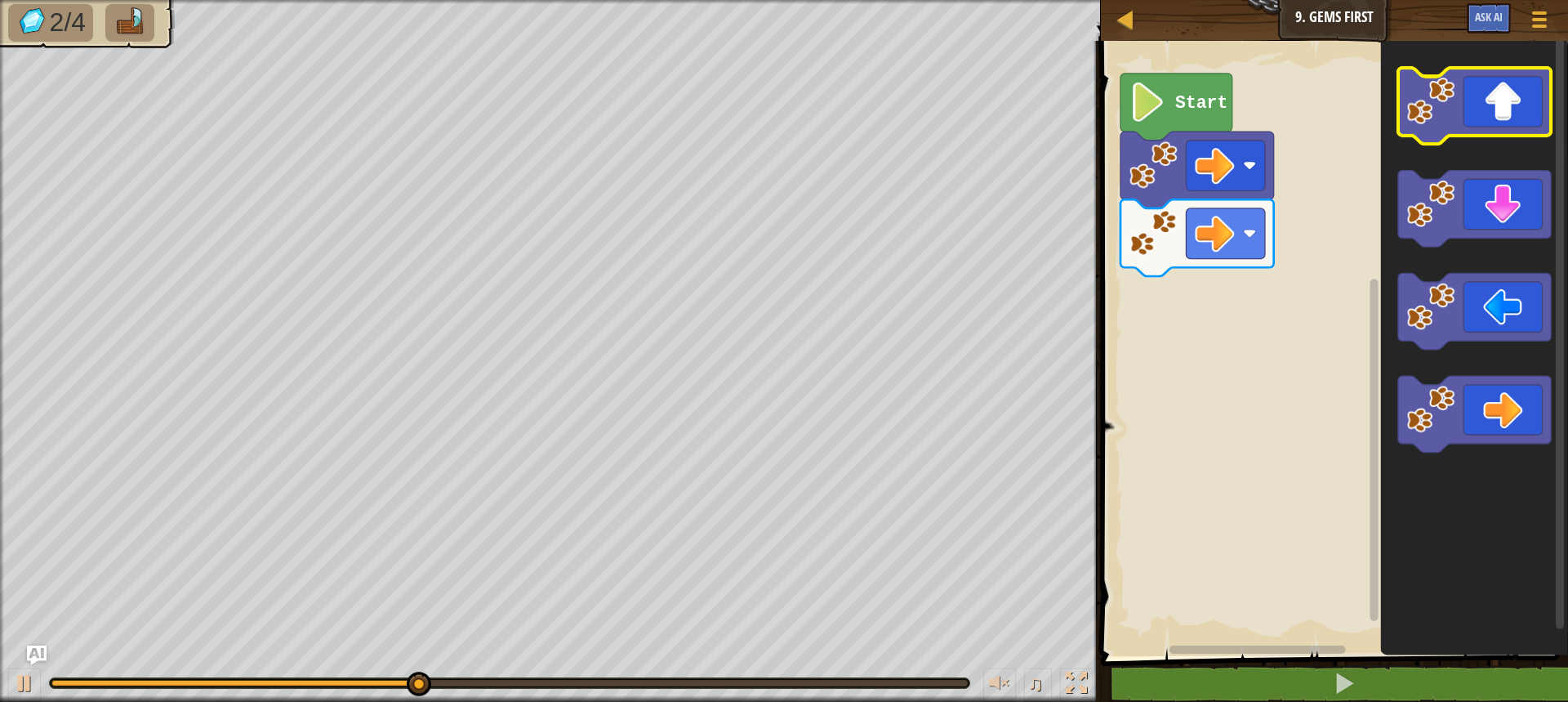
click at [1511, 98] on icon "Blockly Workspace" at bounding box center [1475, 106] width 154 height 77
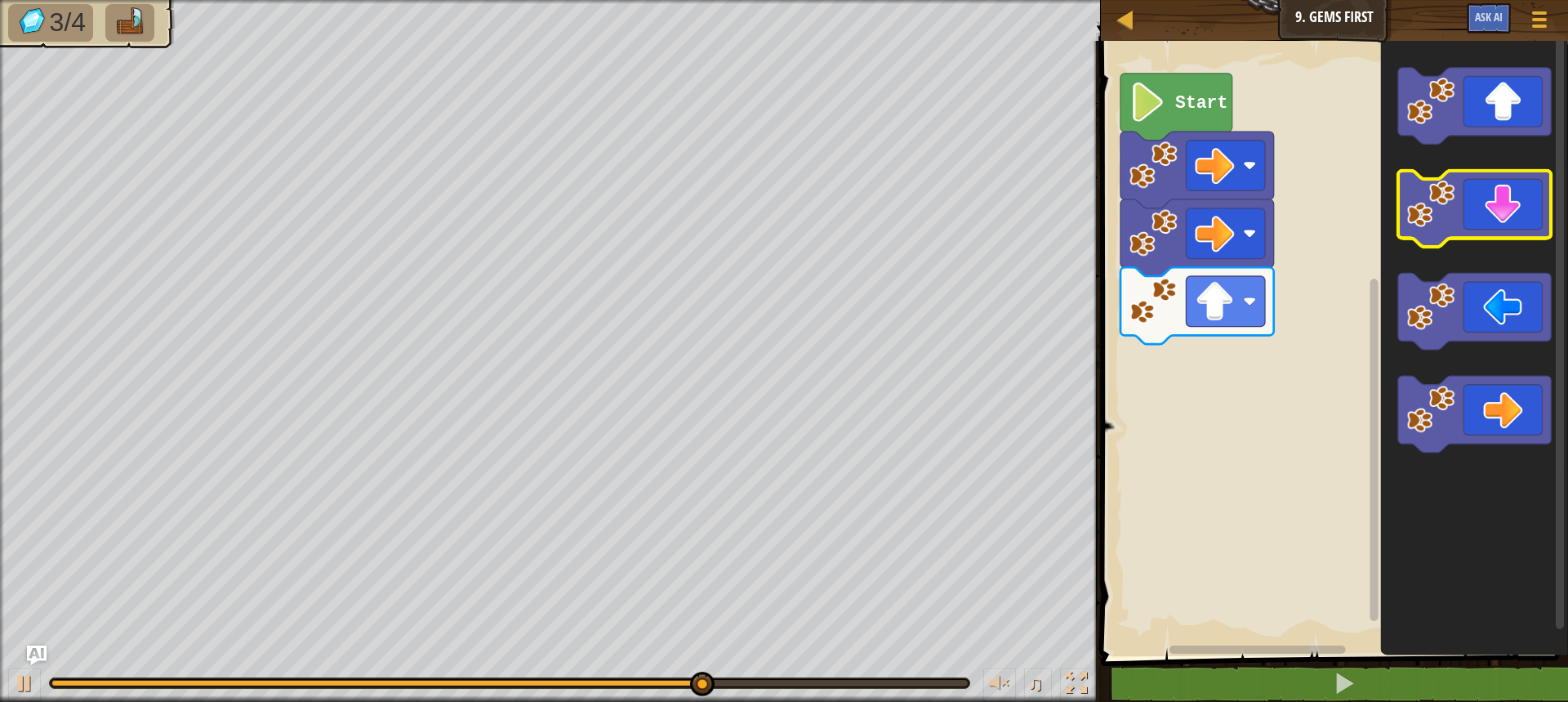
click at [1468, 225] on icon "Blockly Workspace" at bounding box center [1475, 208] width 154 height 77
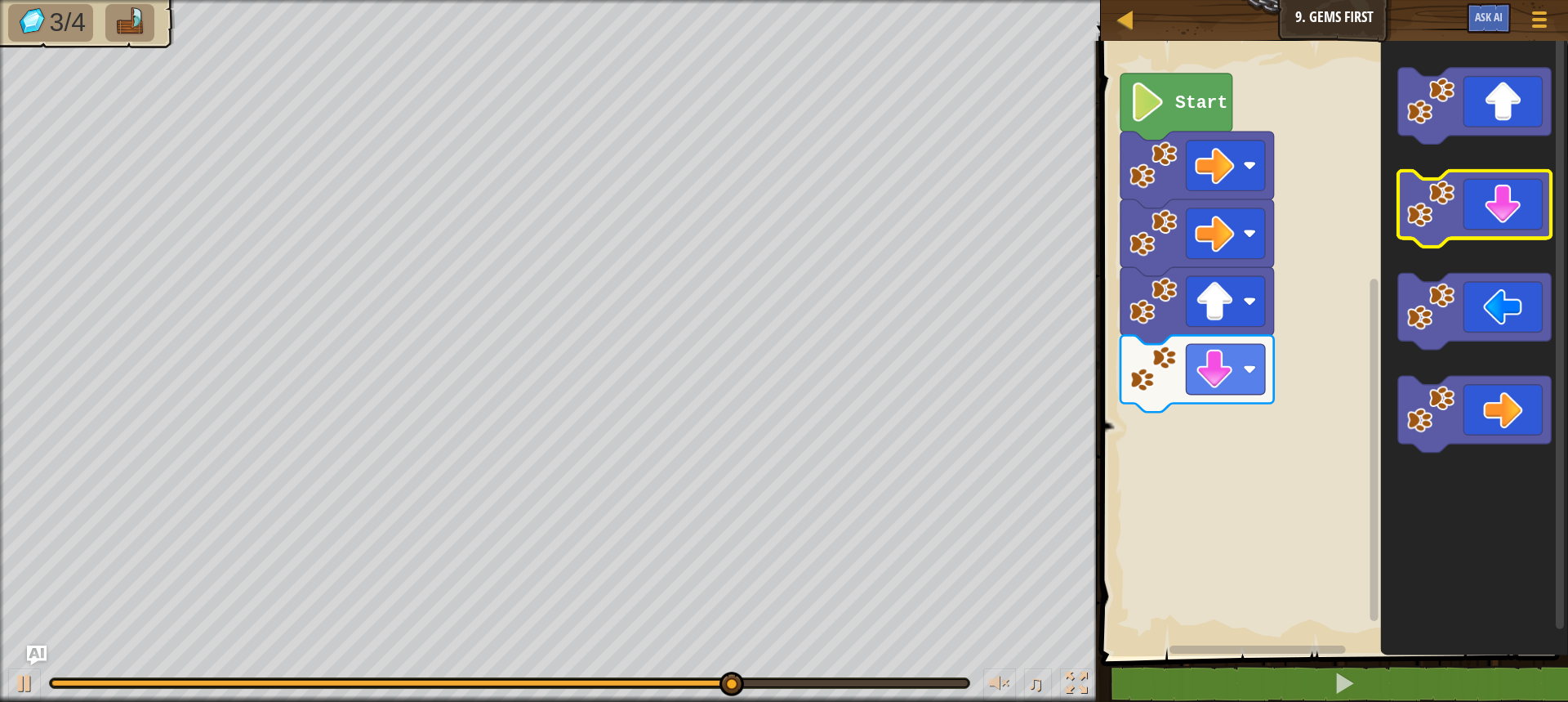
click at [1508, 222] on icon "Blockly Workspace" at bounding box center [1475, 208] width 154 height 77
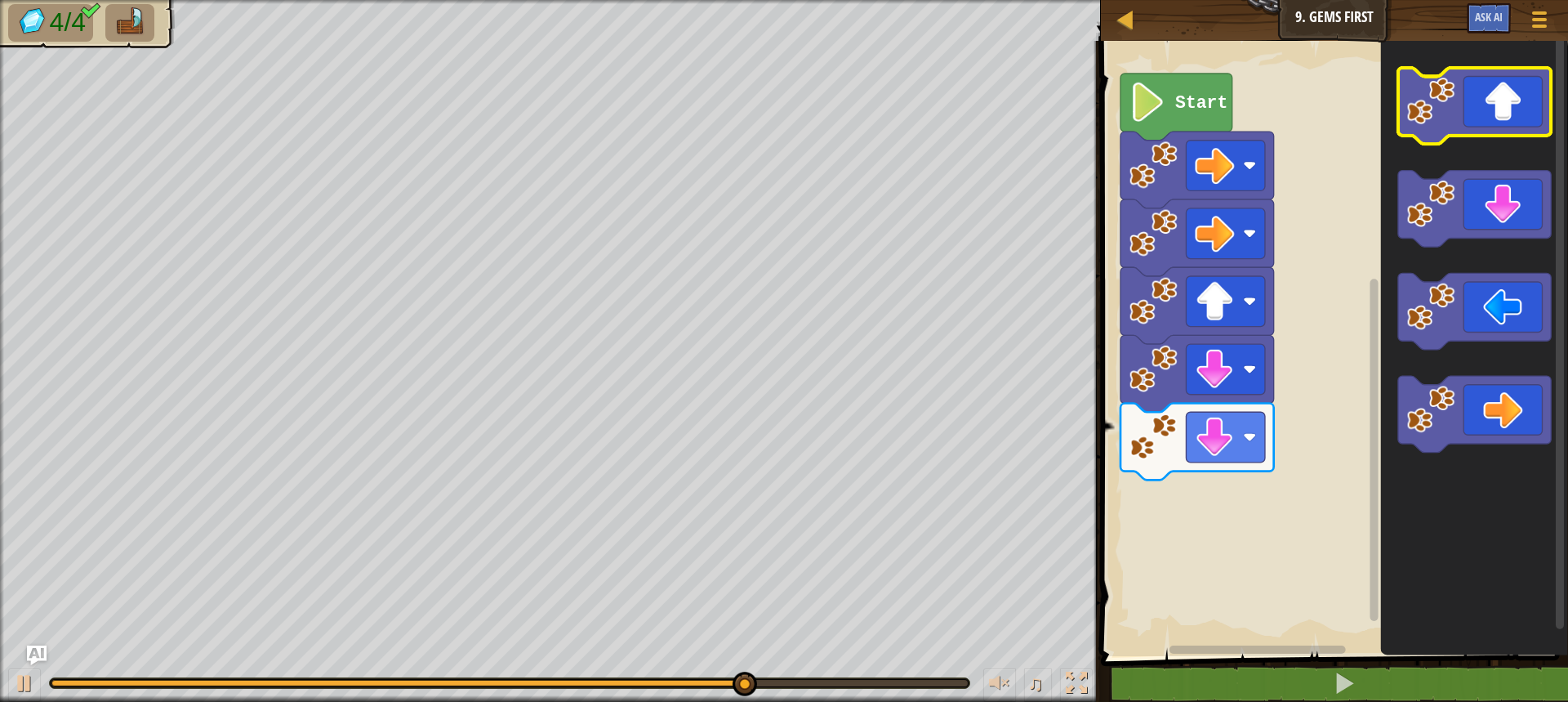
click at [1479, 108] on icon "Blockly Workspace" at bounding box center [1475, 106] width 154 height 77
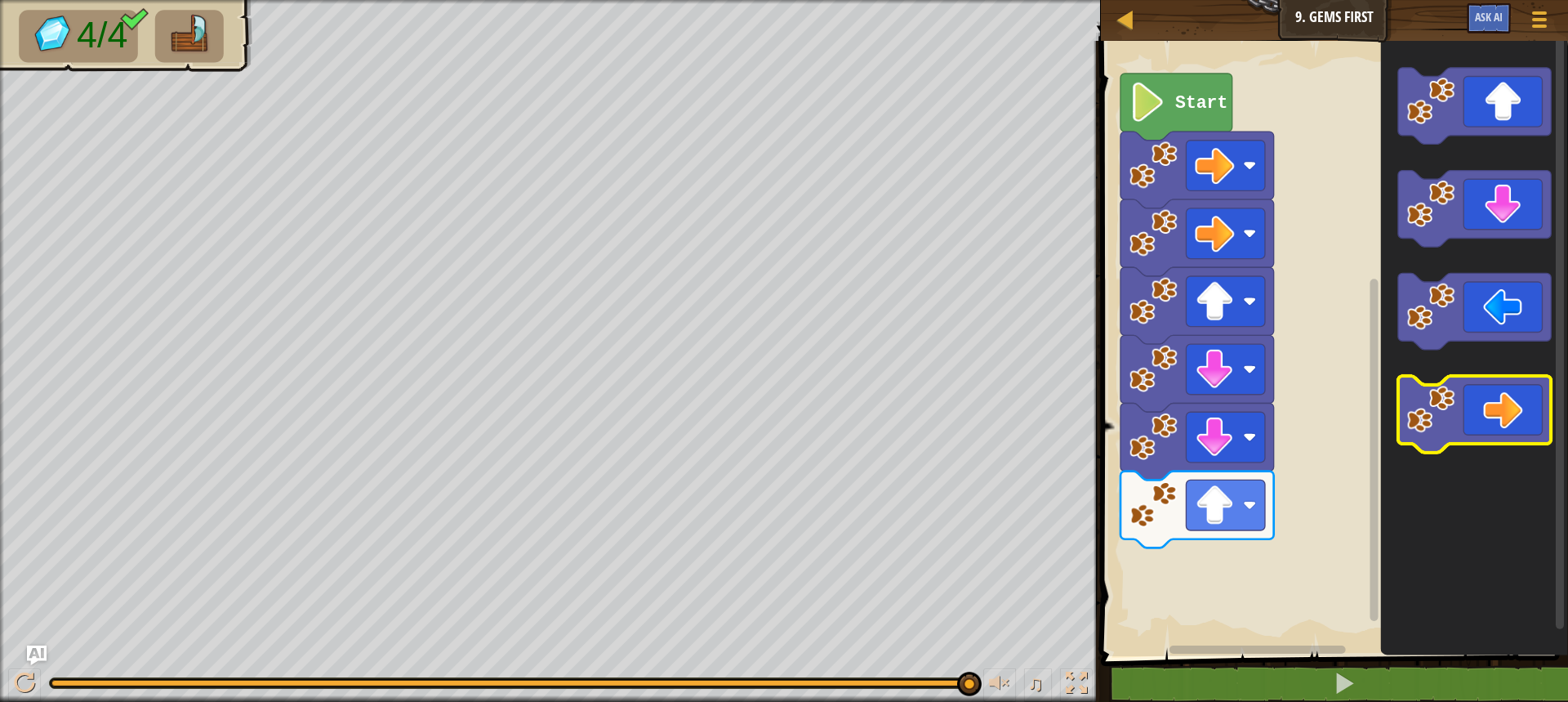
click at [1524, 416] on icon "Blockly Workspace" at bounding box center [1475, 414] width 154 height 77
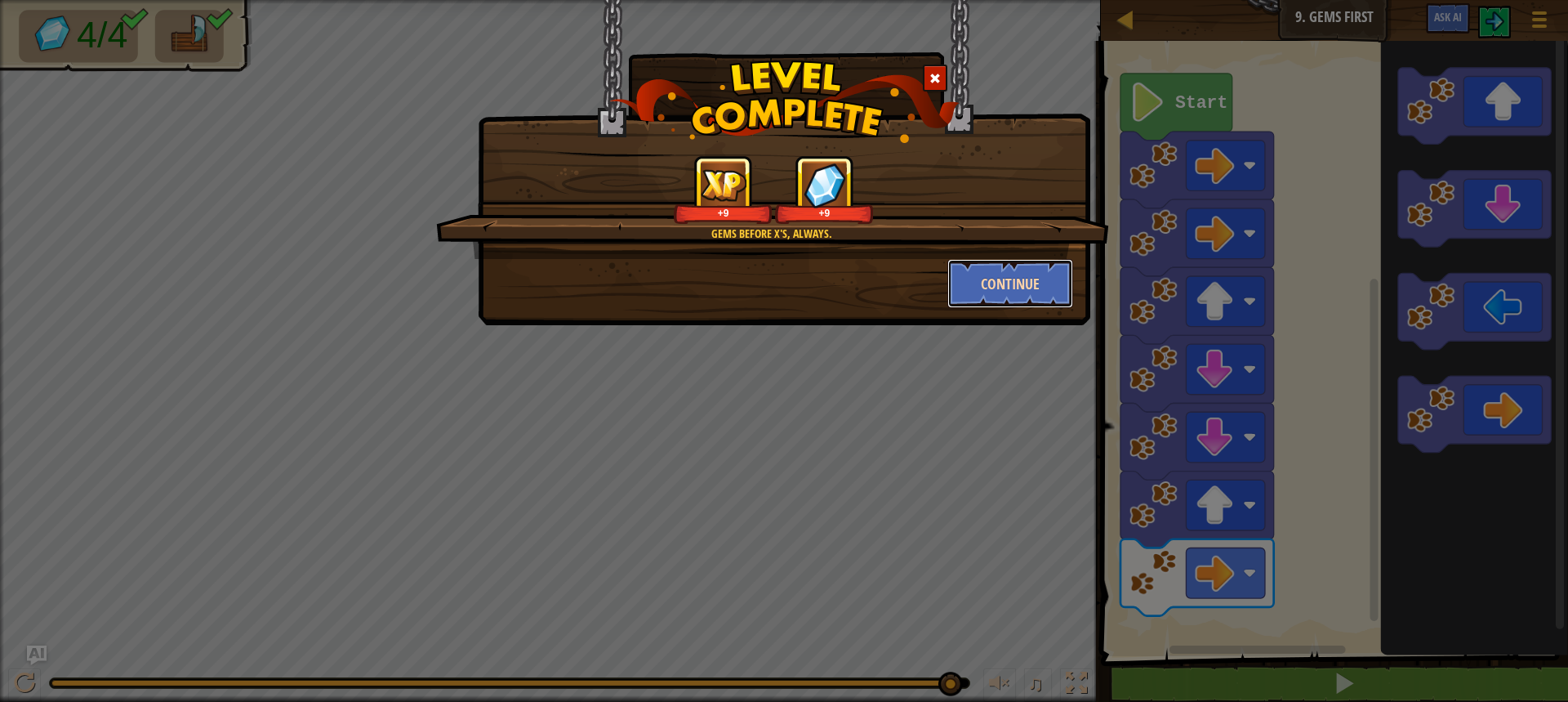
click at [1062, 283] on button "Continue" at bounding box center [1010, 283] width 126 height 49
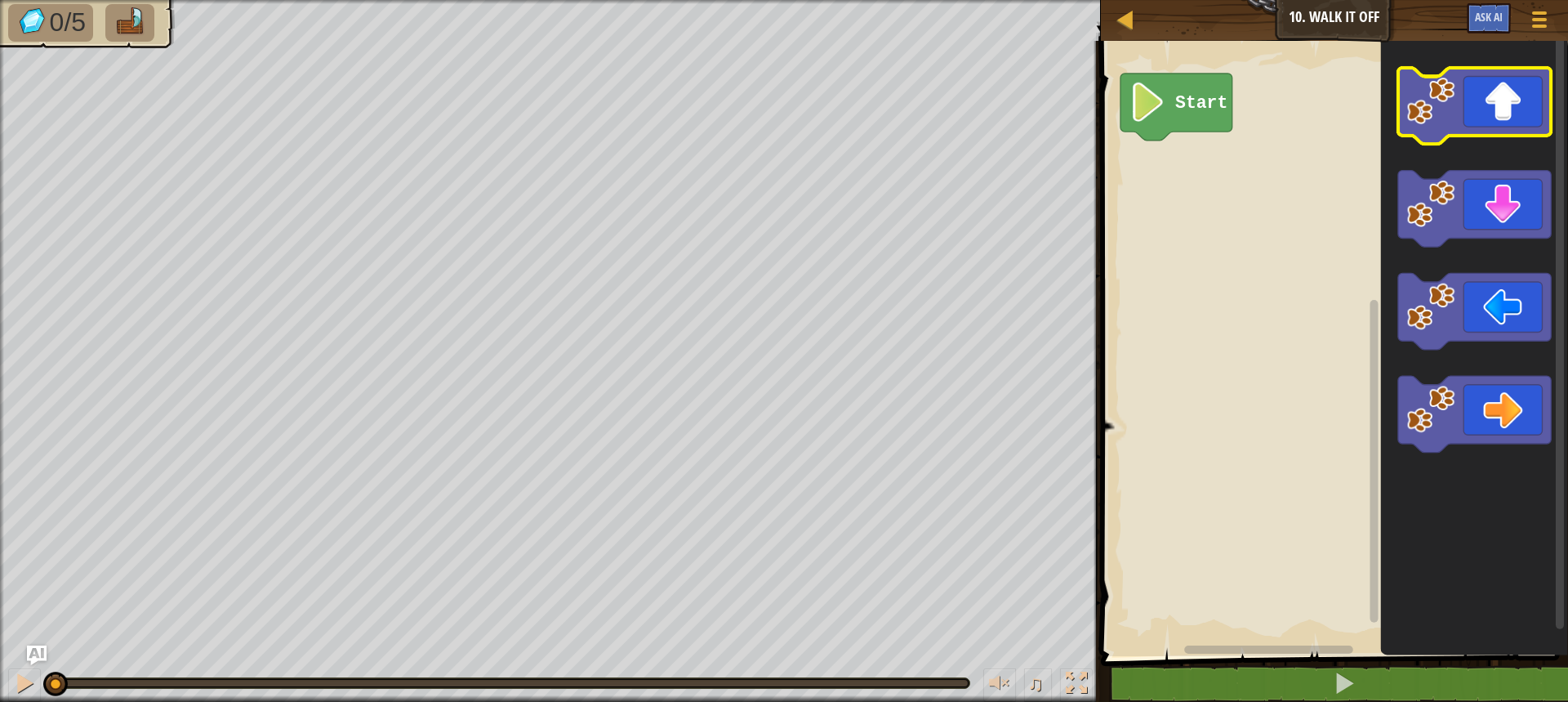
click at [1534, 127] on icon "Blockly Workspace" at bounding box center [1475, 106] width 154 height 77
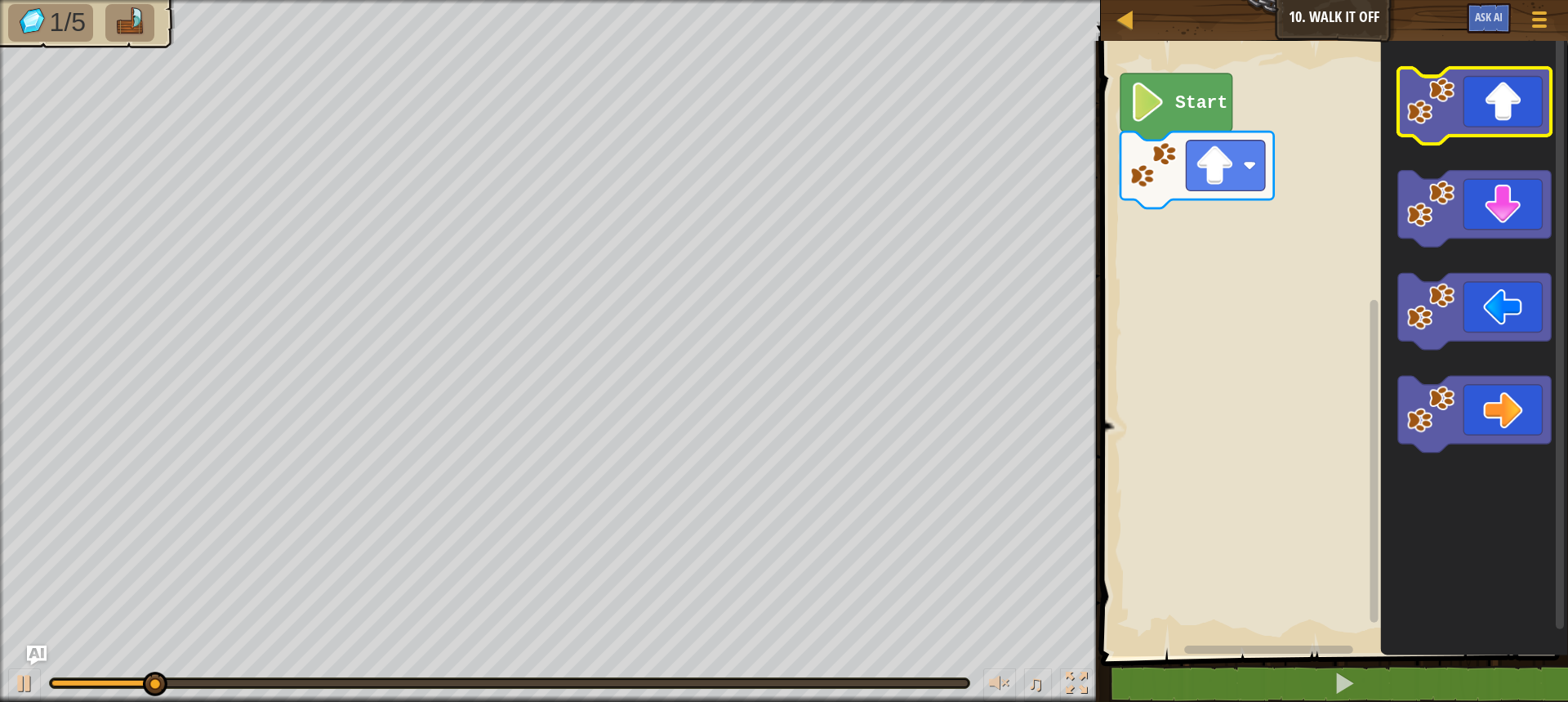
click at [1534, 127] on icon "Blockly Workspace" at bounding box center [1475, 106] width 154 height 77
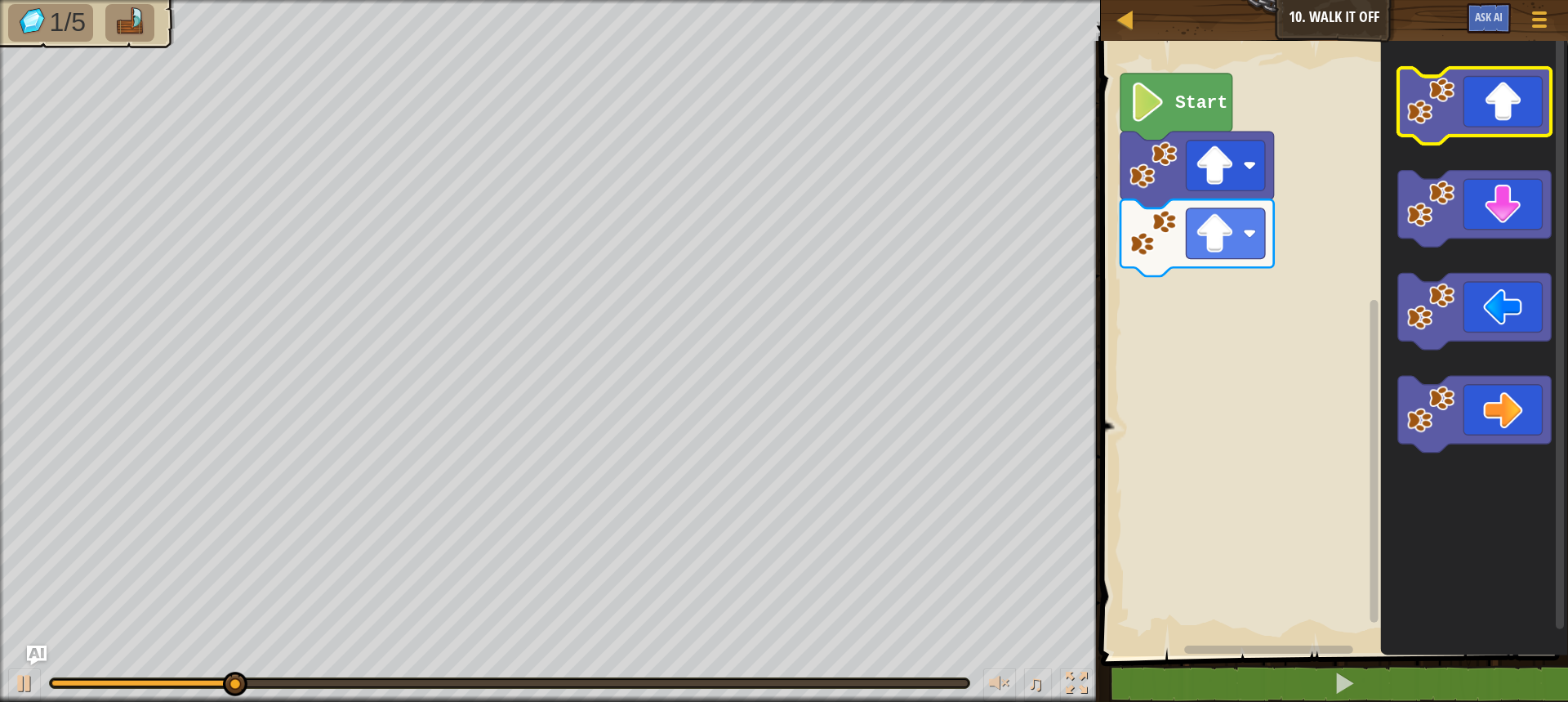
click at [1534, 127] on icon "Blockly Workspace" at bounding box center [1475, 106] width 154 height 77
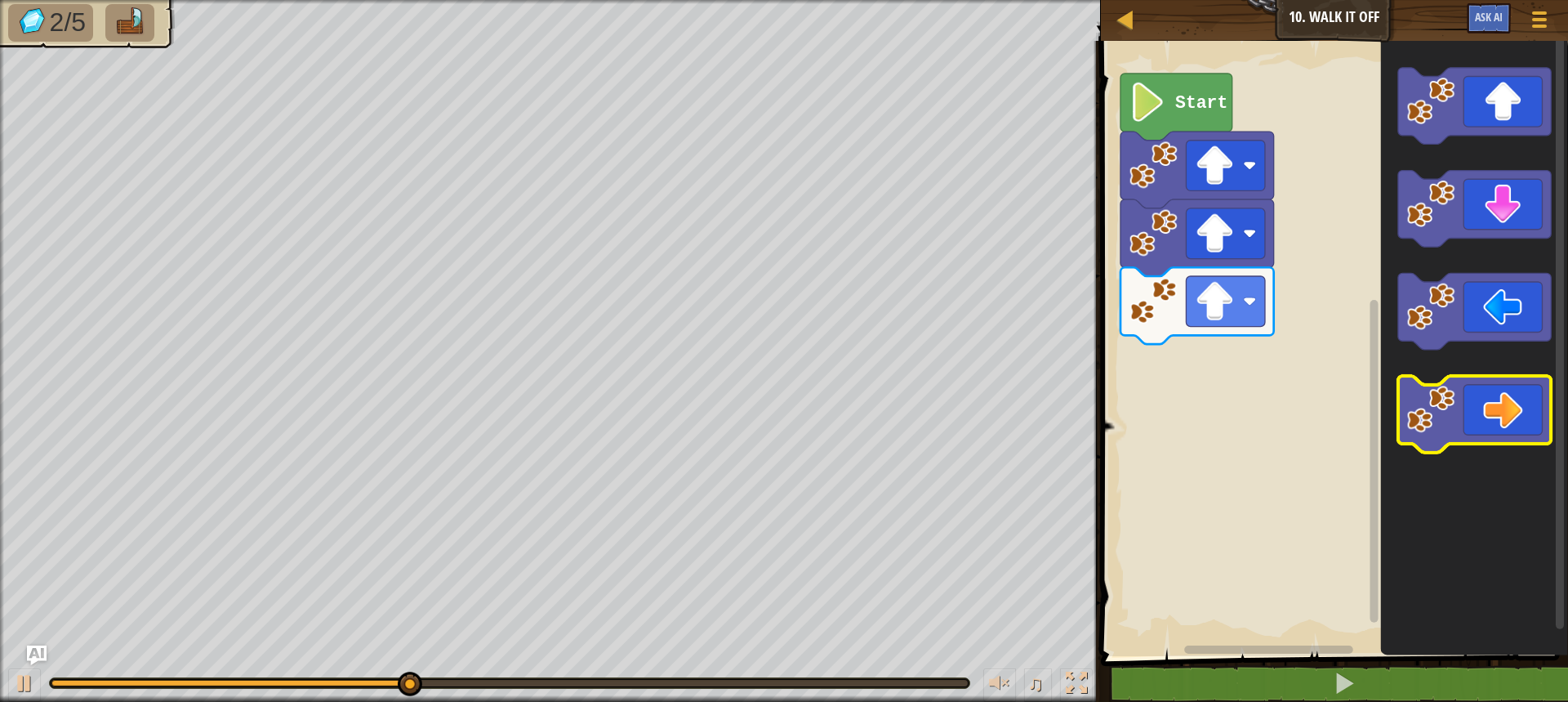
click at [1518, 420] on icon "Blockly Workspace" at bounding box center [1475, 414] width 154 height 77
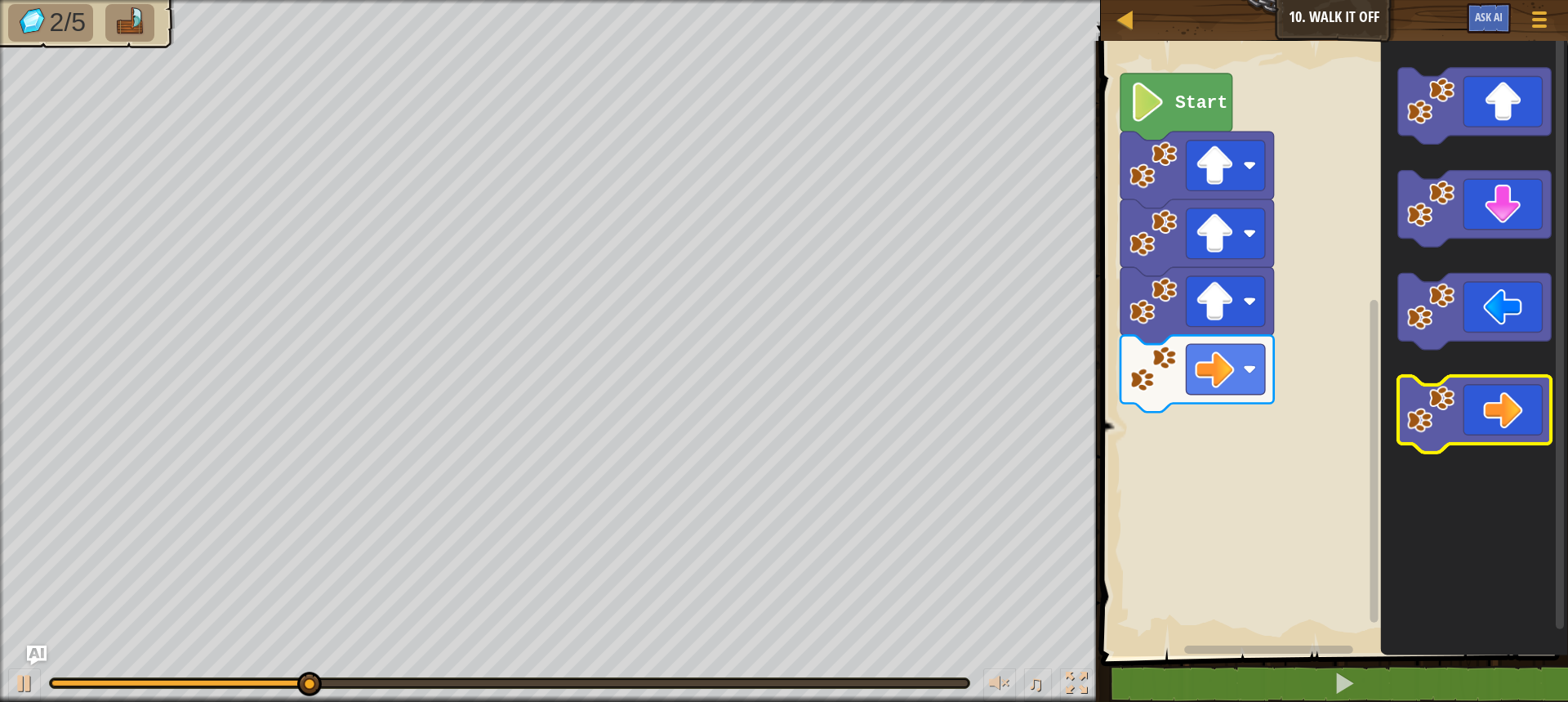
click at [1518, 420] on icon "Blockly Workspace" at bounding box center [1475, 414] width 154 height 77
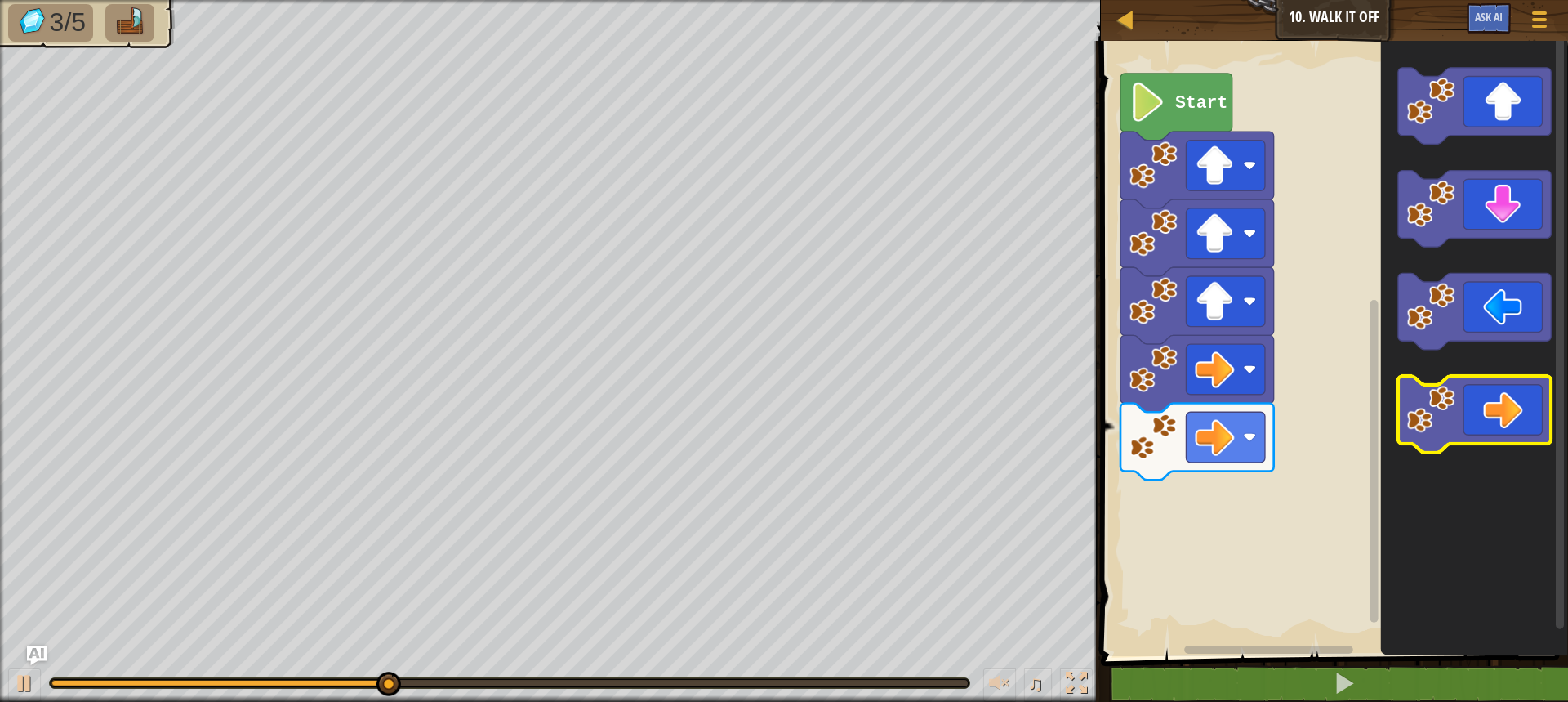
click at [1518, 420] on icon "Blockly Workspace" at bounding box center [1475, 414] width 154 height 77
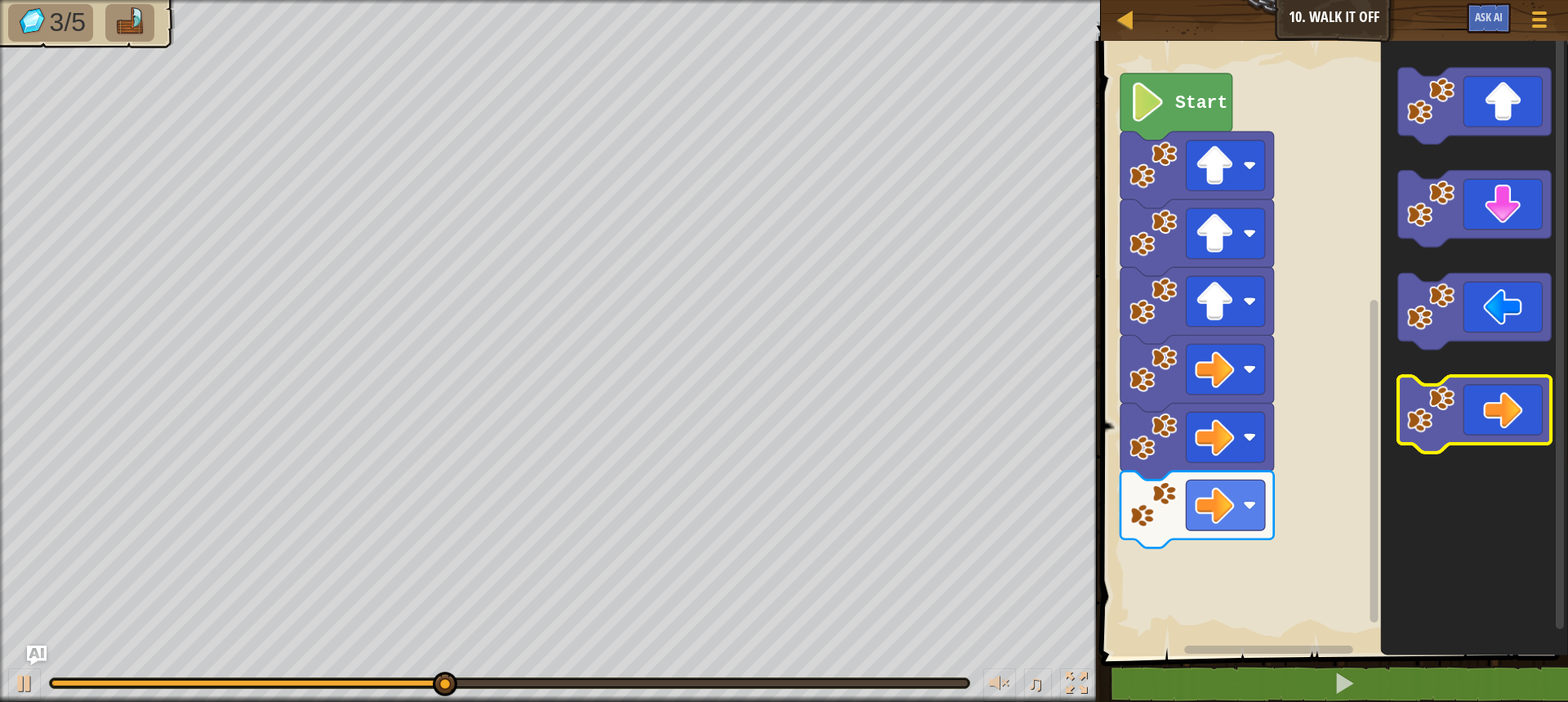
click at [1518, 420] on icon "Blockly Workspace" at bounding box center [1475, 414] width 154 height 77
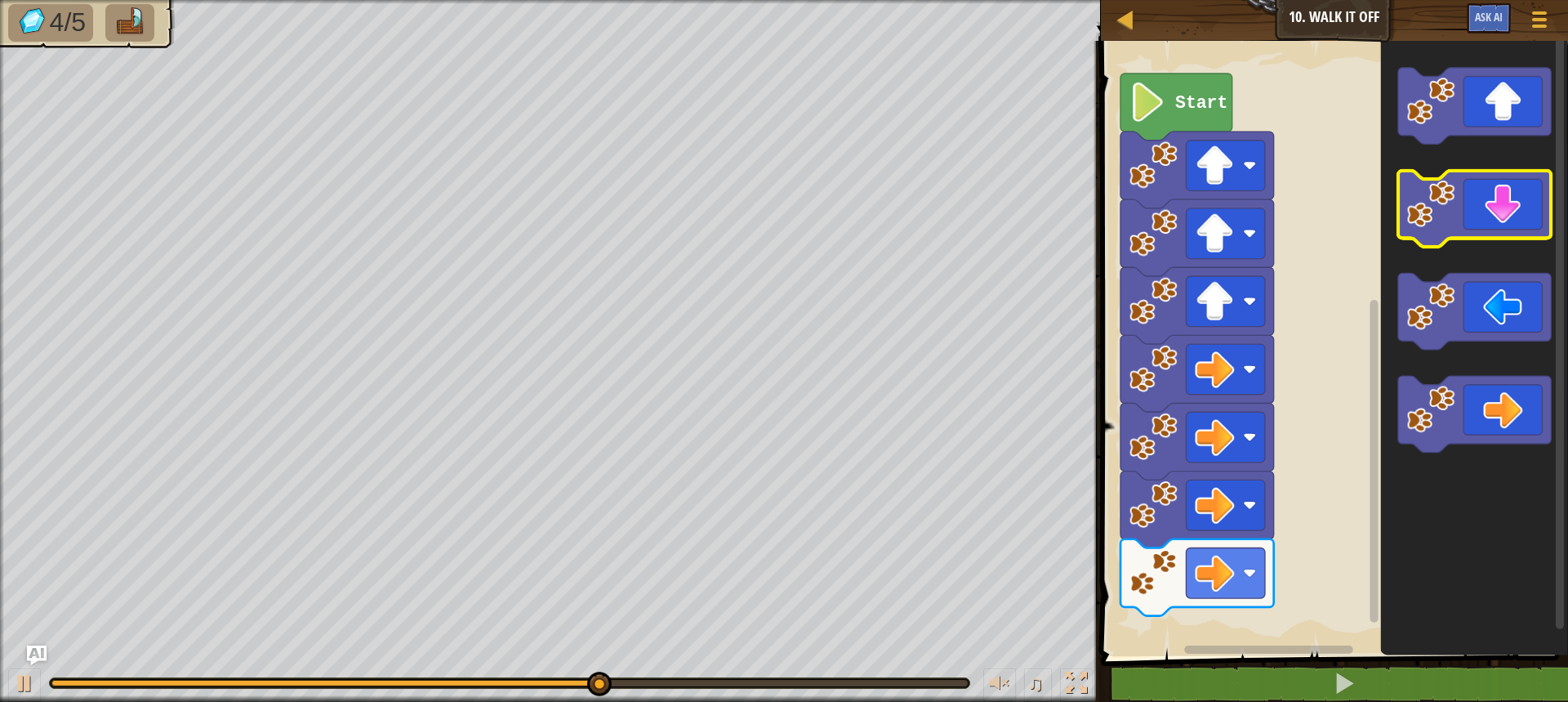
click at [1505, 227] on icon "Blockly Workspace" at bounding box center [1475, 208] width 154 height 77
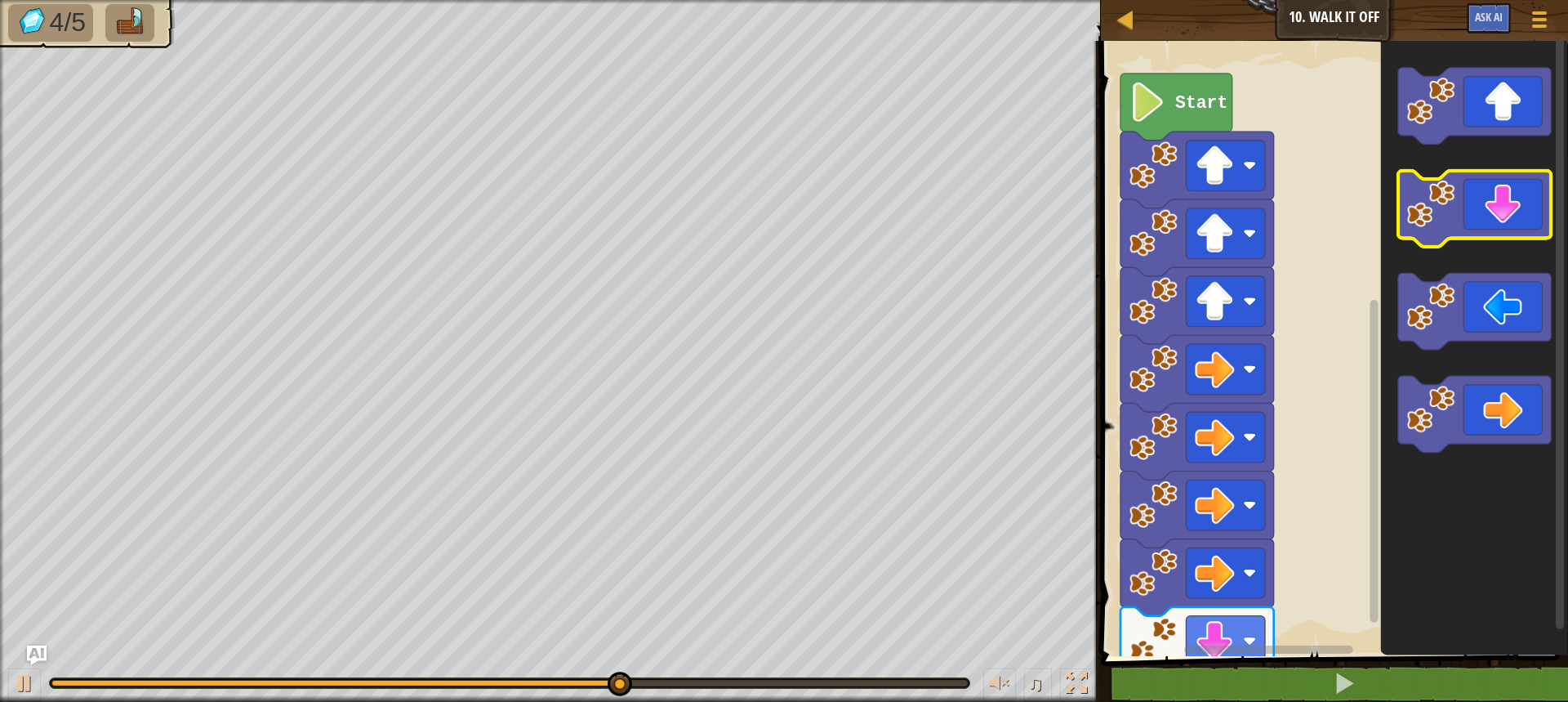
click at [1505, 227] on icon "Blockly Workspace" at bounding box center [1475, 208] width 154 height 77
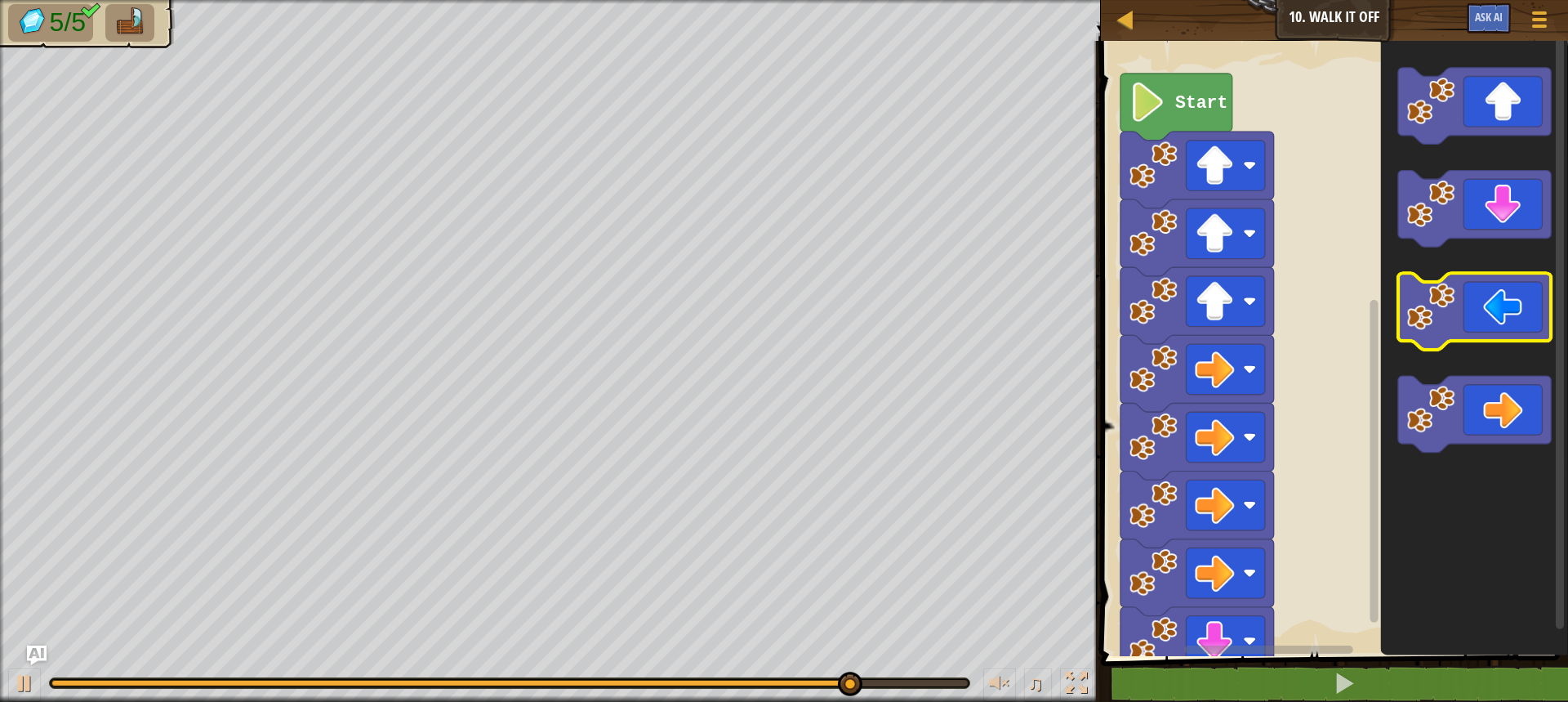
click at [1520, 299] on icon "Blockly Workspace" at bounding box center [1475, 312] width 154 height 77
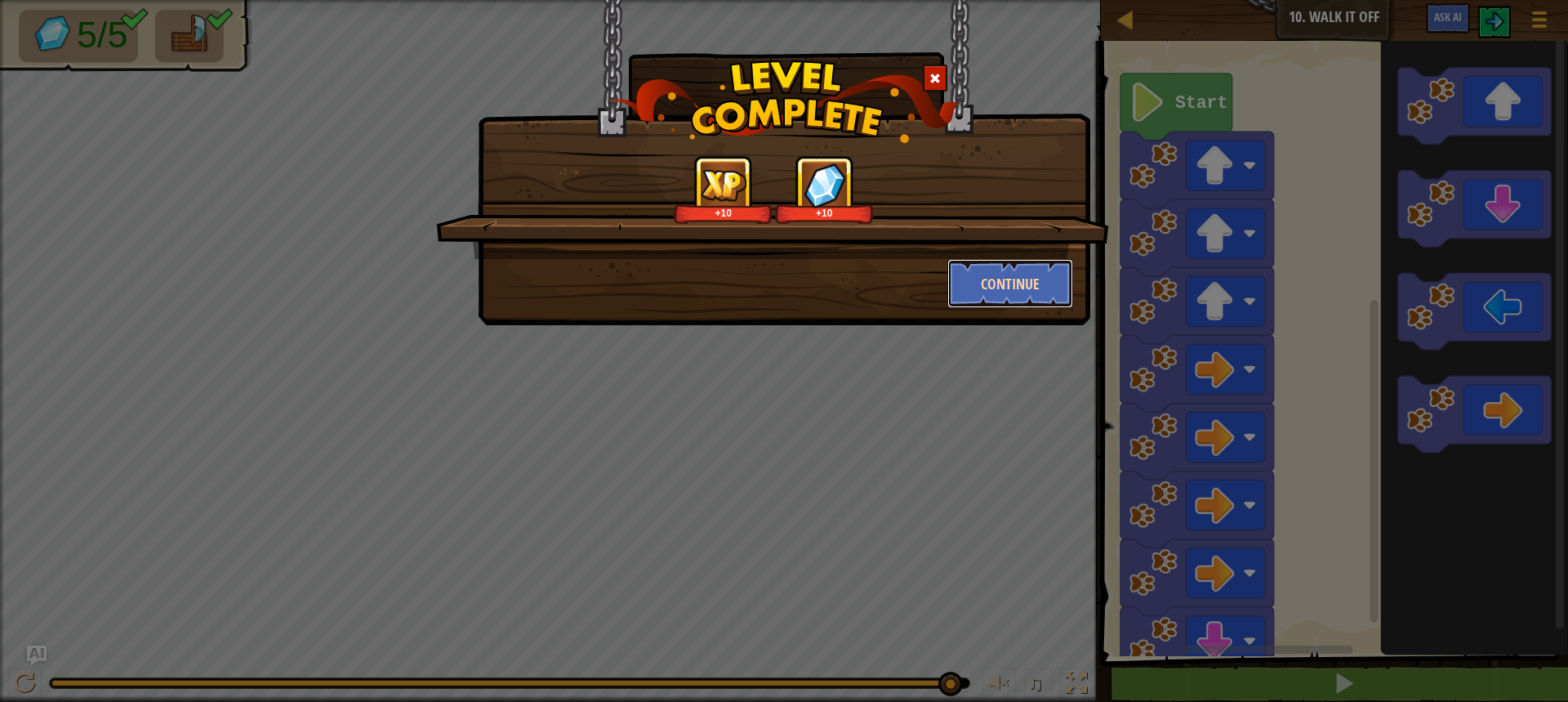
click at [1032, 274] on button "Continue" at bounding box center [1010, 283] width 126 height 49
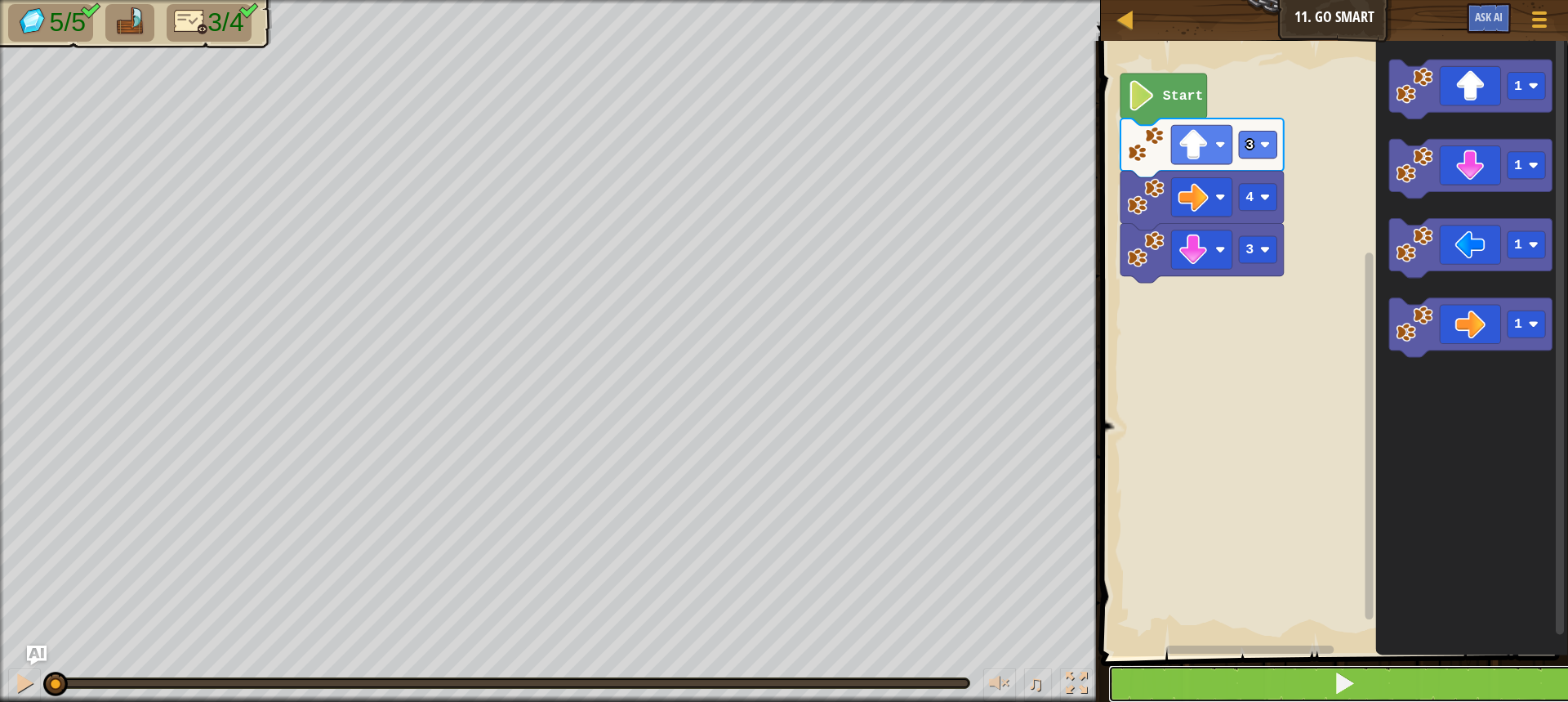
click at [1281, 680] on button at bounding box center [1344, 683] width 472 height 37
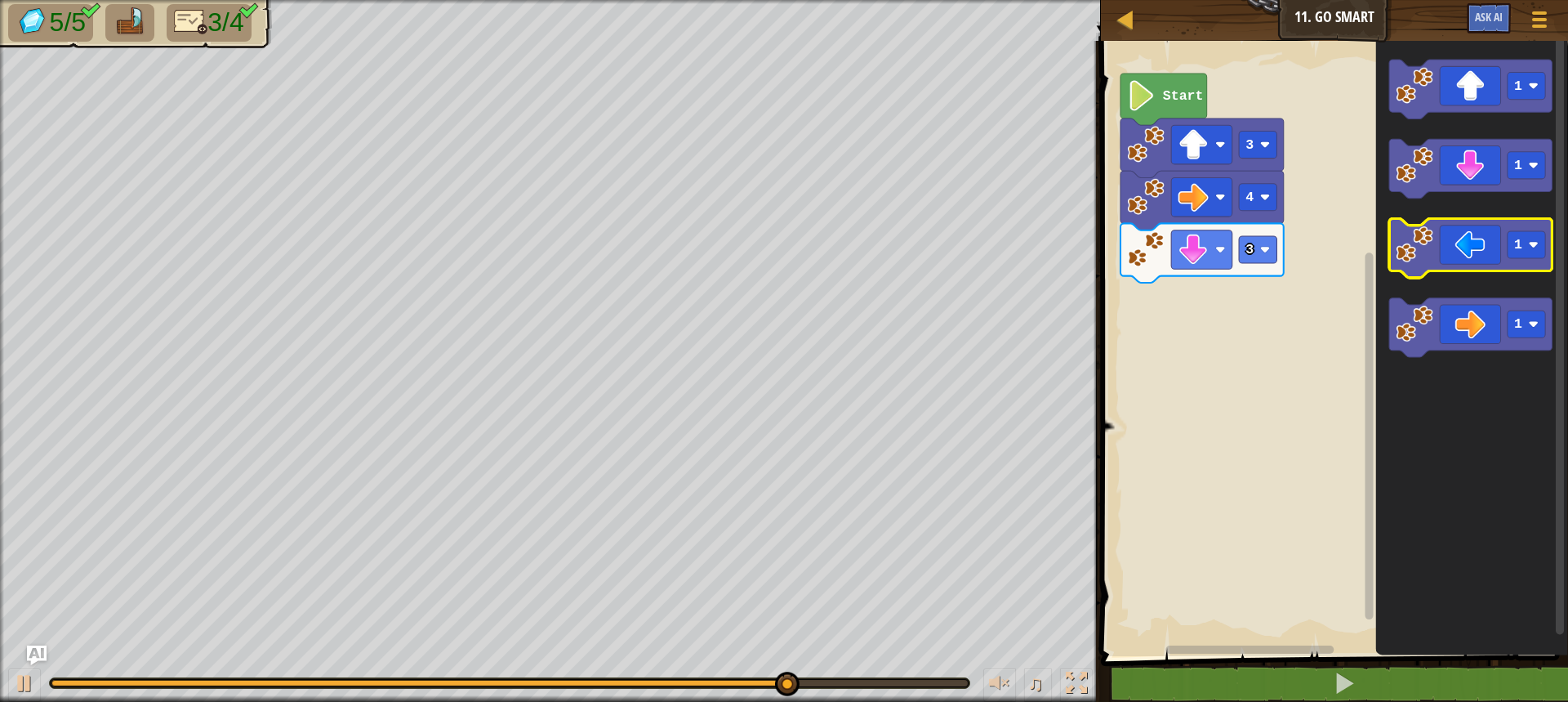
click at [1481, 242] on icon "Blockly Workspace" at bounding box center [1470, 249] width 164 height 60
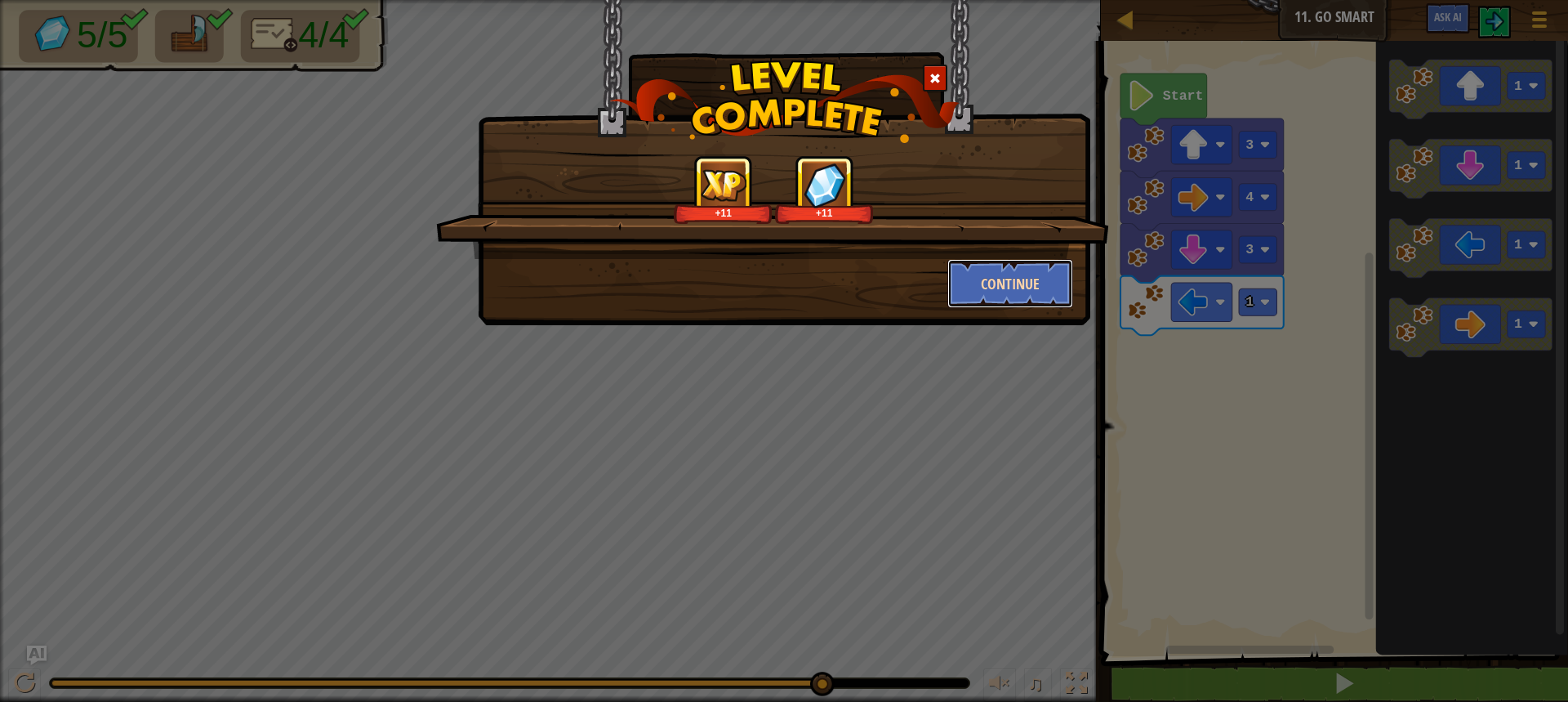
click at [972, 267] on button "Continue" at bounding box center [1010, 283] width 126 height 49
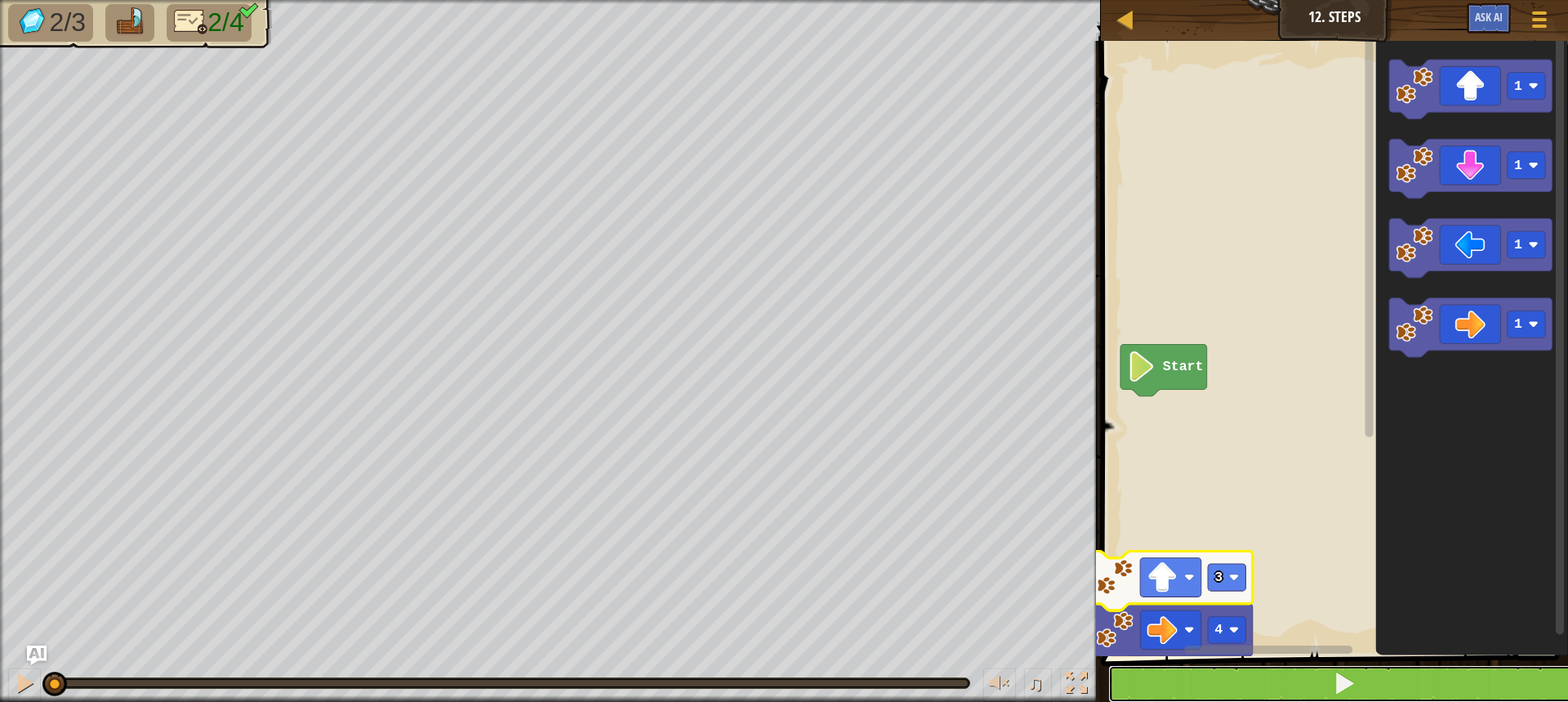
click at [1235, 692] on button at bounding box center [1344, 683] width 472 height 37
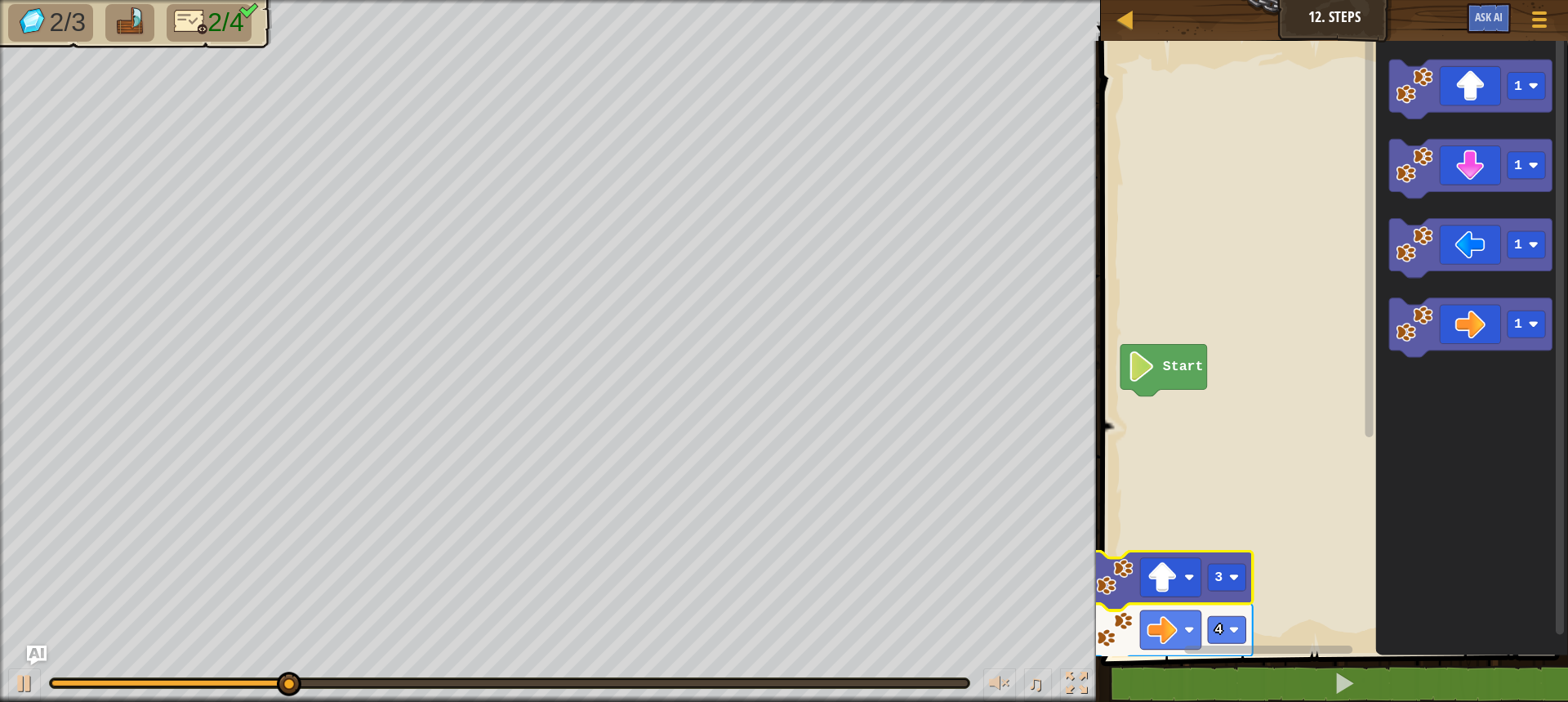
drag, startPoint x: 1236, startPoint y: 657, endPoint x: 1175, endPoint y: 306, distance: 356.3
click at [1175, 306] on div "1 2 3 go ( 'up' , 3 ) go ( 'right' , 4 ) הההההההההההההההההההההההההההההההההההההה…" at bounding box center [1332, 408] width 472 height 719
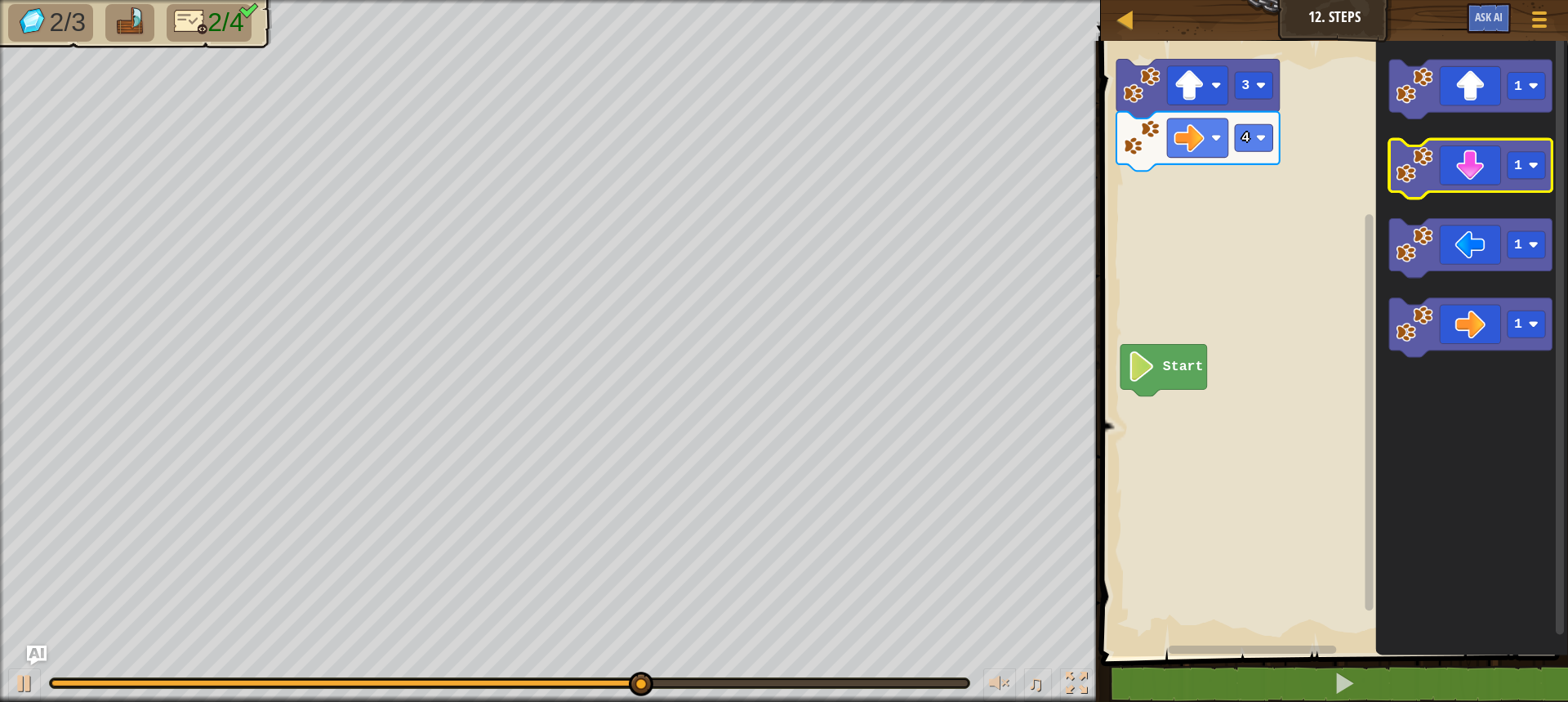
click at [1498, 166] on icon "Blockly Workspace" at bounding box center [1470, 170] width 164 height 60
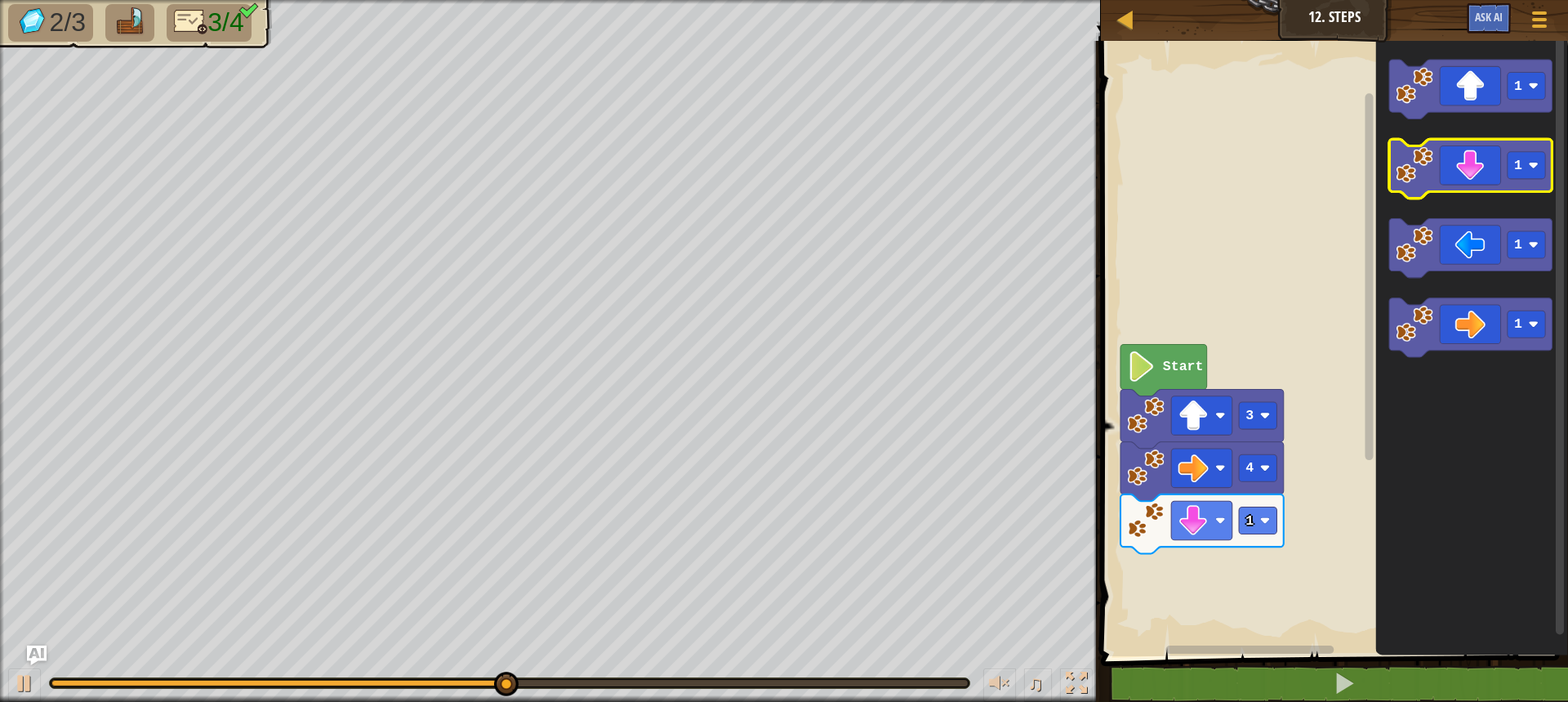
click at [1498, 166] on icon "Blockly Workspace" at bounding box center [1470, 170] width 164 height 60
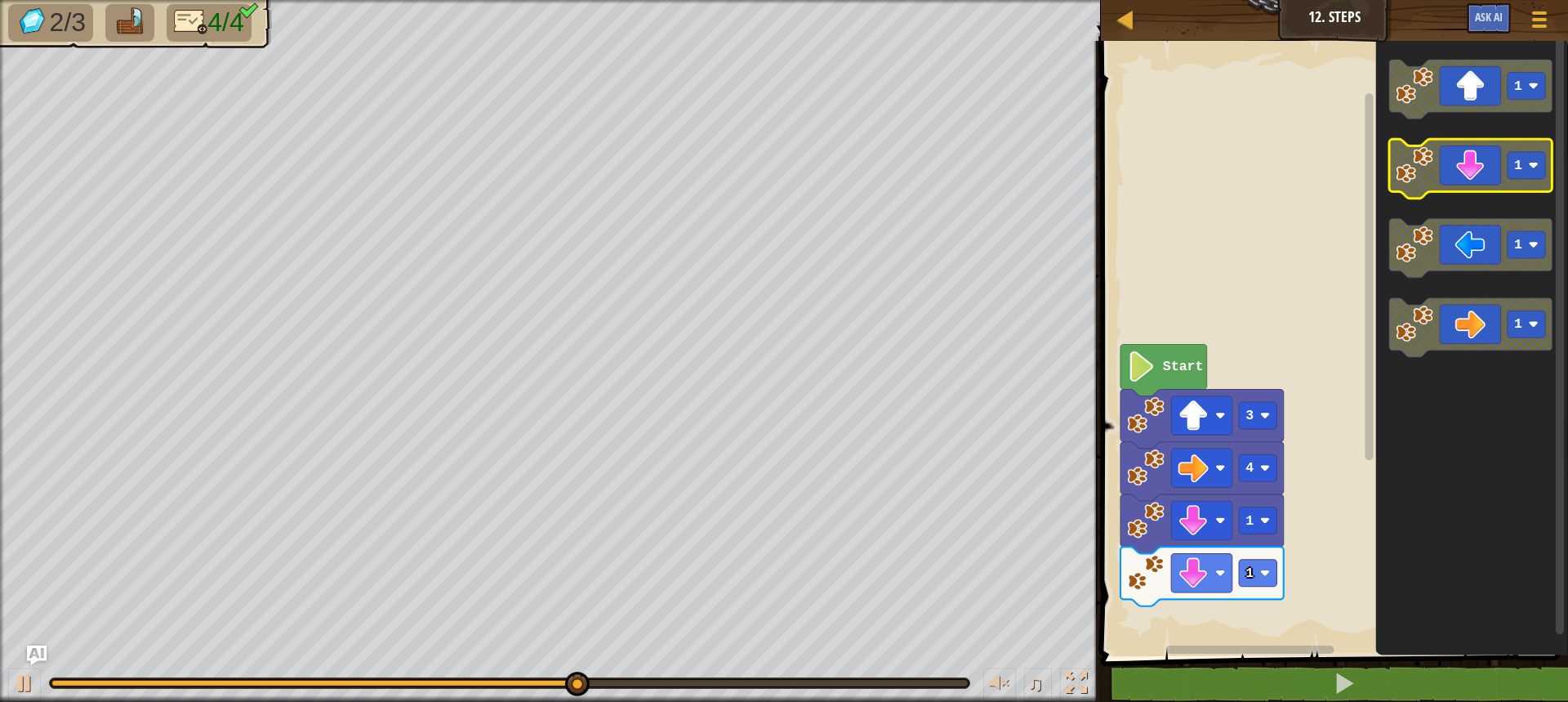
click at [1498, 166] on icon "Blockly Workspace" at bounding box center [1470, 170] width 164 height 60
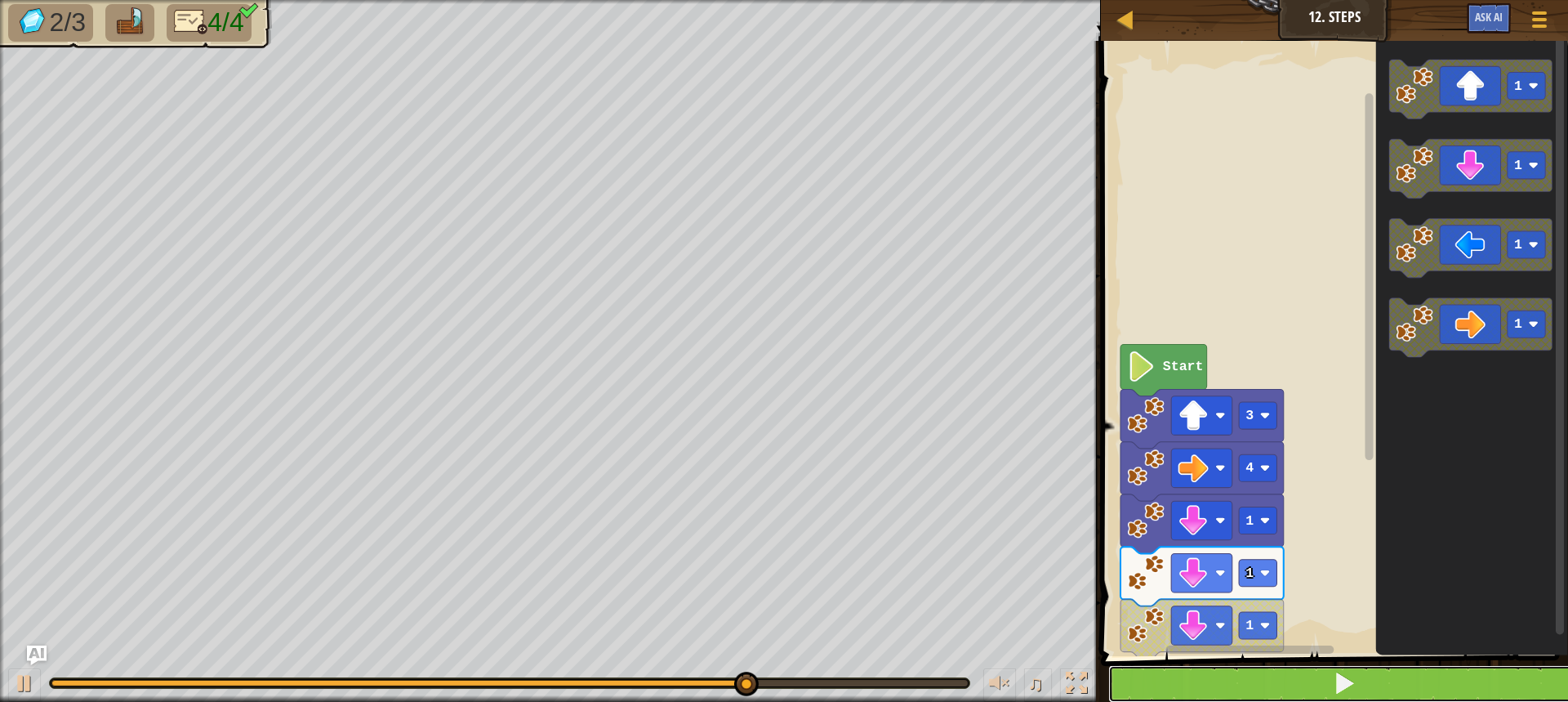
click at [1343, 666] on button at bounding box center [1344, 683] width 472 height 37
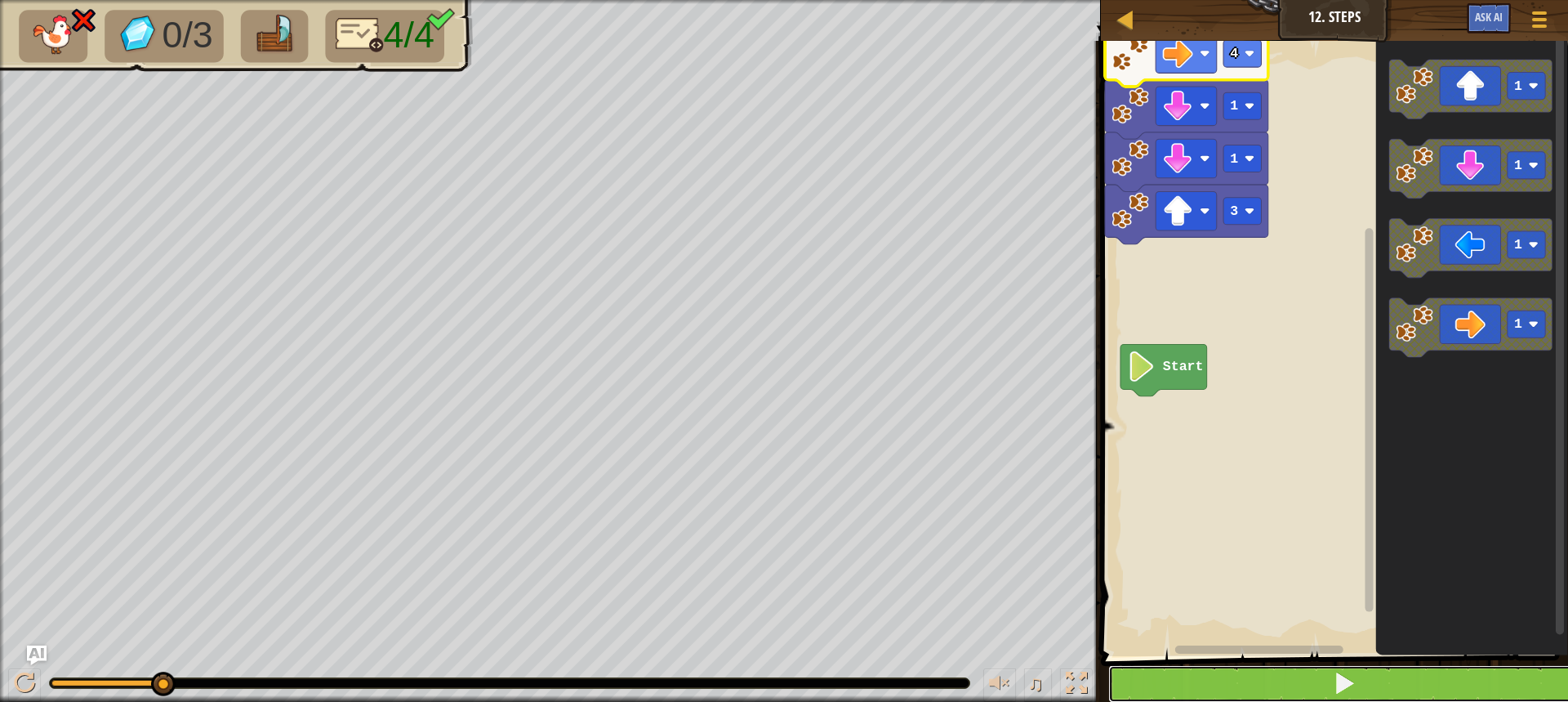
click at [1425, 673] on button at bounding box center [1344, 683] width 472 height 37
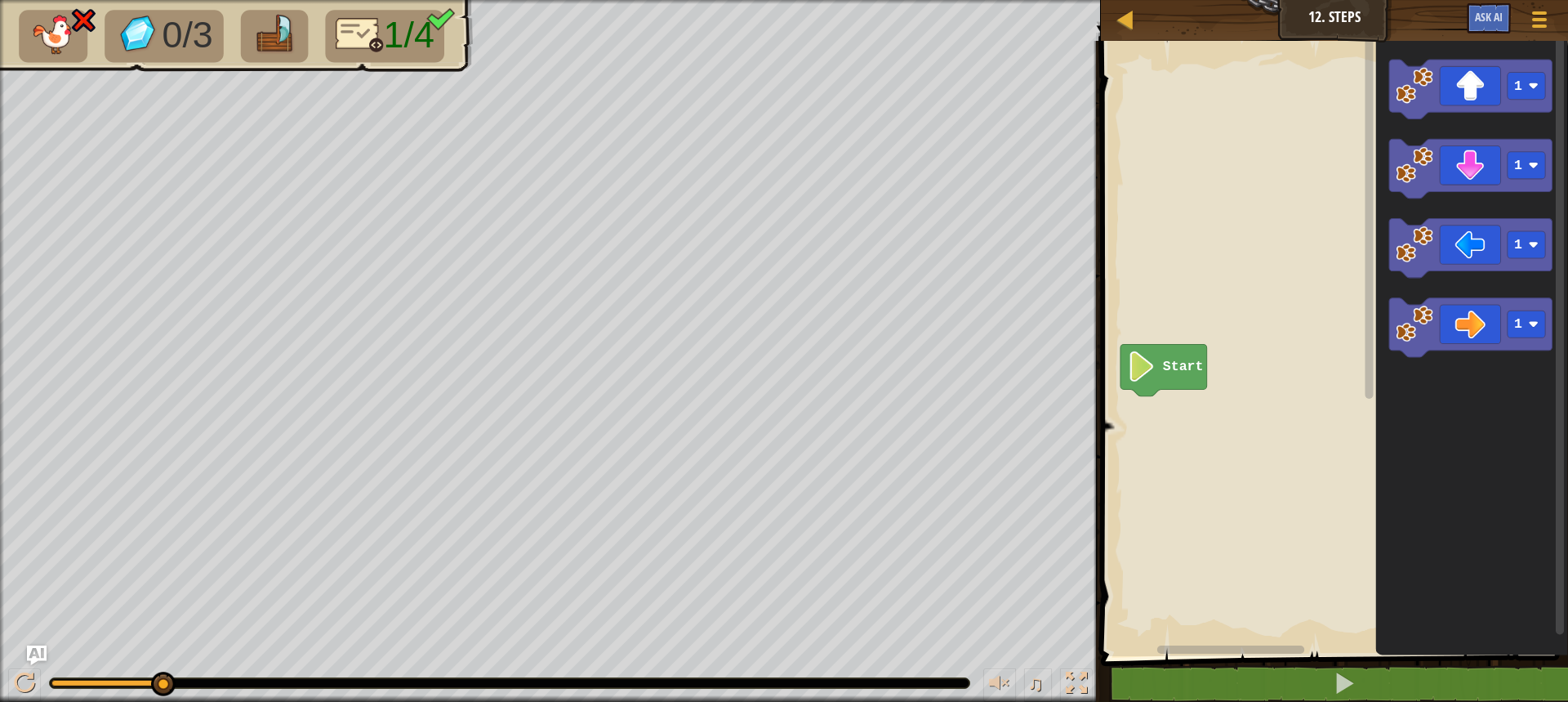
click at [1151, 378] on image "Blockly Workspace" at bounding box center [1141, 366] width 29 height 31
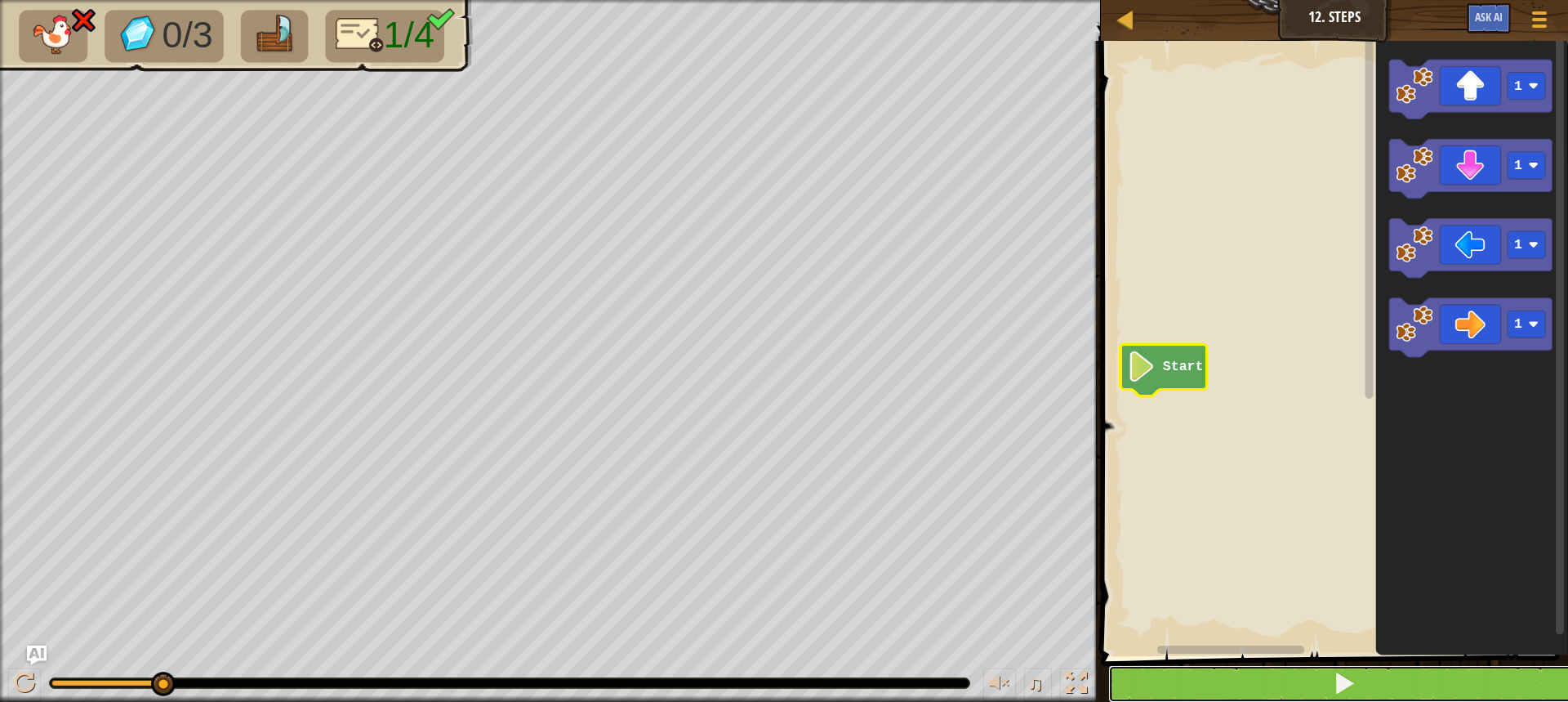
click at [1464, 670] on button at bounding box center [1344, 683] width 472 height 37
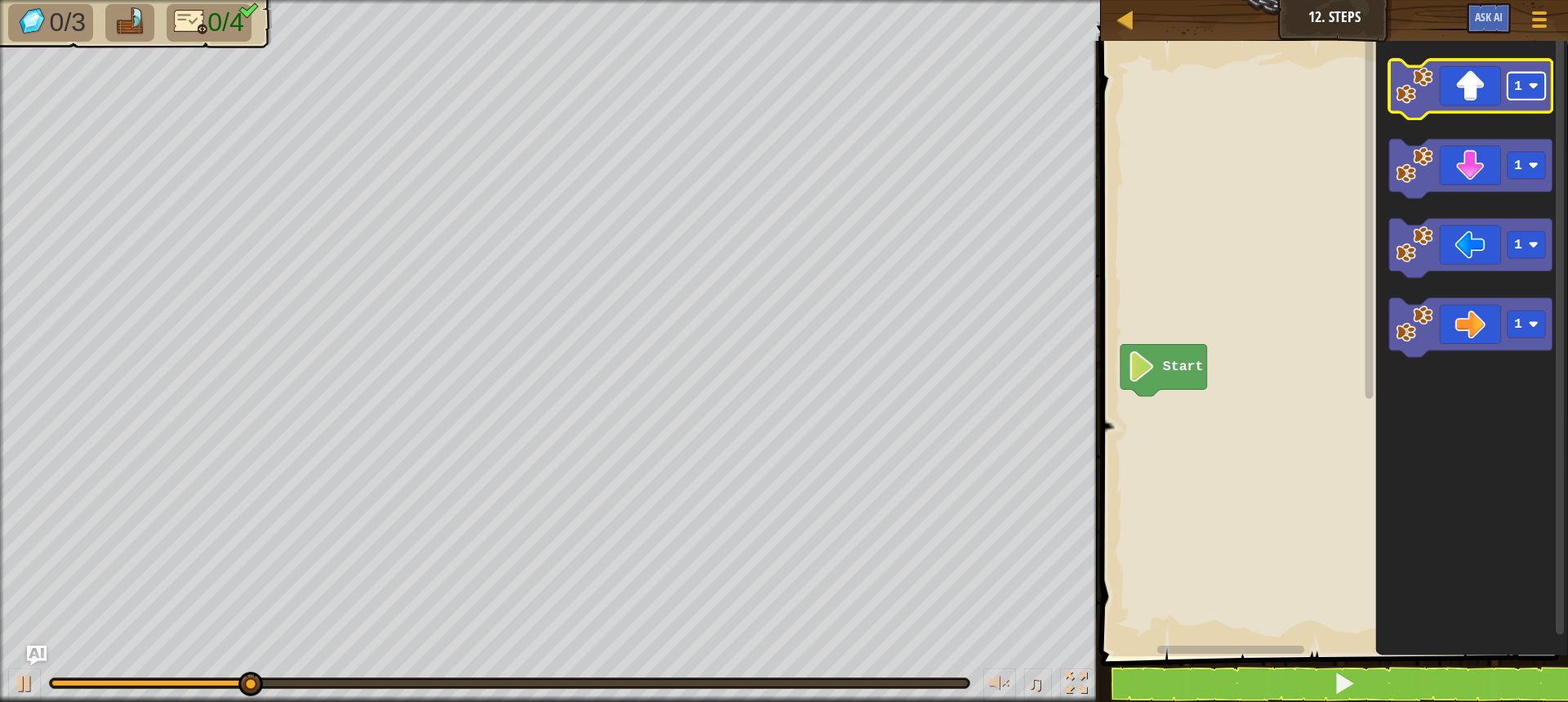
click at [1514, 100] on rect "Blockly Workspace" at bounding box center [1526, 86] width 37 height 27
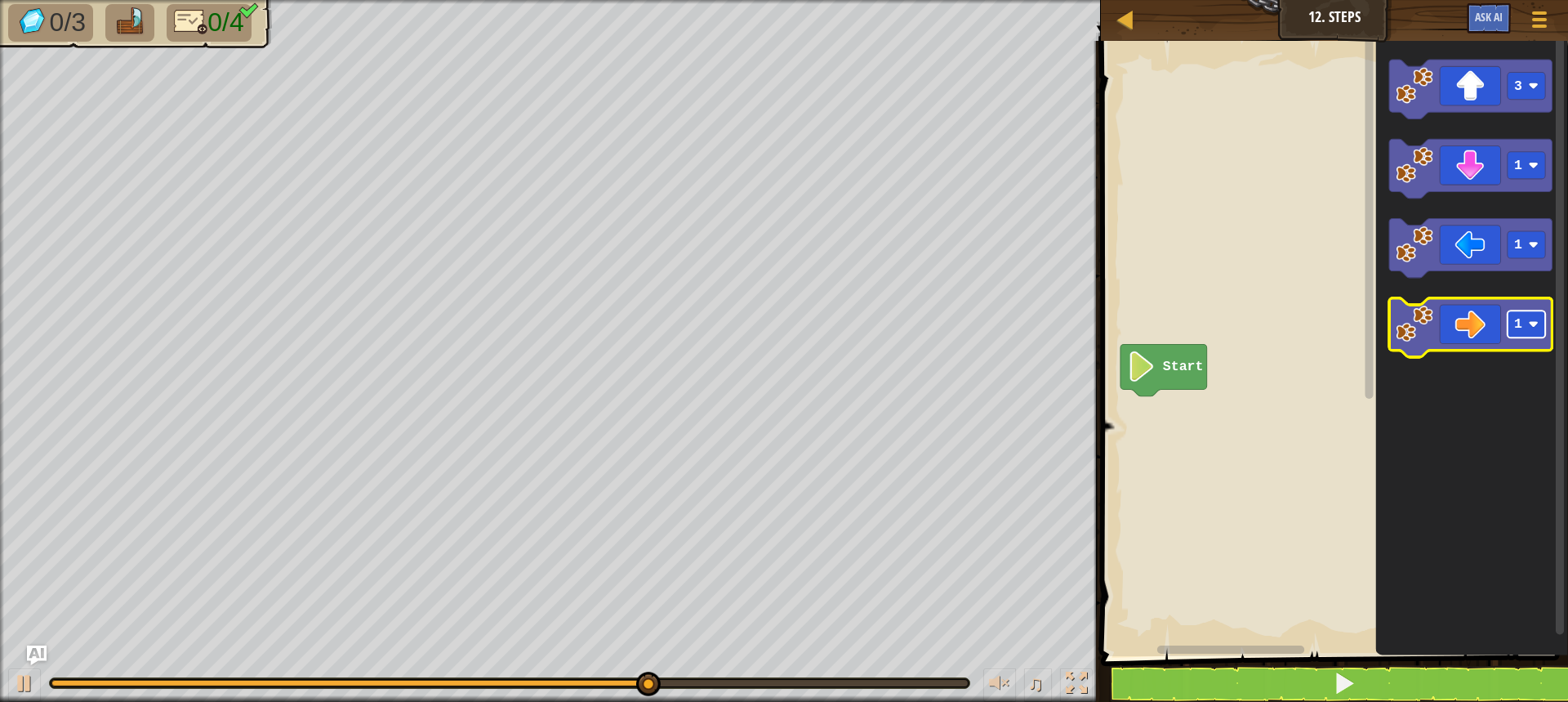
click at [1529, 317] on rect "Blockly Workspace" at bounding box center [1526, 324] width 37 height 27
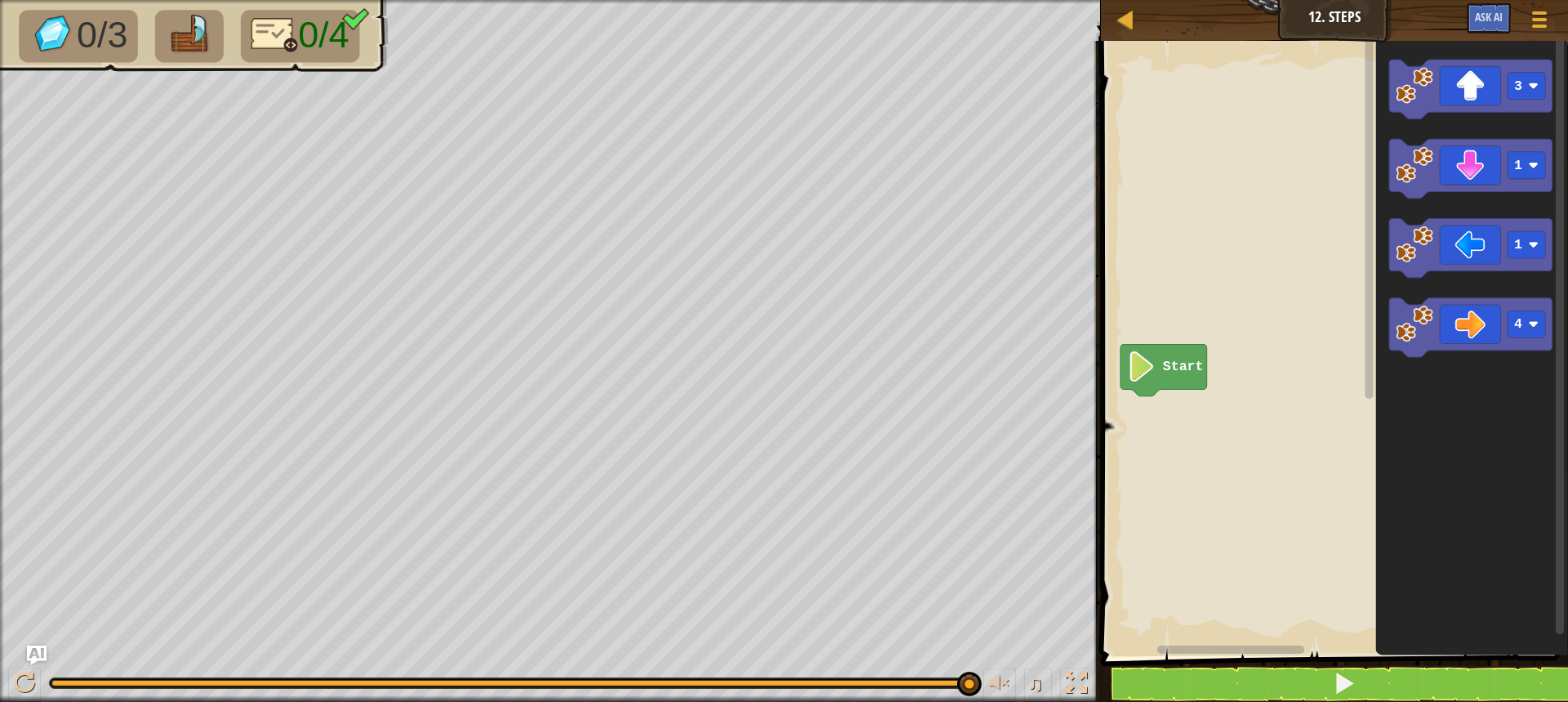
click at [1541, 681] on div "1 2 3 go ( 'up' , 3 ) go ( 'right' , 4 ) הההההההההההההההההההההההההההההההההההההה…" at bounding box center [1332, 408] width 472 height 719
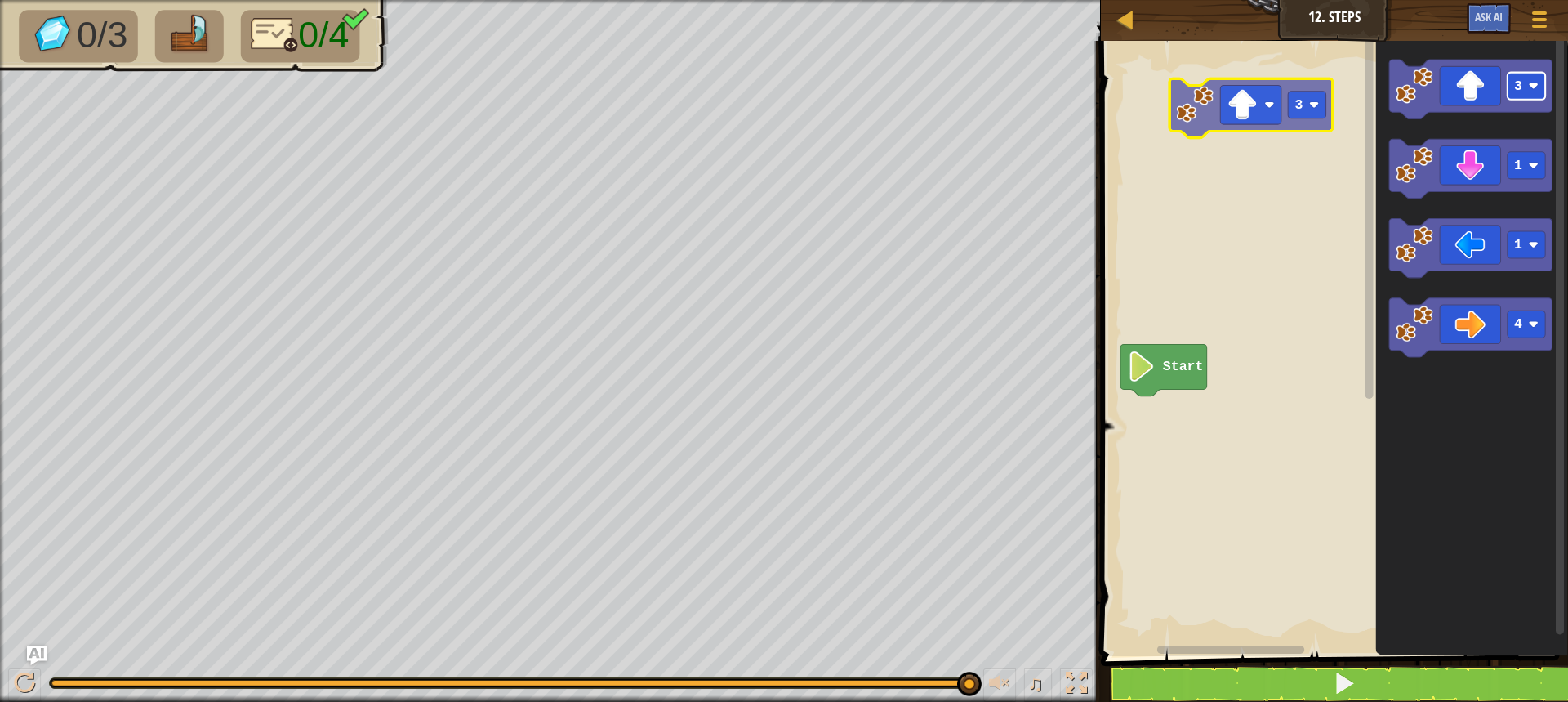
click at [1251, 103] on div "Start 3 1 1 4 3" at bounding box center [1332, 345] width 472 height 623
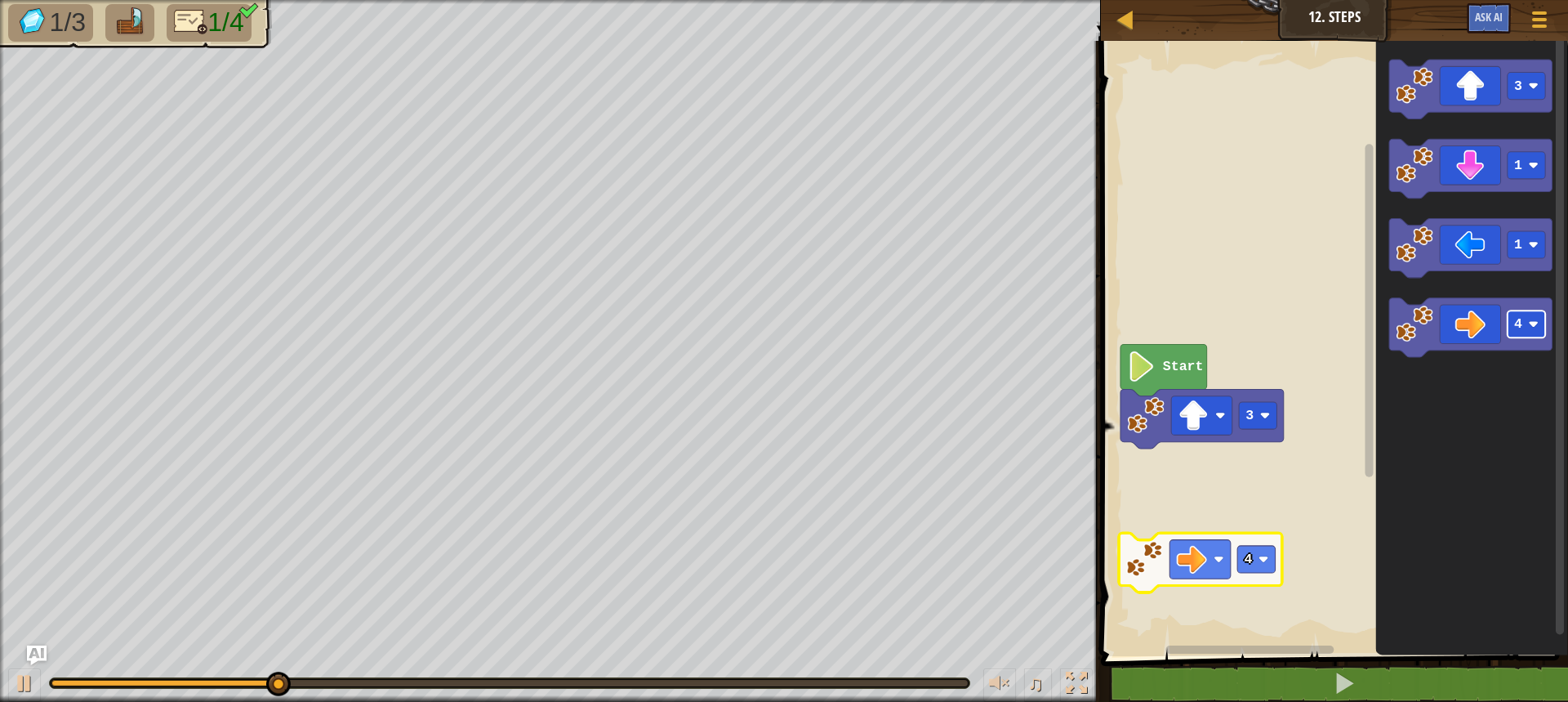
click at [1243, 525] on div "3 Start 3 1 1 4 4" at bounding box center [1332, 345] width 472 height 623
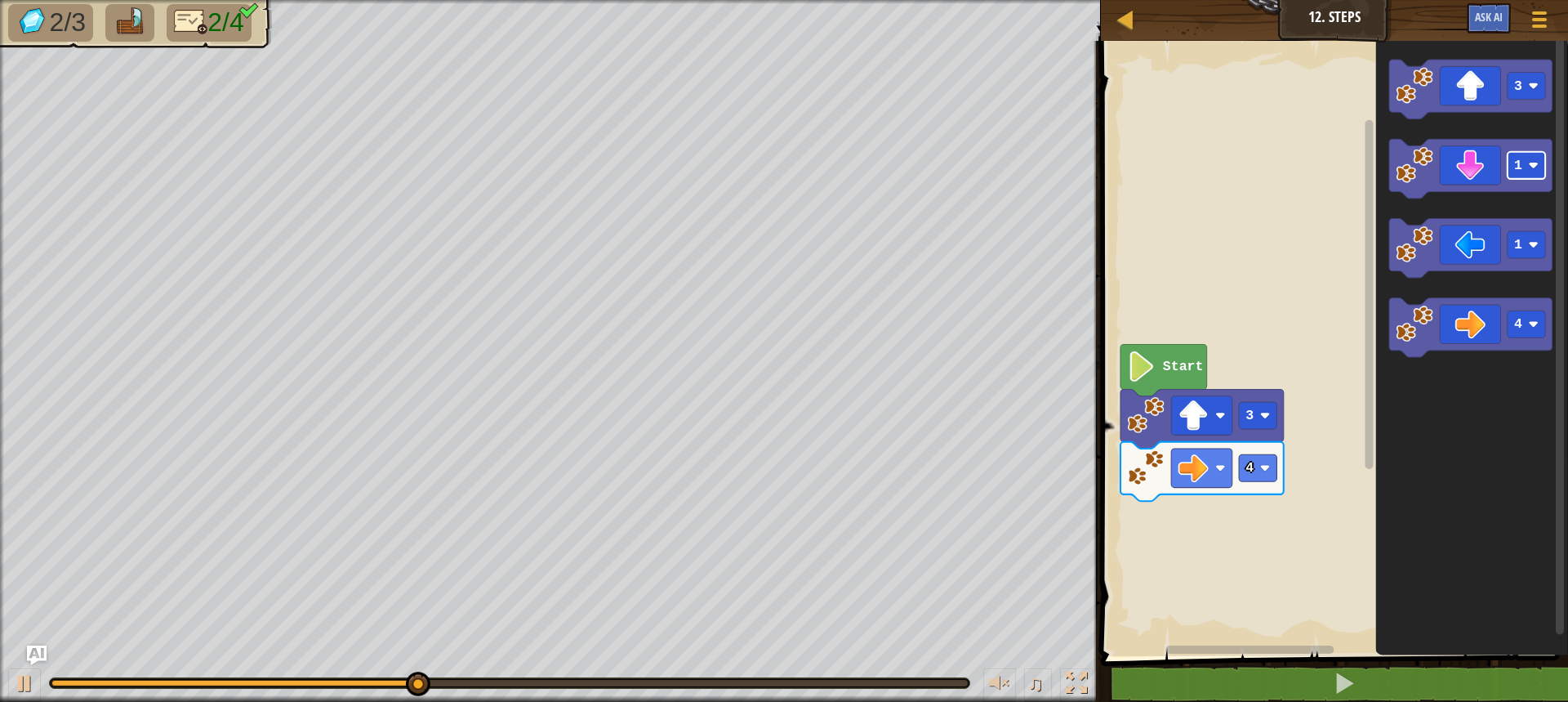
click at [1428, 442] on icon "3 1 1 4" at bounding box center [1471, 345] width 192 height 623
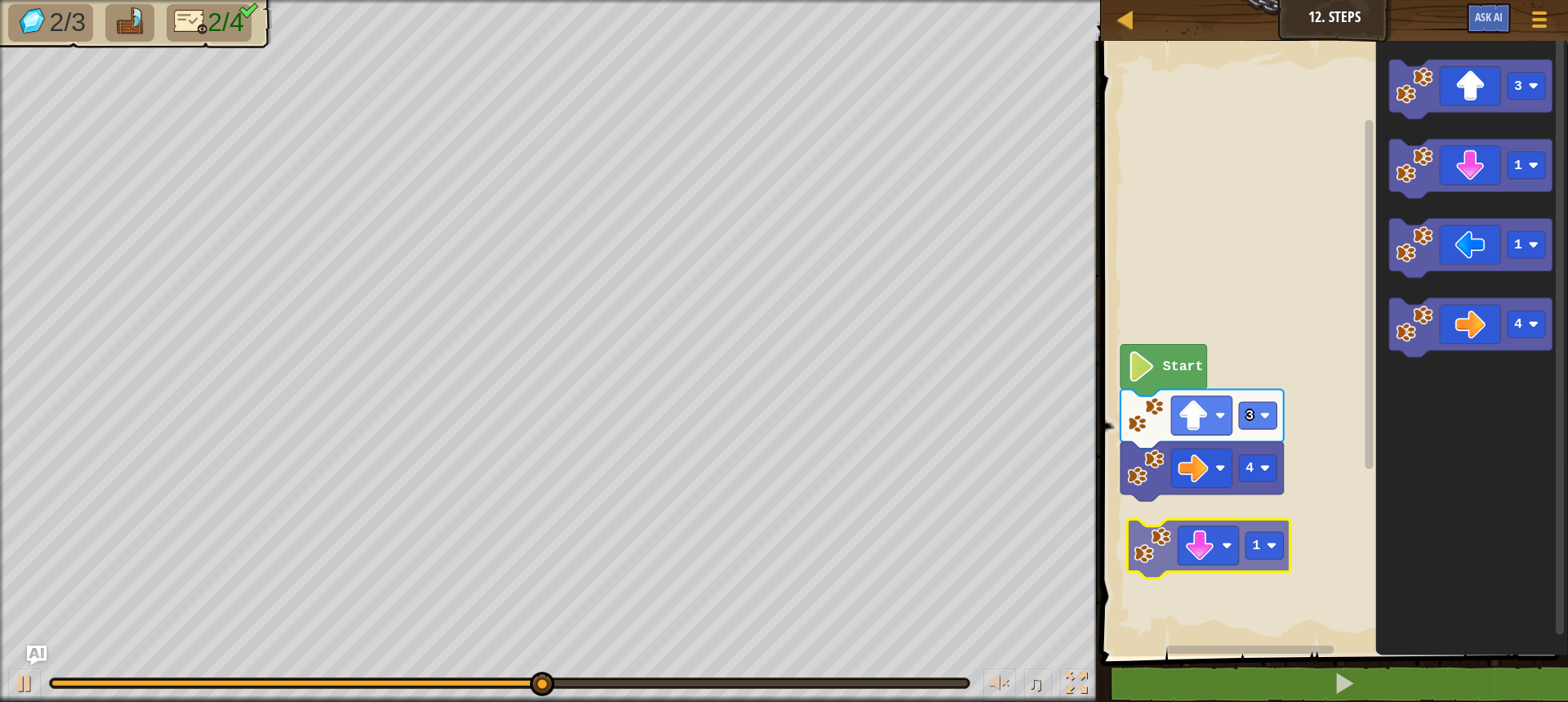
click at [1210, 533] on div "4 3 Start 3 1 1 4 1" at bounding box center [1332, 345] width 472 height 623
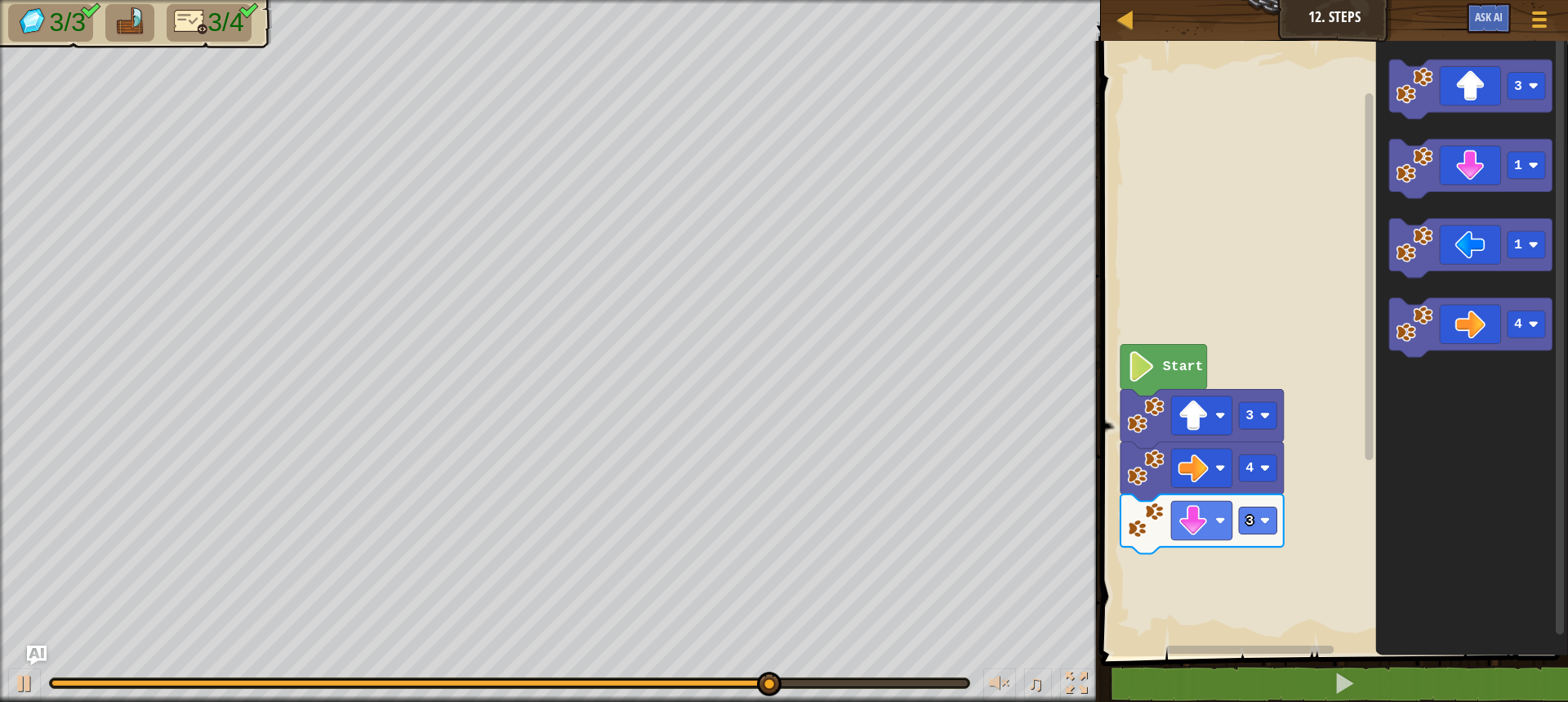
click at [1319, 493] on div "Start 3 4 3 3 1 1 4" at bounding box center [1332, 345] width 472 height 623
click at [1431, 299] on g "3 1 1 4" at bounding box center [1470, 208] width 164 height 298
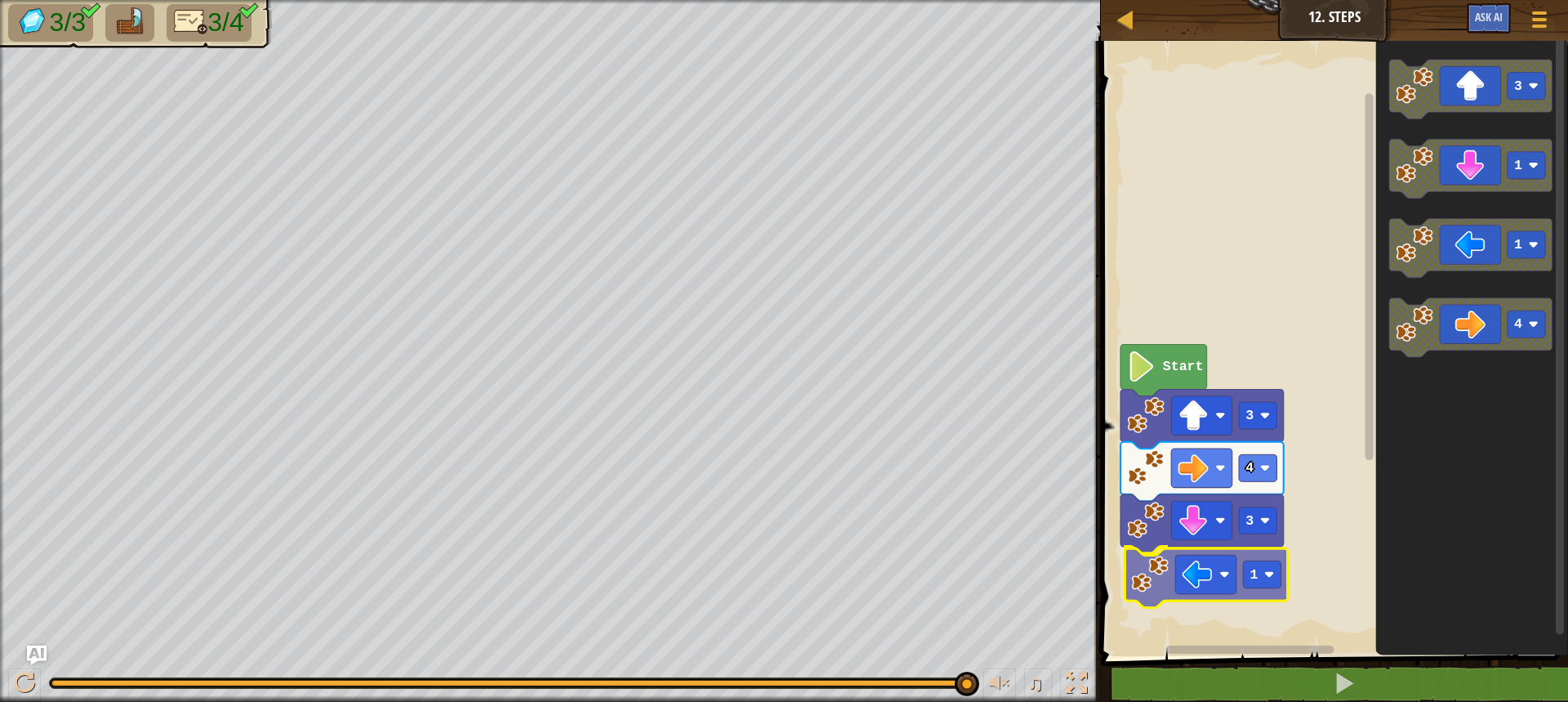
click at [1170, 569] on div "Start 3 4 3 1 3 1 1 4 1" at bounding box center [1332, 345] width 472 height 623
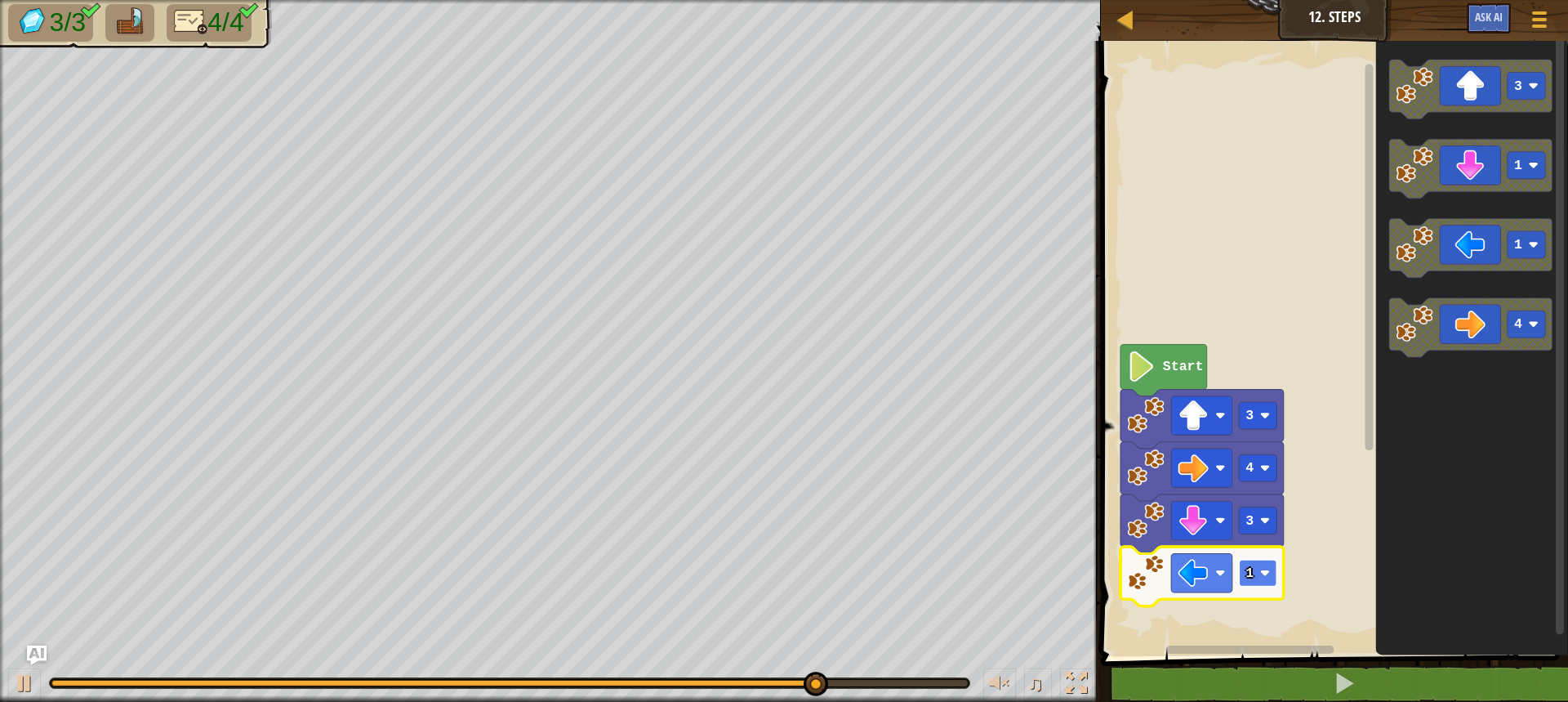
click at [1272, 578] on rect "Blockly Workspace" at bounding box center [1257, 573] width 37 height 27
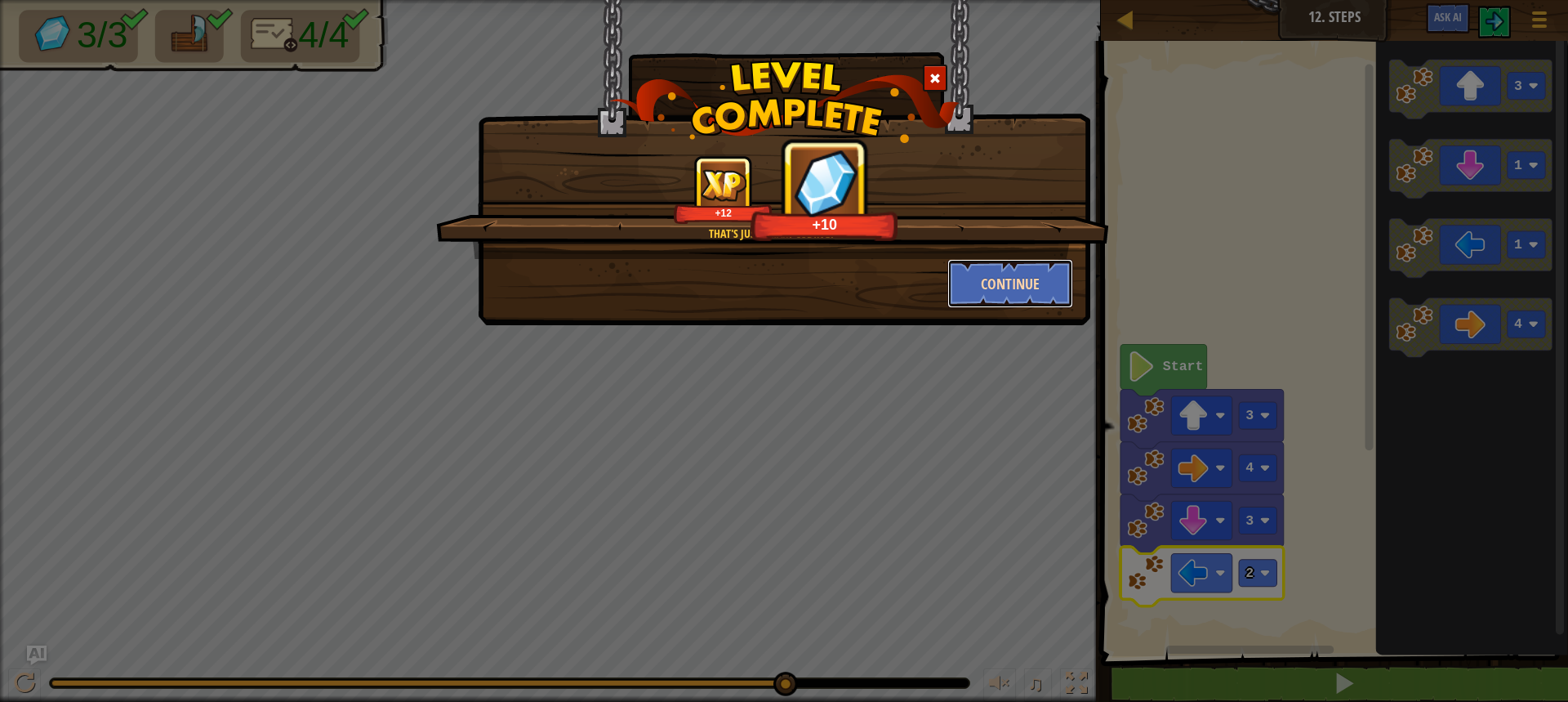
click at [956, 284] on button "Continue" at bounding box center [1010, 283] width 126 height 49
